Goal: Task Accomplishment & Management: Manage account settings

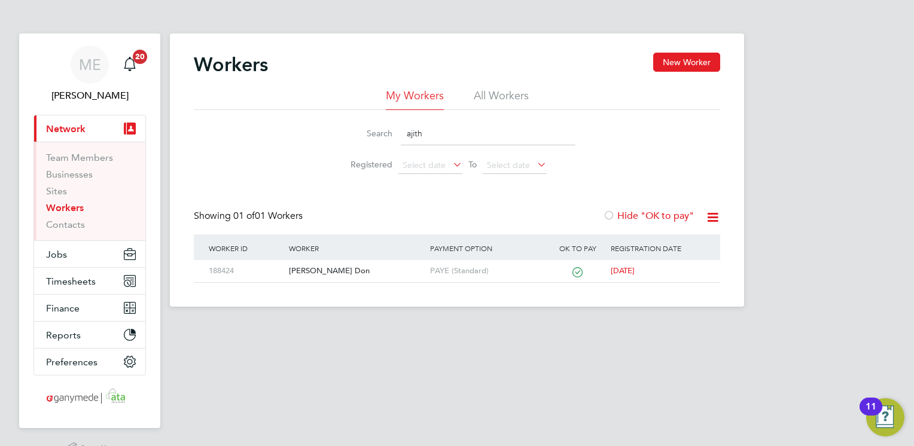
drag, startPoint x: 441, startPoint y: 137, endPoint x: 389, endPoint y: 137, distance: 52.0
click at [389, 137] on div "Search ajith" at bounding box center [457, 133] width 237 height 23
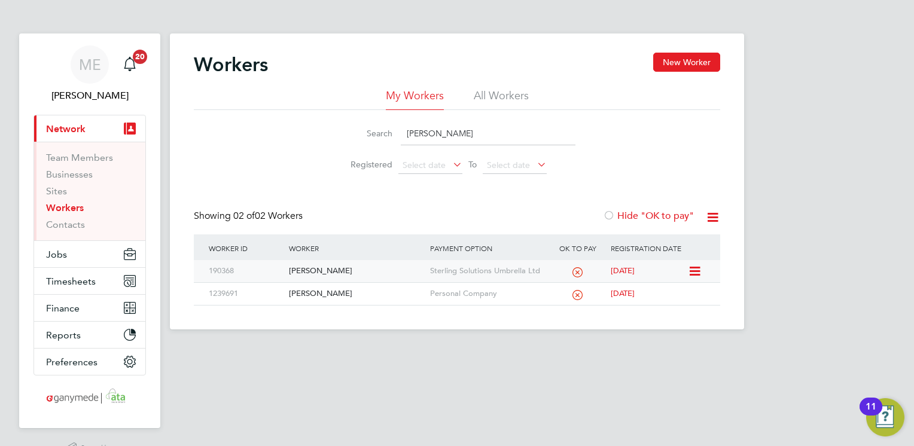
type input "khalid"
click at [362, 272] on div "[PERSON_NAME]" at bounding box center [356, 271] width 141 height 22
drag, startPoint x: 457, startPoint y: 129, endPoint x: 360, endPoint y: 117, distance: 98.3
click at [354, 128] on div "Search khalid" at bounding box center [457, 133] width 237 height 23
click at [462, 136] on input "khalid" at bounding box center [488, 133] width 175 height 23
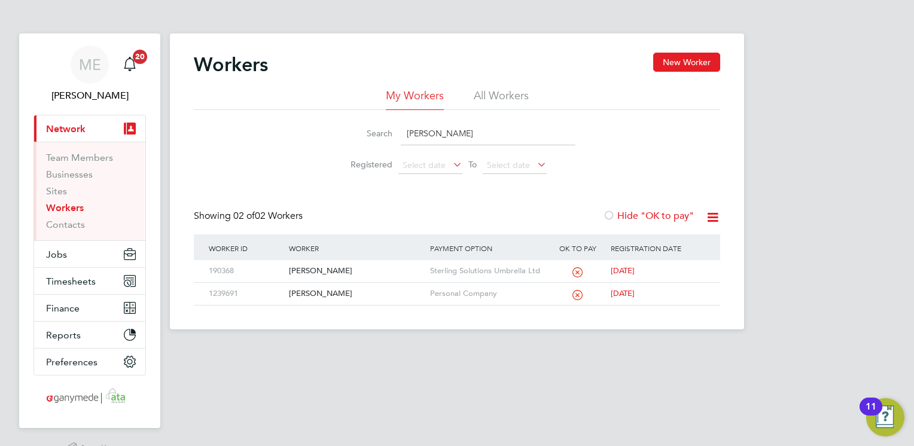
drag, startPoint x: 434, startPoint y: 134, endPoint x: 395, endPoint y: 134, distance: 39.5
click at [395, 133] on div "Search khalid" at bounding box center [457, 133] width 237 height 23
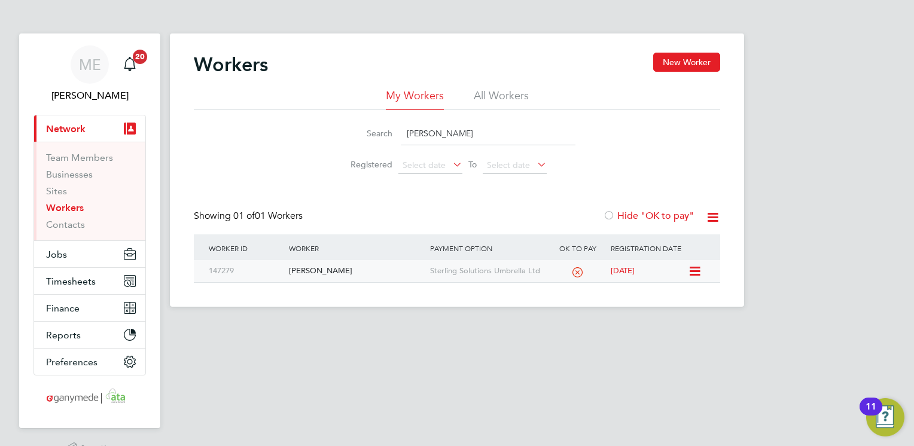
type input "dwight"
click at [392, 271] on div "[PERSON_NAME]" at bounding box center [356, 271] width 141 height 22
drag, startPoint x: 409, startPoint y: 130, endPoint x: 400, endPoint y: 124, distance: 11.6
click at [402, 129] on input "dwight" at bounding box center [488, 133] width 175 height 23
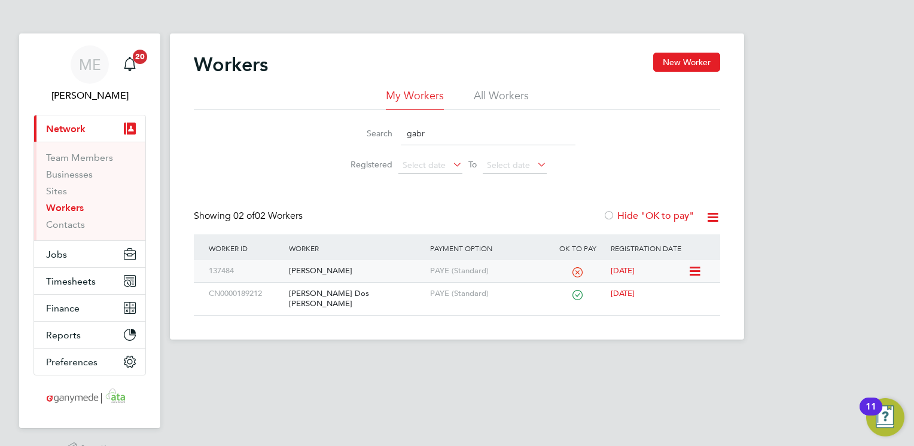
type input "gabr"
click at [376, 271] on div "[PERSON_NAME]" at bounding box center [356, 271] width 141 height 22
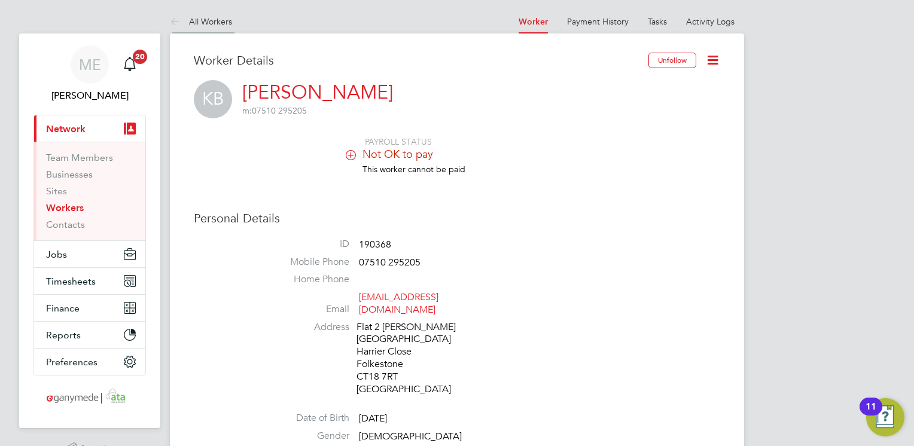
click at [176, 21] on icon at bounding box center [177, 22] width 15 height 15
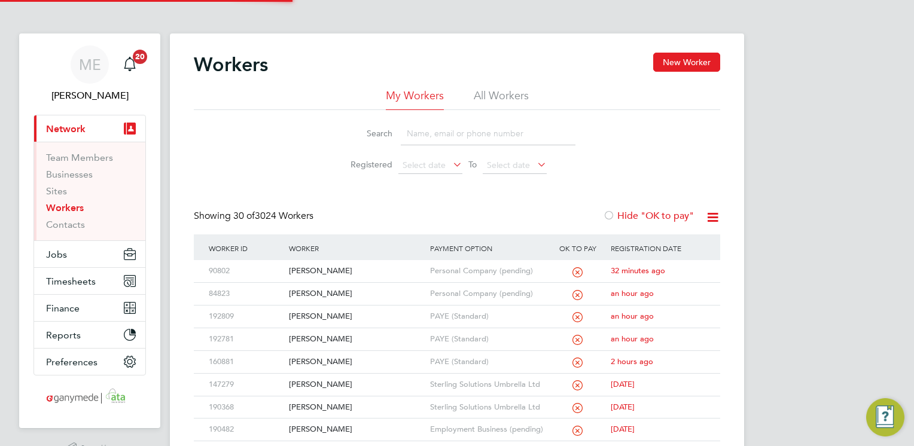
click at [447, 139] on input at bounding box center [488, 133] width 175 height 23
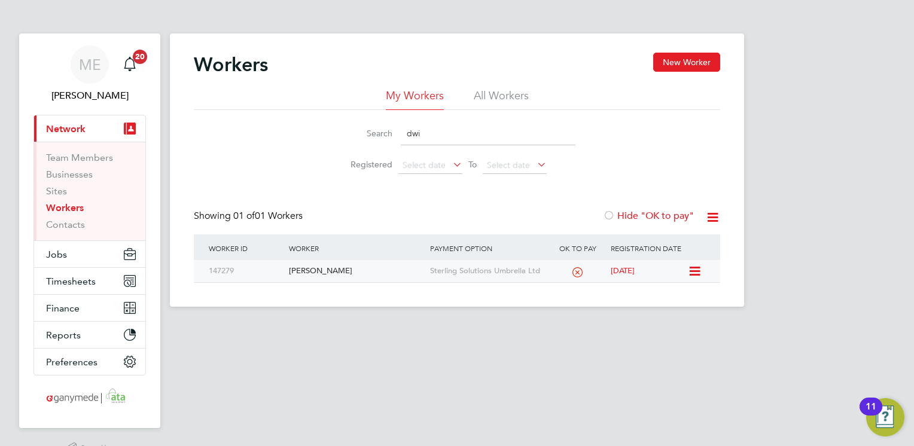
type input "dwi"
click at [371, 265] on div "[PERSON_NAME]" at bounding box center [356, 271] width 141 height 22
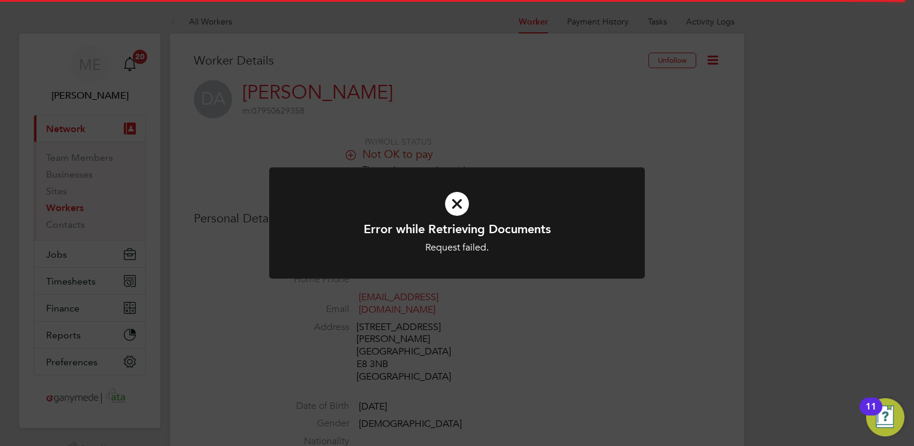
click at [516, 256] on div at bounding box center [457, 224] width 376 height 112
click at [505, 208] on icon at bounding box center [457, 204] width 311 height 47
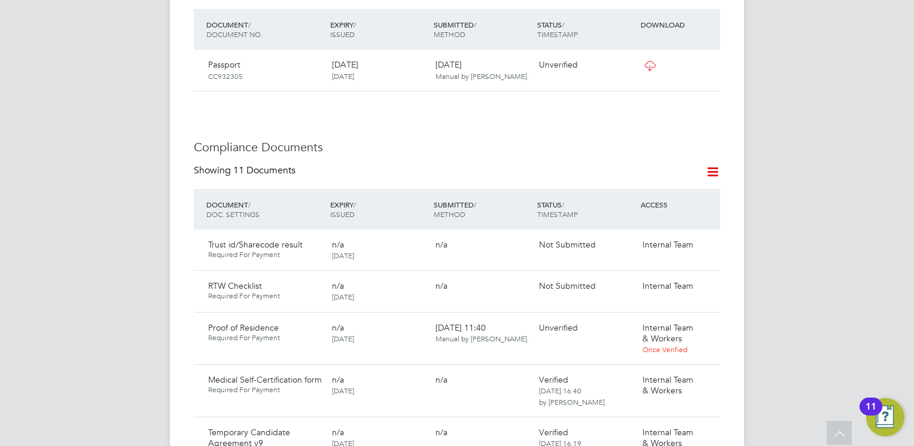
scroll to position [718, 0]
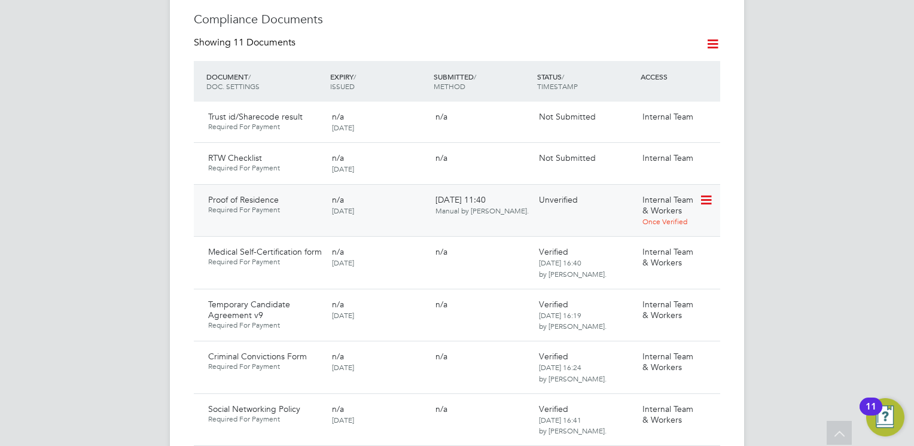
click at [701, 193] on icon at bounding box center [705, 200] width 12 height 14
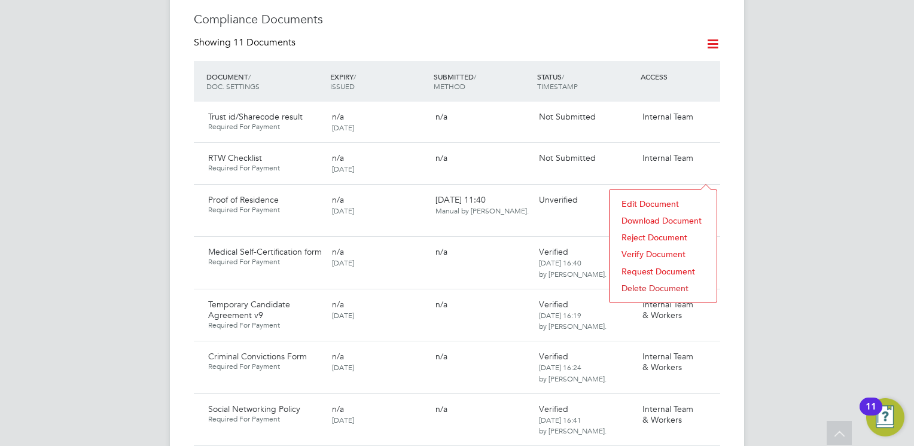
click at [653, 221] on li "Download Document" at bounding box center [663, 220] width 95 height 17
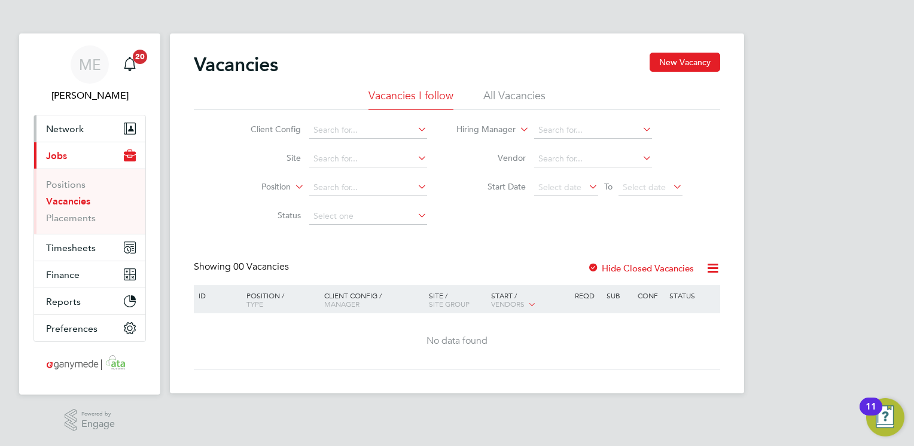
click at [73, 127] on span "Network" at bounding box center [65, 128] width 38 height 11
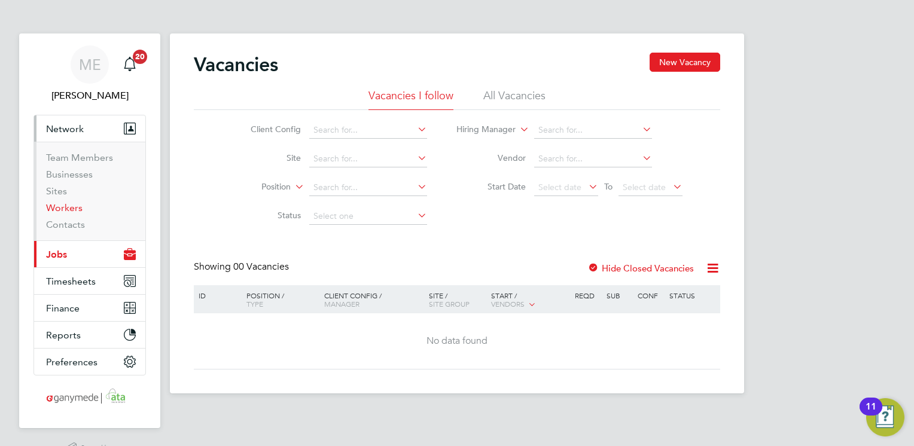
click at [67, 212] on link "Workers" at bounding box center [64, 207] width 36 height 11
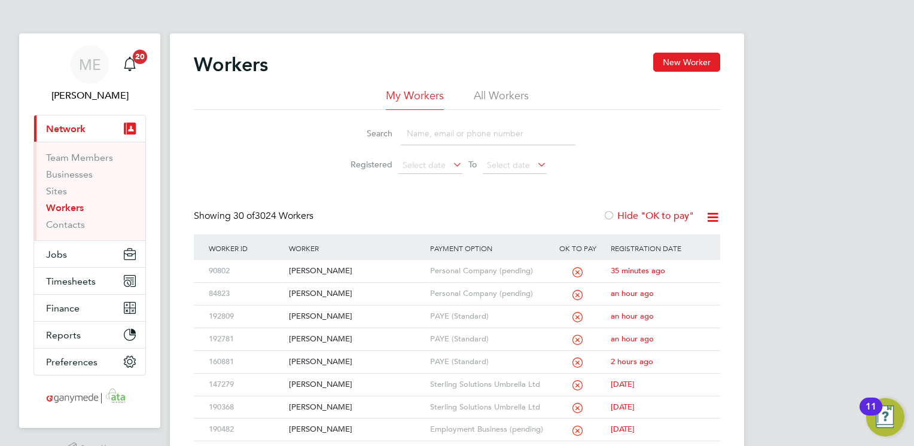
click at [473, 125] on input at bounding box center [488, 133] width 175 height 23
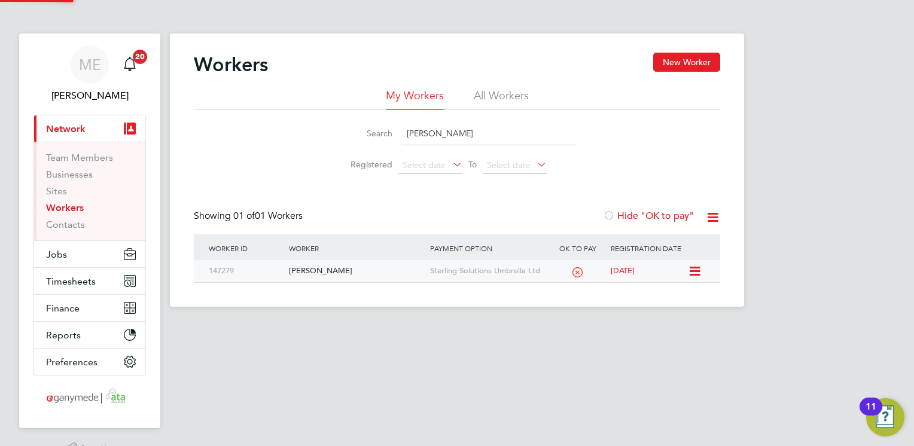
type input "dwight"
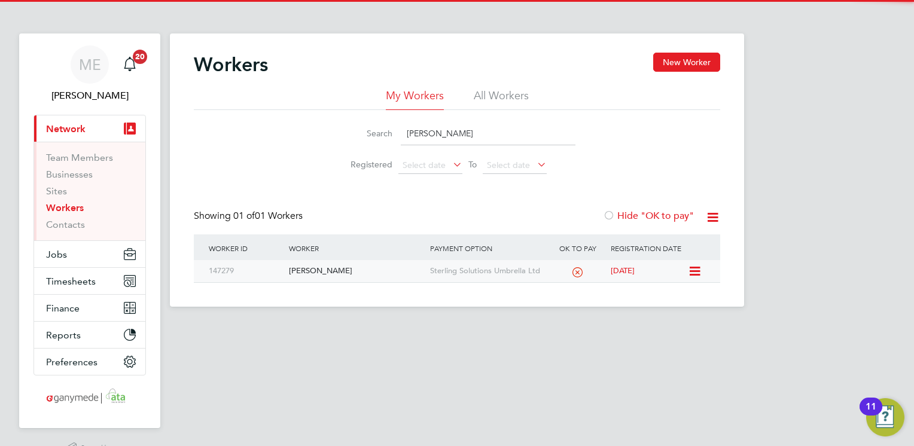
click at [406, 274] on div "[PERSON_NAME]" at bounding box center [356, 271] width 141 height 22
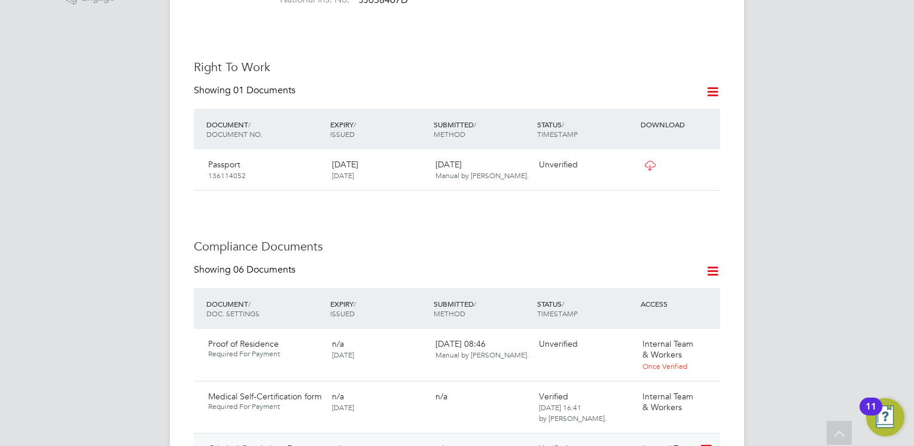
scroll to position [598, 0]
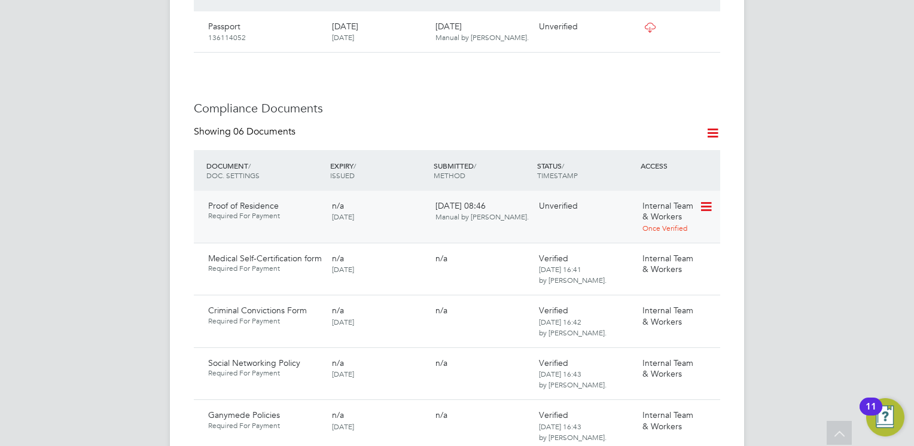
click at [702, 206] on icon at bounding box center [705, 207] width 12 height 14
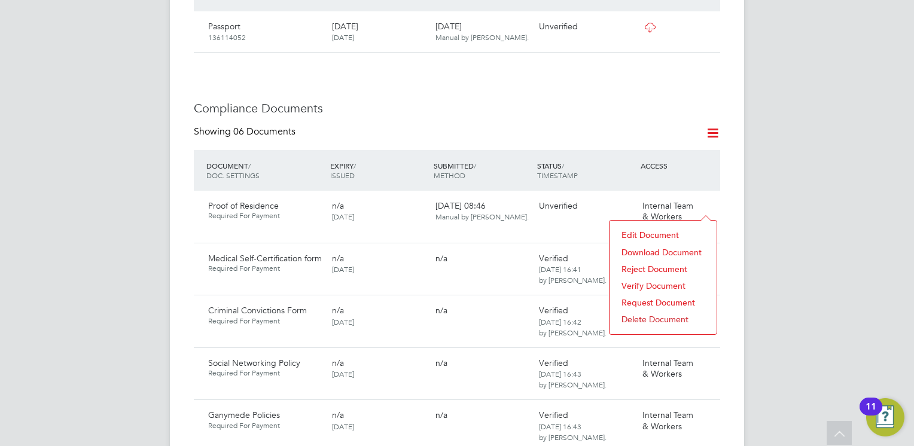
click at [637, 250] on li "Download Document" at bounding box center [663, 252] width 95 height 17
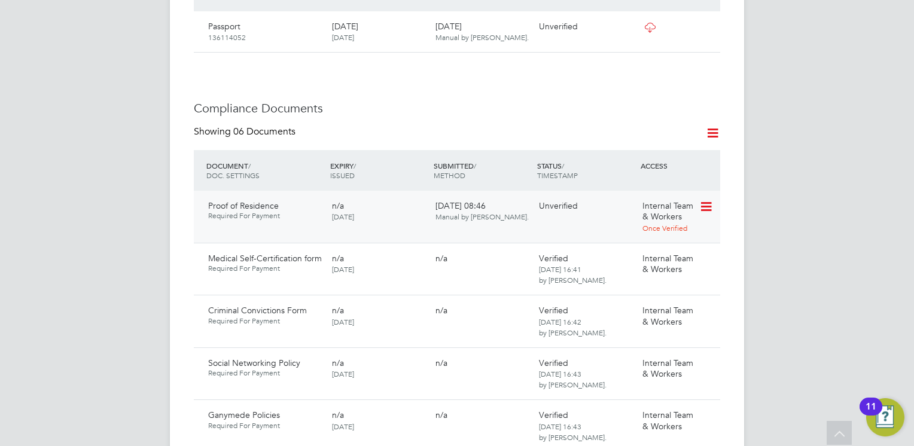
click at [708, 207] on icon at bounding box center [705, 207] width 12 height 14
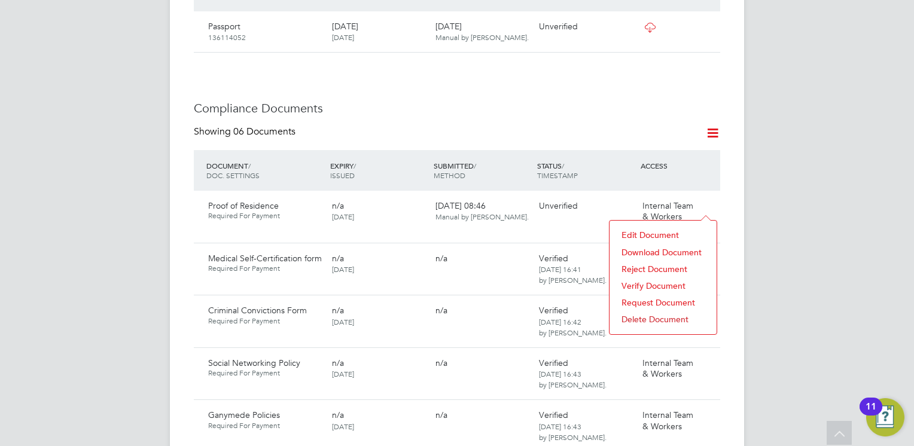
click at [645, 248] on li "Download Document" at bounding box center [663, 252] width 95 height 17
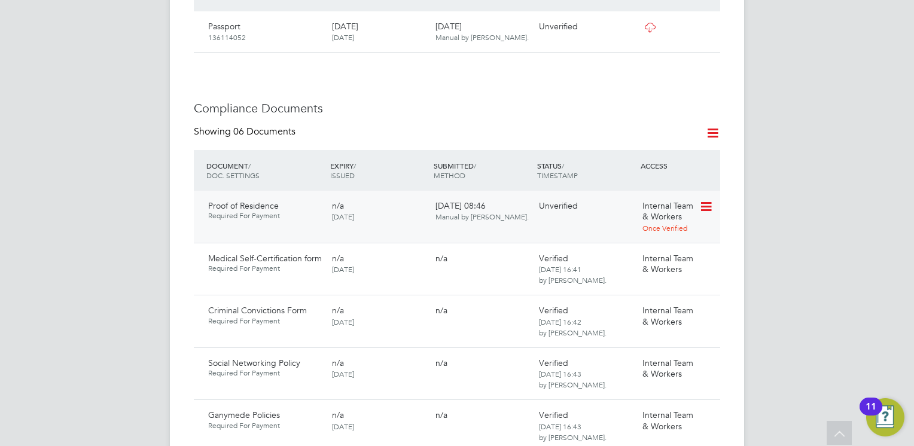
click at [707, 208] on icon at bounding box center [705, 207] width 12 height 14
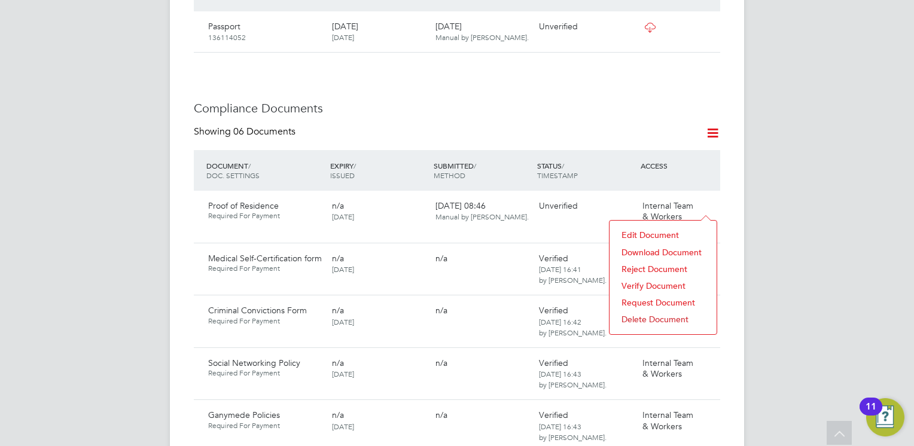
click at [644, 266] on li "Reject Document" at bounding box center [663, 269] width 95 height 17
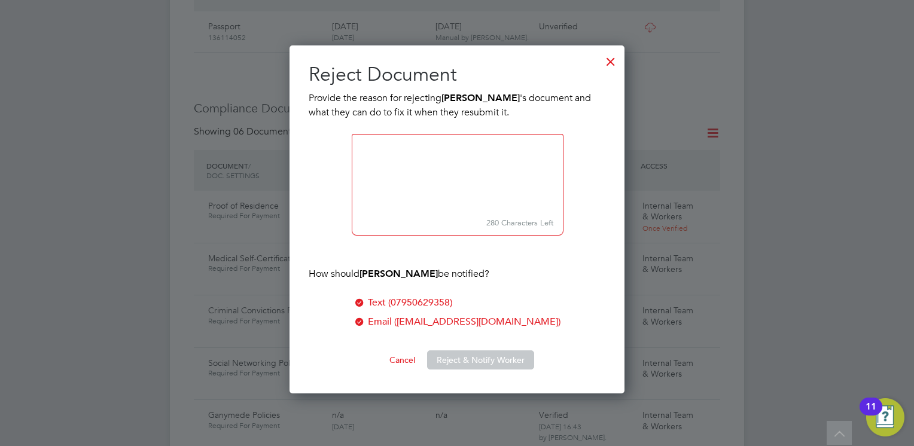
scroll to position [349, 336]
paste textarea "A provisional licence is not a recognised proof of address. Please upload a Ful…"
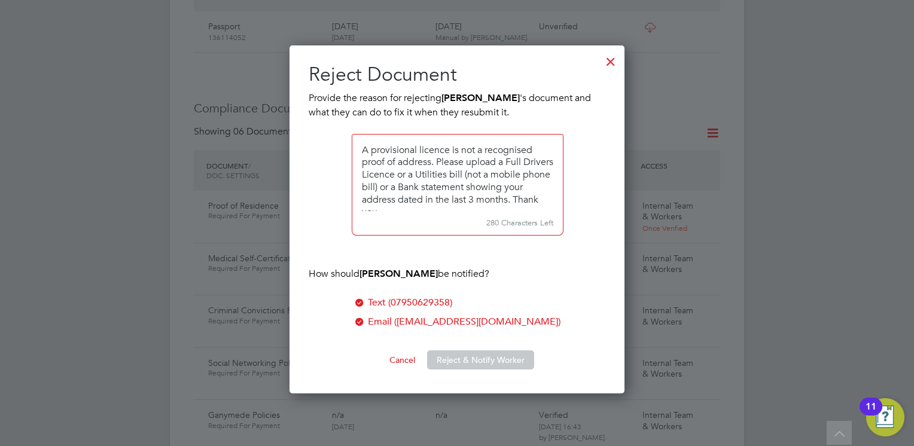
scroll to position [5, 0]
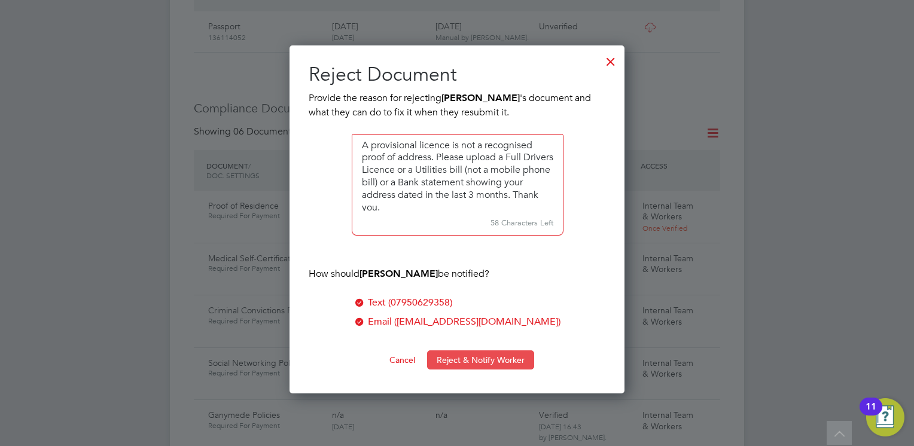
type textarea "A provisional licence is not a recognised proof of address. Please upload a Ful…"
click at [468, 356] on button "Reject & Notify Worker" at bounding box center [480, 360] width 107 height 19
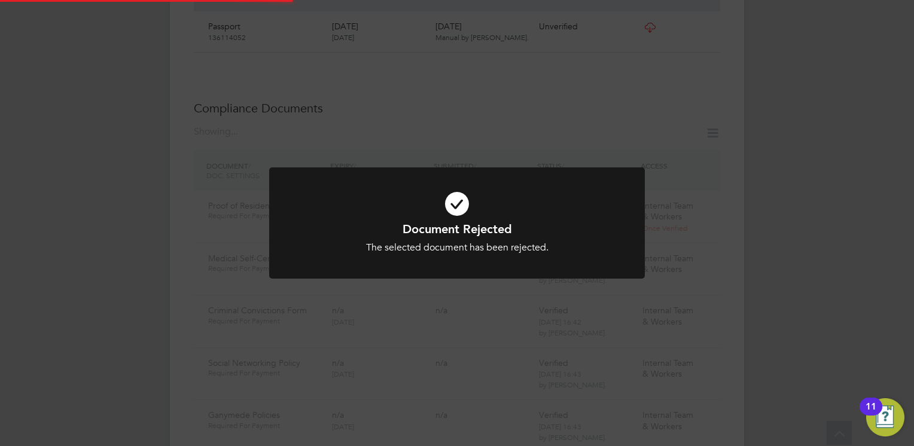
click at [528, 239] on div "Document Rejected The selected document has been rejected. Cancel Okay" at bounding box center [457, 237] width 311 height 33
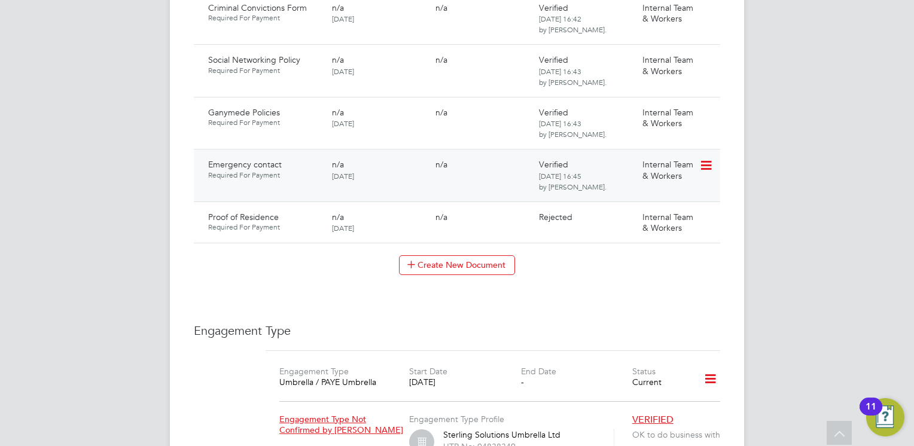
scroll to position [778, 0]
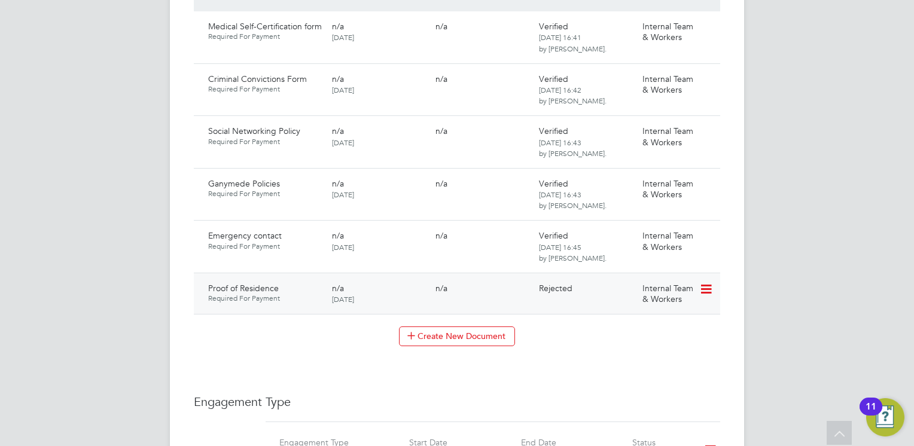
click at [706, 287] on icon at bounding box center [705, 289] width 12 height 14
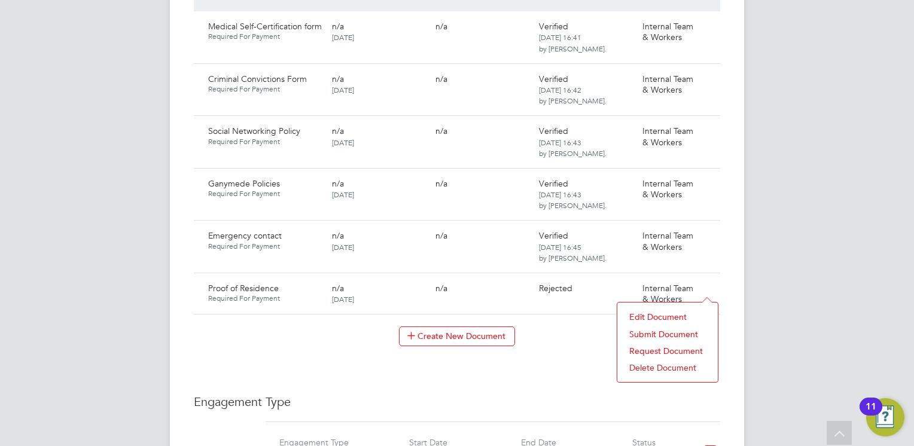
click at [657, 348] on li "Request Document" at bounding box center [667, 351] width 89 height 17
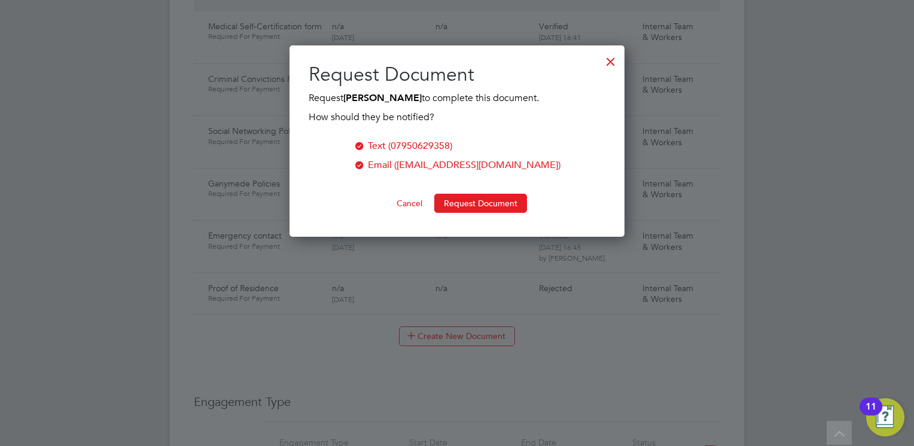
scroll to position [191, 336]
click at [464, 197] on button "Request Document" at bounding box center [480, 203] width 93 height 19
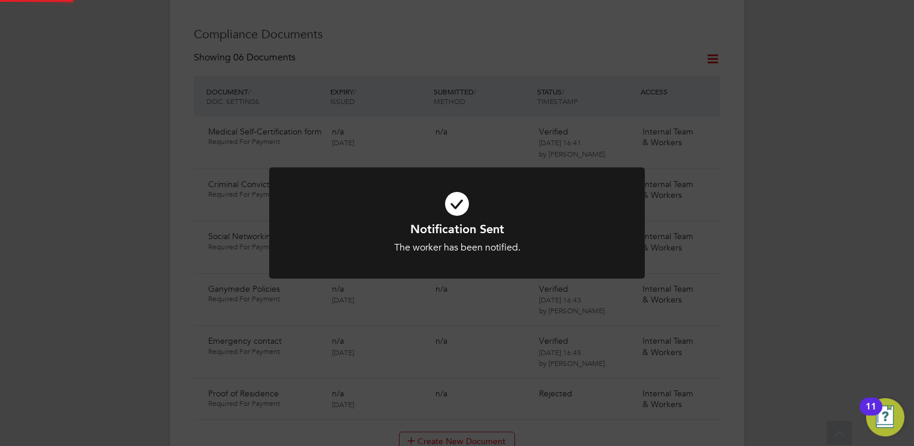
scroll to position [538, 0]
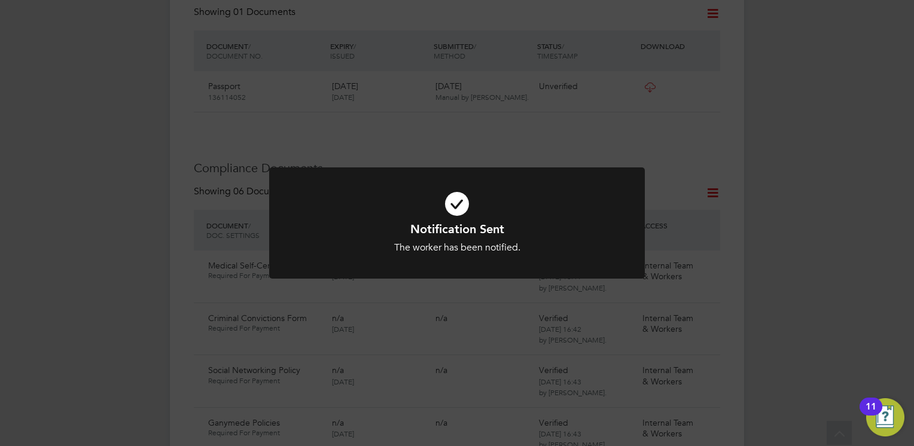
click at [488, 223] on h1 "Notification Sent" at bounding box center [457, 229] width 311 height 16
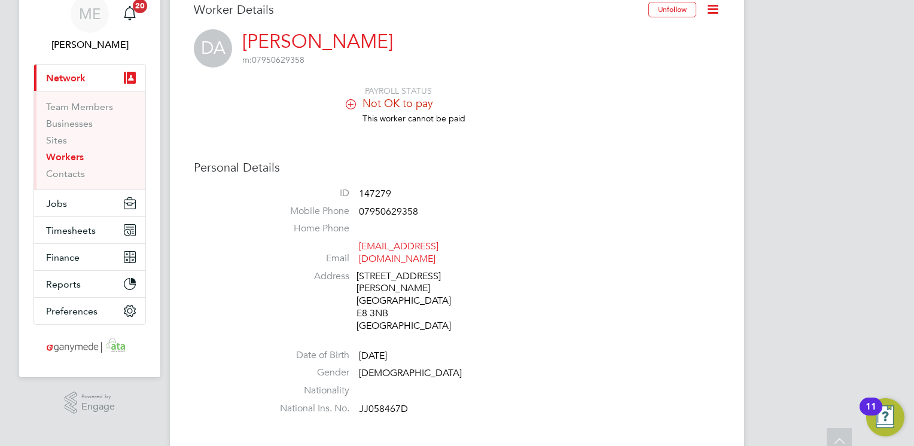
scroll to position [0, 0]
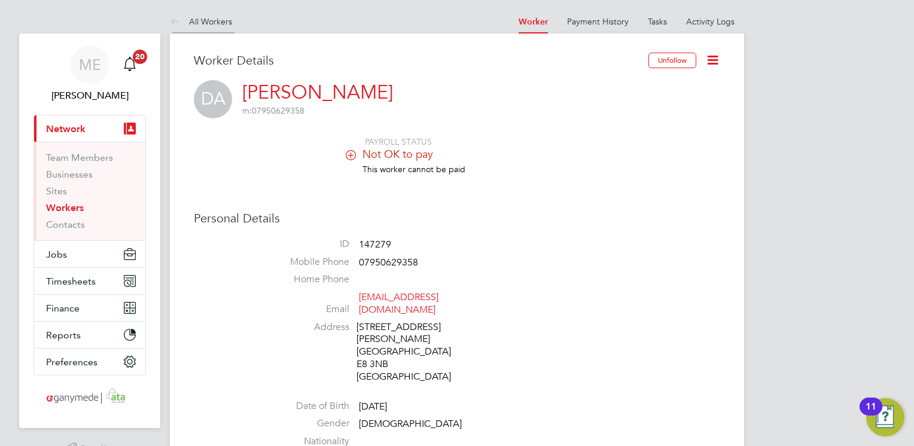
click at [170, 18] on icon at bounding box center [177, 22] width 15 height 15
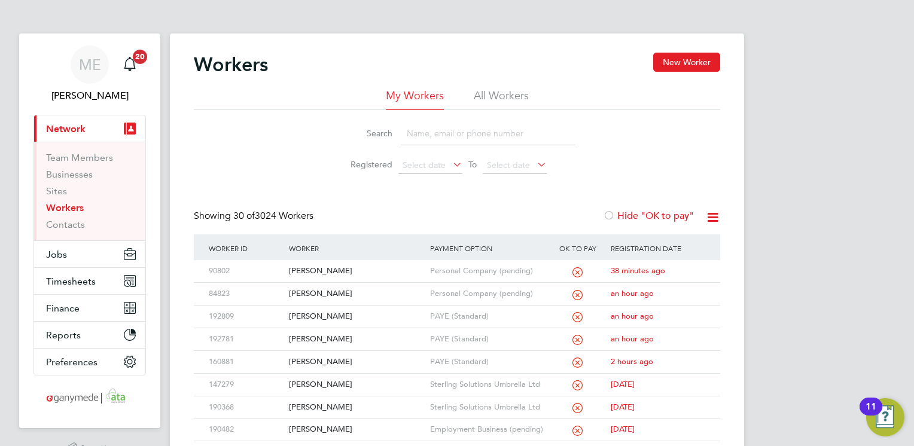
click at [427, 128] on input at bounding box center [488, 133] width 175 height 23
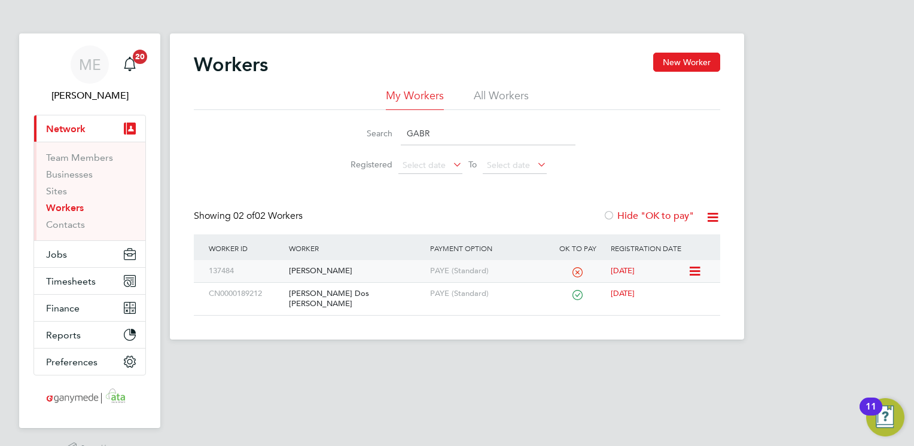
type input "GABR"
click at [400, 267] on div "[PERSON_NAME]" at bounding box center [356, 271] width 141 height 22
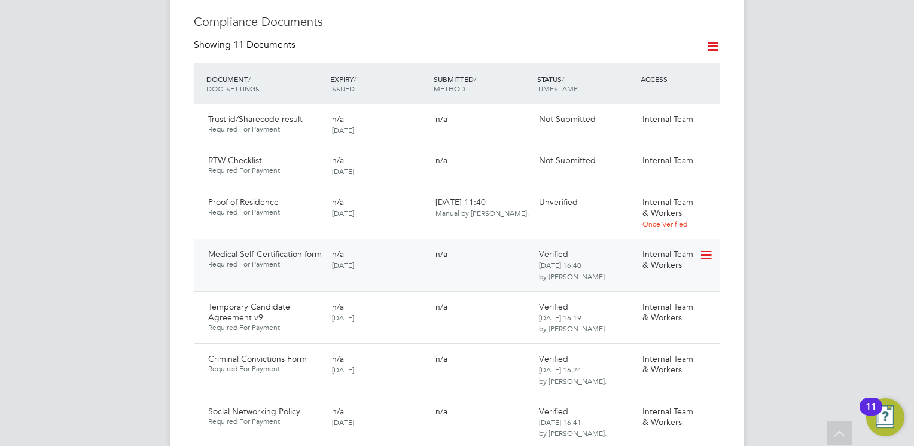
scroll to position [718, 0]
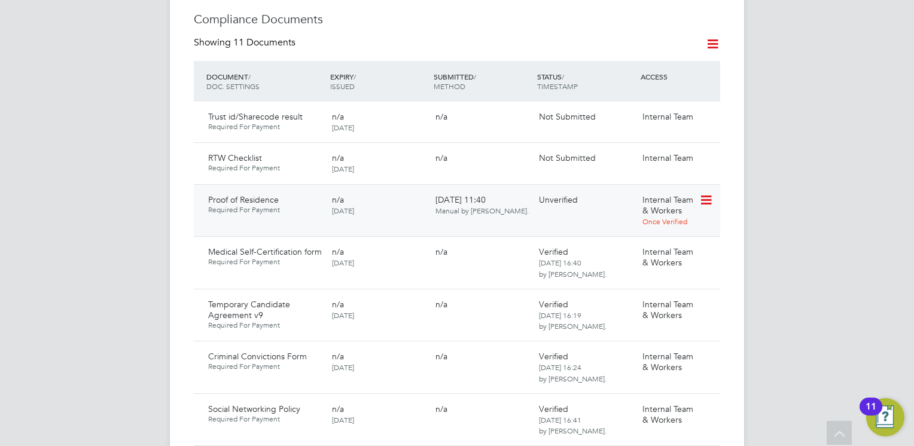
click at [704, 193] on icon at bounding box center [705, 200] width 12 height 14
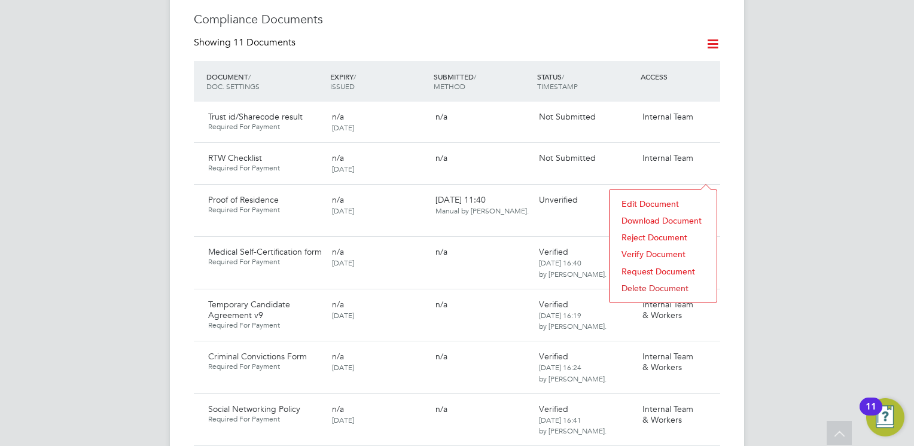
click at [648, 216] on li "Download Document" at bounding box center [663, 220] width 95 height 17
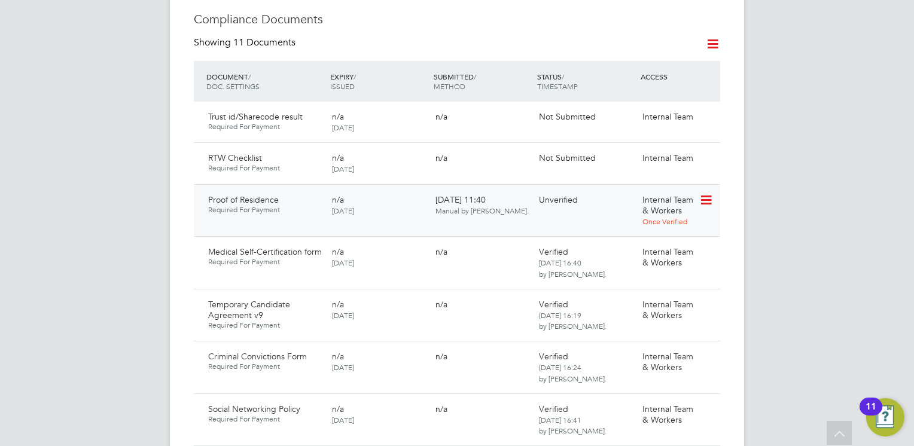
click at [708, 193] on icon at bounding box center [705, 200] width 12 height 14
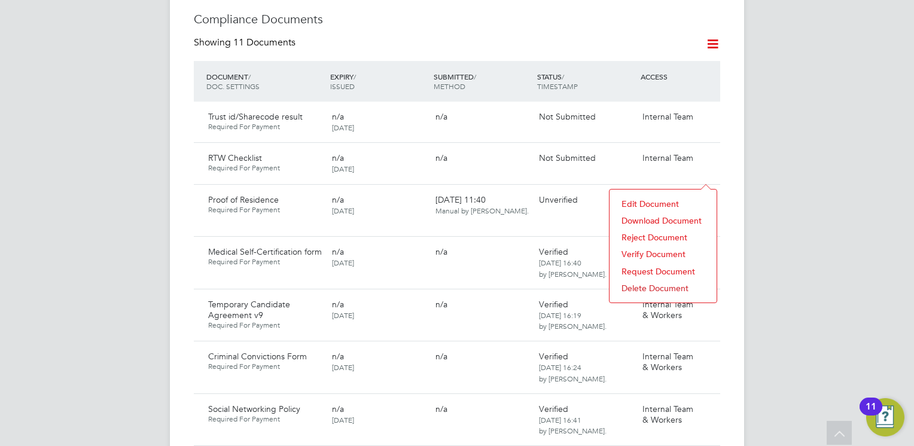
click at [645, 234] on li "Reject Document" at bounding box center [663, 237] width 95 height 17
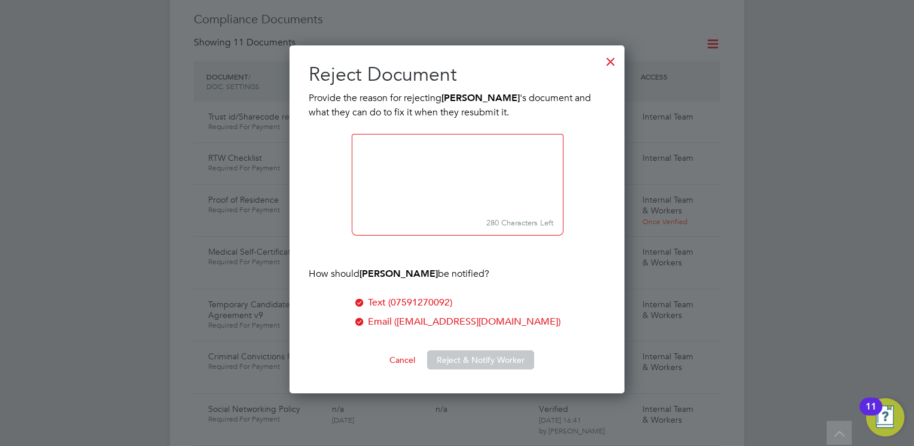
scroll to position [349, 336]
paste textarea "A provisional licence is not a recognised proof of address. Please upload a Ful…"
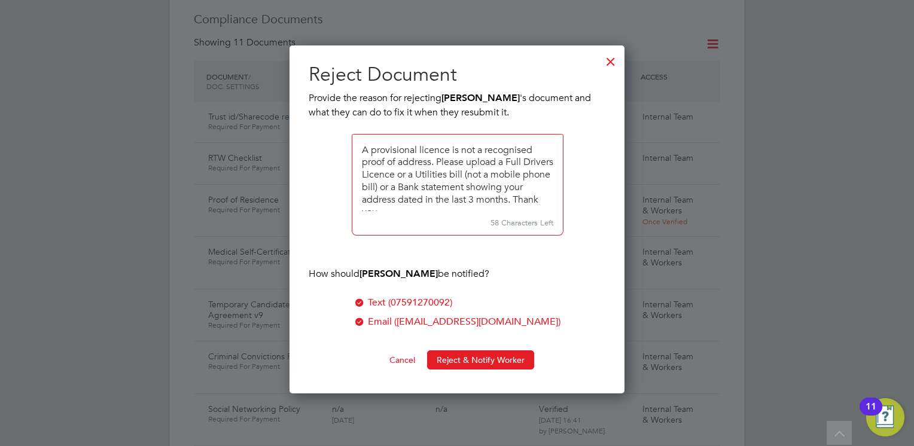
scroll to position [5, 0]
type textarea "A provisional licence is not a recognised proof of address. Please upload a Ful…"
click at [464, 355] on button "Reject & Notify Worker" at bounding box center [480, 360] width 107 height 19
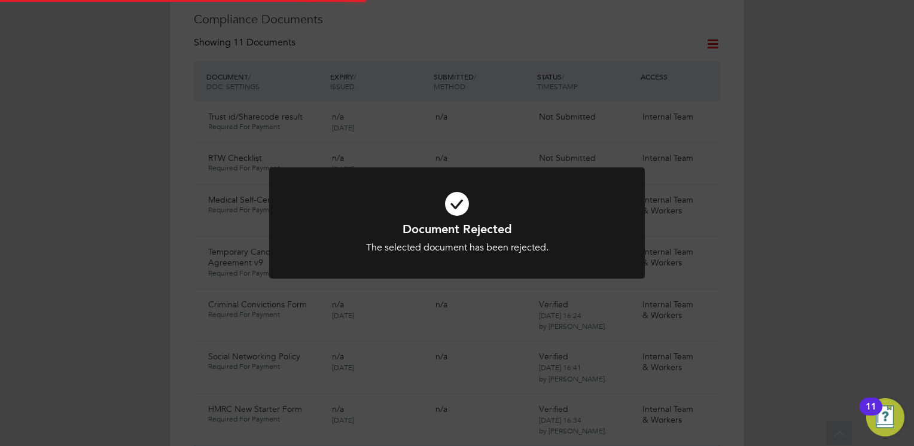
click at [389, 212] on icon at bounding box center [457, 204] width 311 height 47
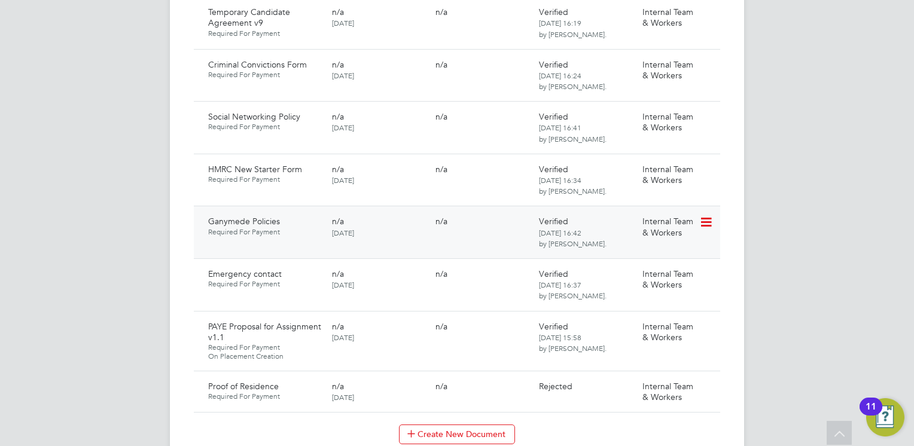
scroll to position [1137, 0]
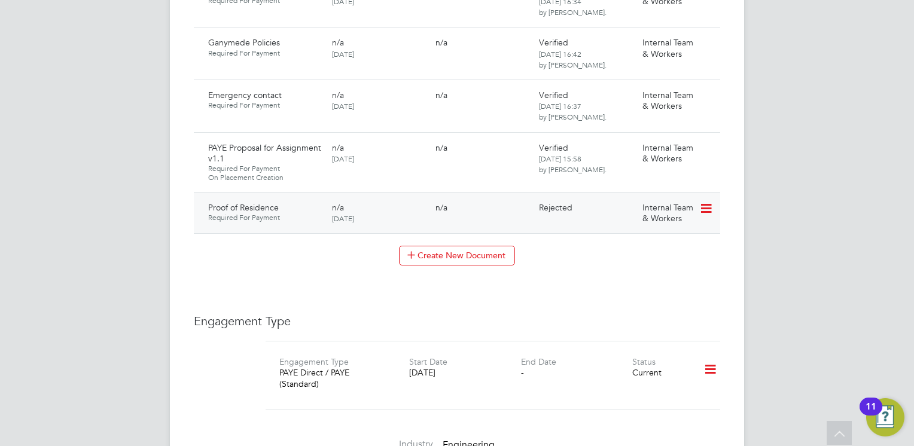
click at [717, 197] on div at bounding box center [709, 207] width 21 height 21
click at [708, 202] on icon at bounding box center [705, 209] width 12 height 14
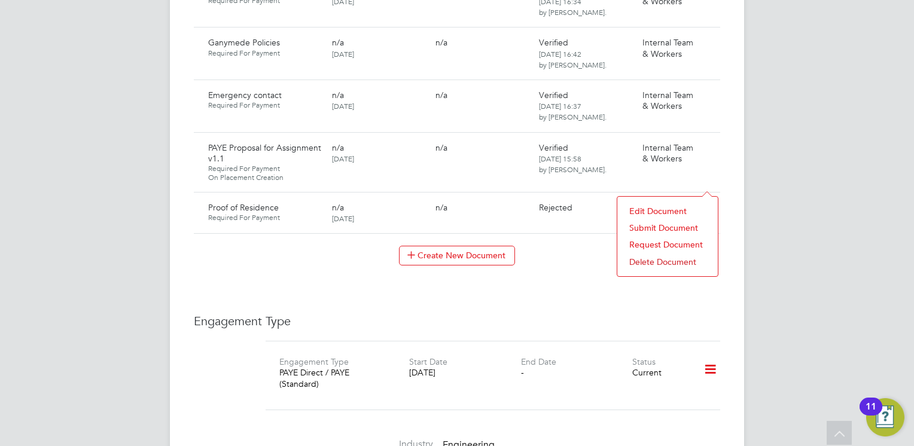
click at [648, 240] on li "Request Document" at bounding box center [667, 244] width 89 height 17
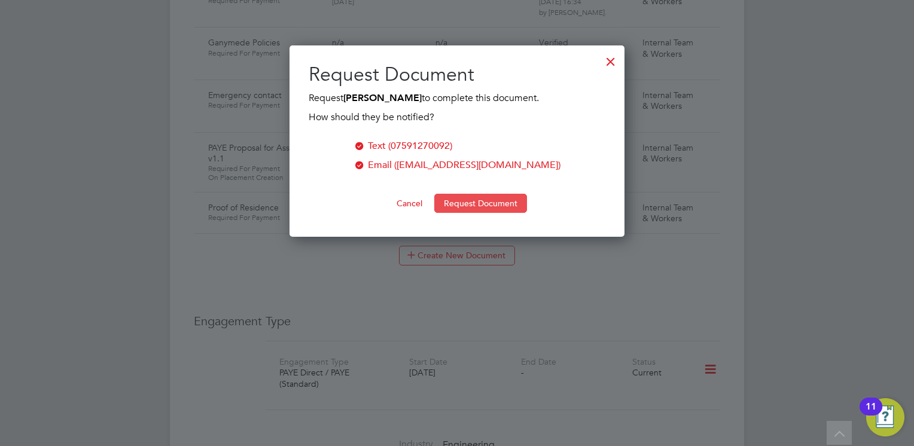
scroll to position [191, 336]
click at [468, 201] on button "Request Document" at bounding box center [480, 203] width 93 height 19
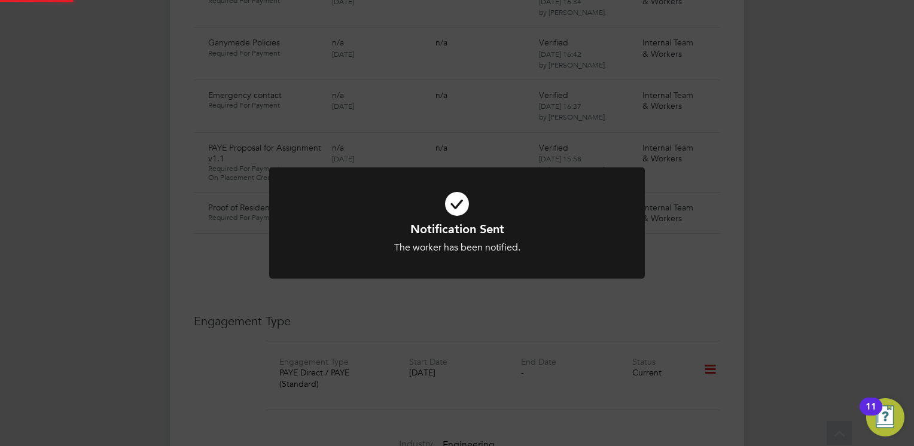
click at [596, 255] on div at bounding box center [457, 224] width 376 height 112
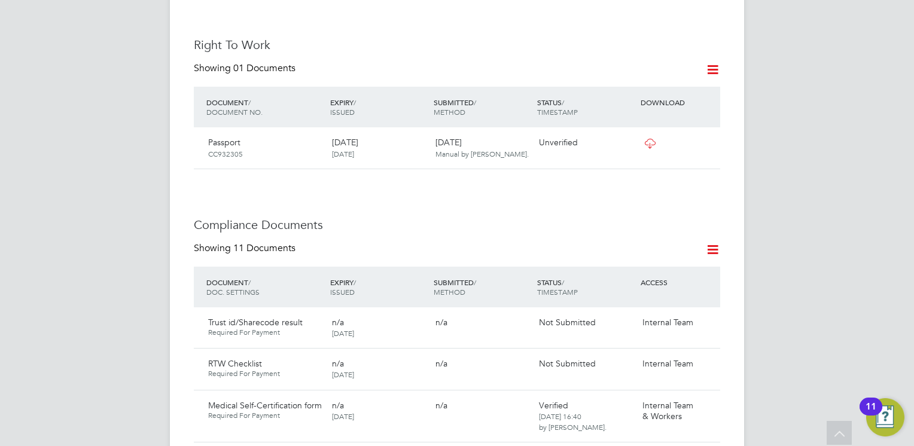
scroll to position [479, 0]
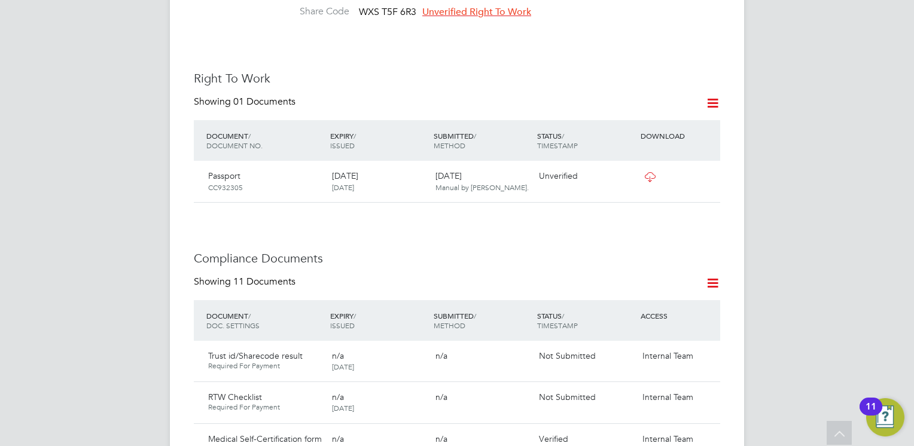
click at [710, 276] on icon at bounding box center [712, 283] width 15 height 15
click at [659, 290] on li "Document Settings" at bounding box center [675, 287] width 88 height 17
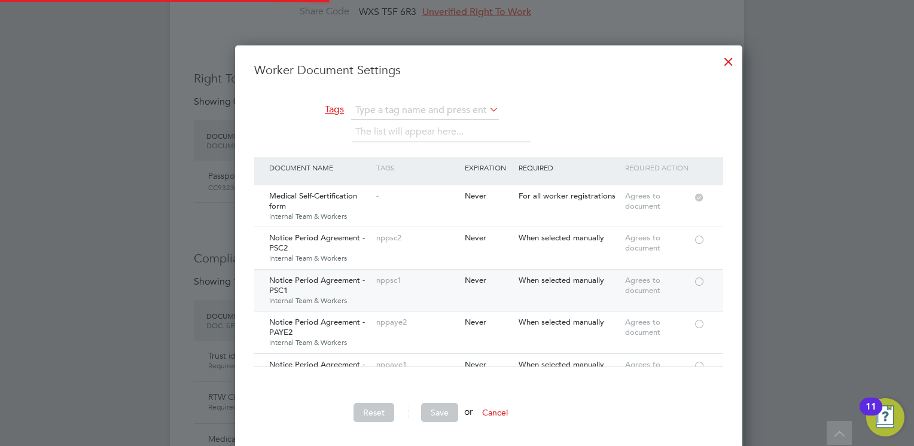
scroll to position [413, 567]
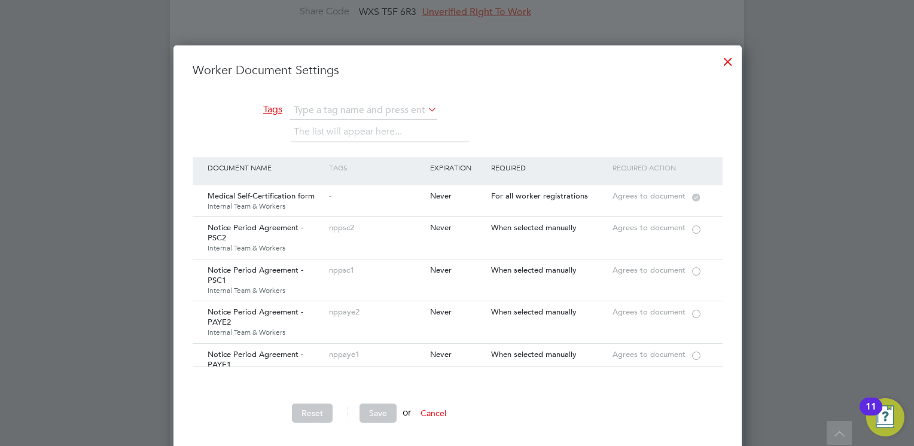
click at [314, 191] on li "D&A" at bounding box center [348, 192] width 108 height 16
type input "D&A"
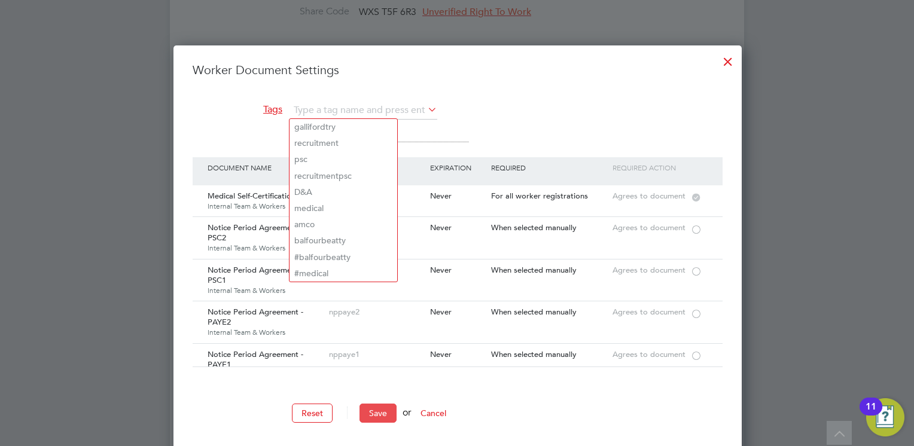
click at [375, 412] on button "Save" at bounding box center [378, 413] width 37 height 19
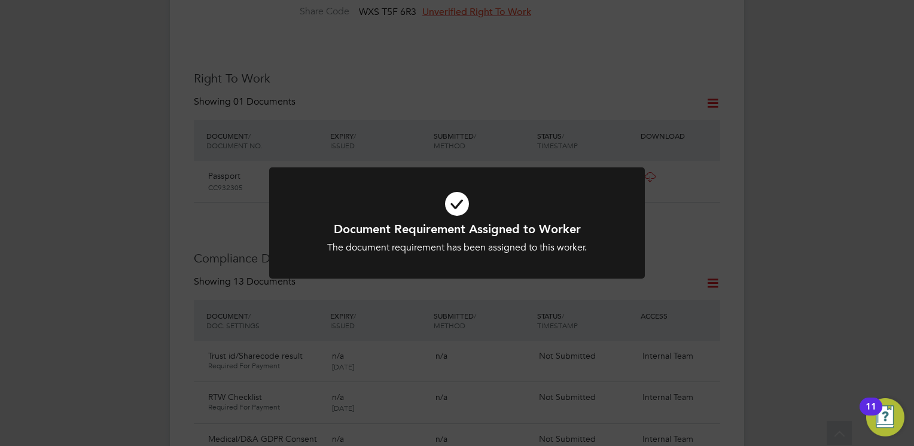
click at [459, 230] on h1 "Document Requirement Assigned to Worker" at bounding box center [457, 229] width 311 height 16
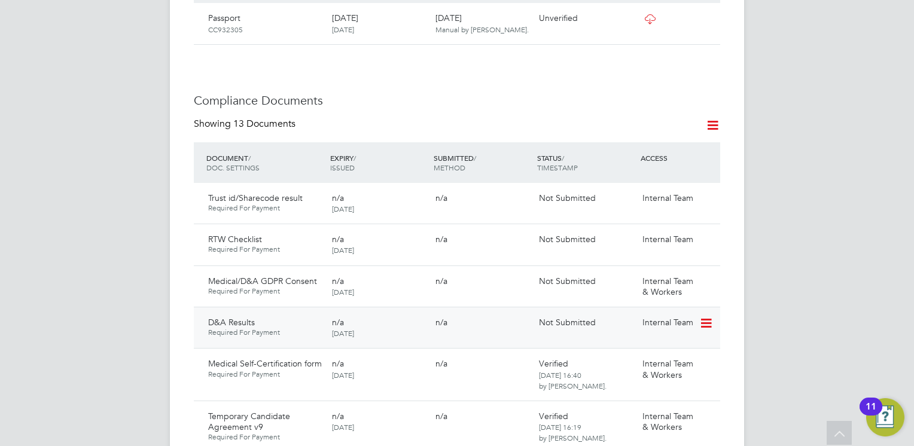
scroll to position [658, 0]
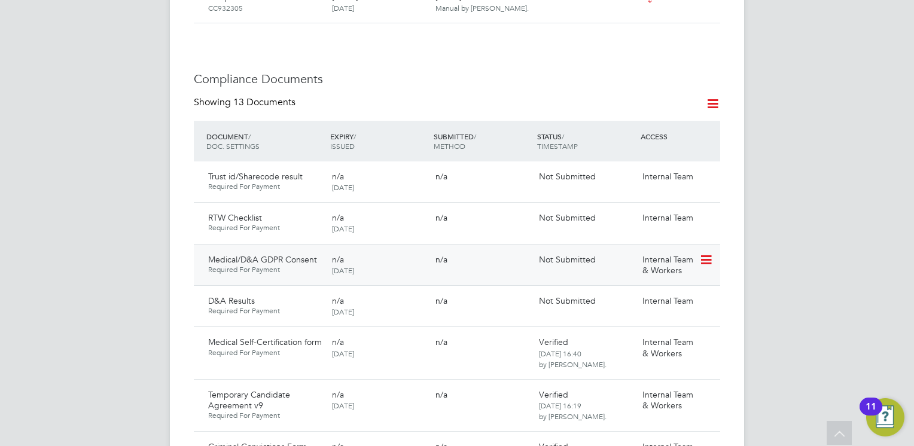
click at [704, 253] on icon at bounding box center [705, 260] width 12 height 14
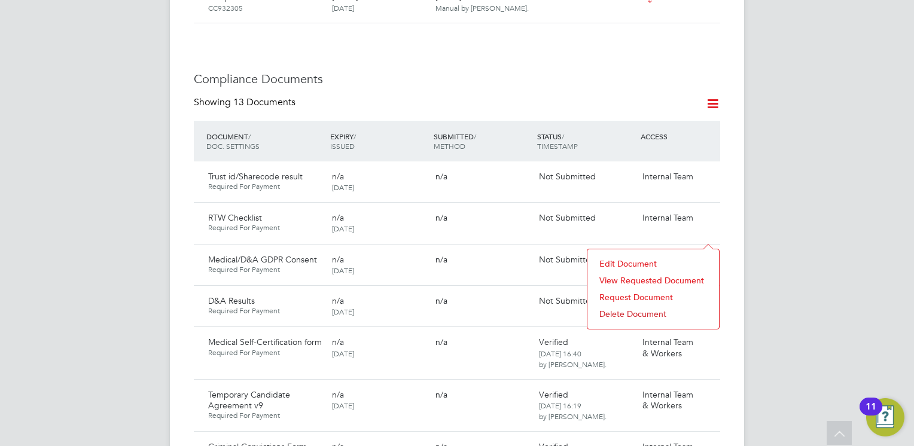
click at [630, 296] on li "Request Document" at bounding box center [653, 297] width 120 height 17
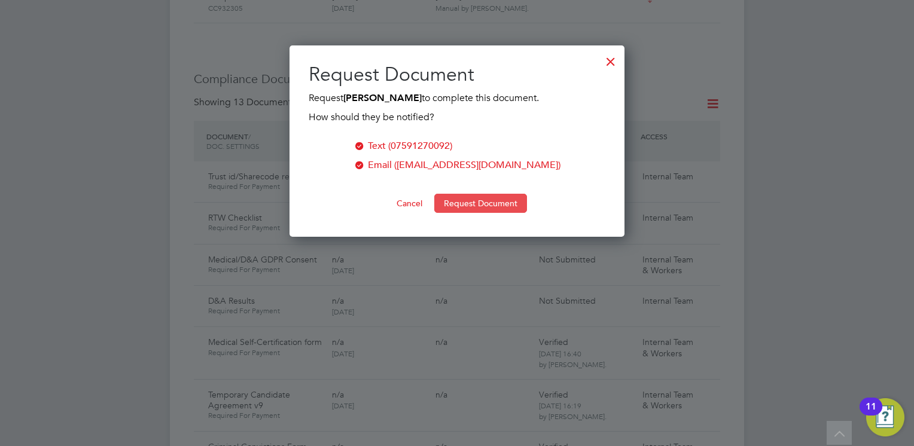
scroll to position [191, 336]
click at [458, 205] on button "Request Document" at bounding box center [480, 203] width 93 height 19
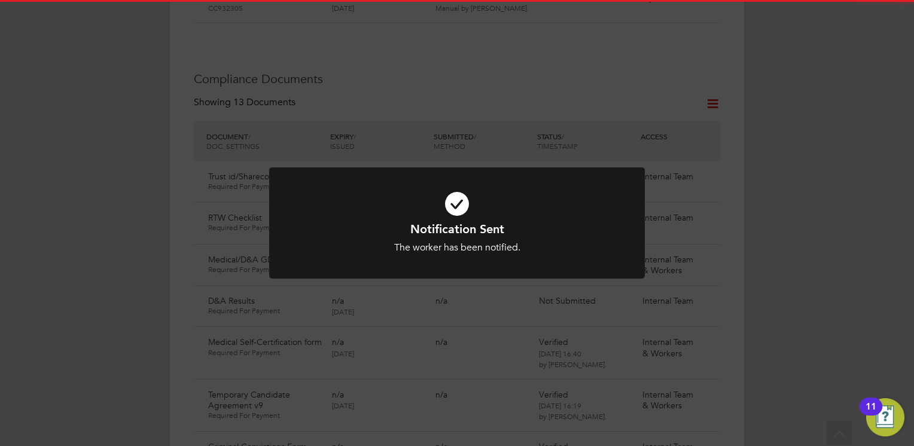
click at [455, 217] on icon at bounding box center [457, 204] width 311 height 47
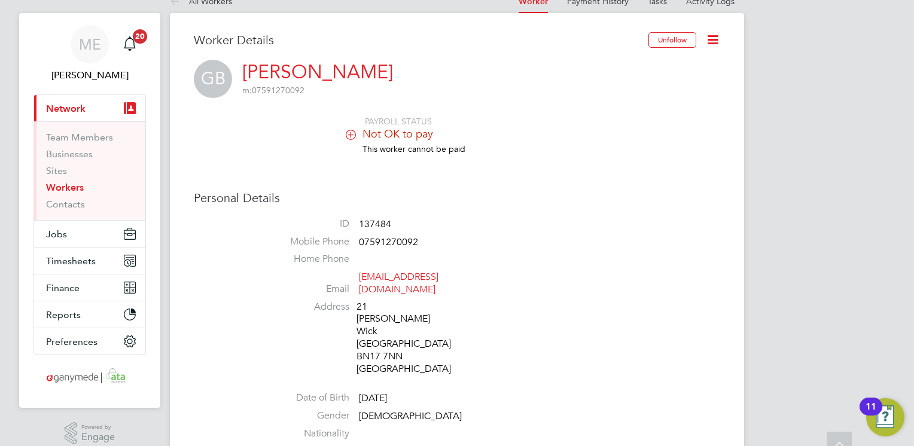
scroll to position [0, 0]
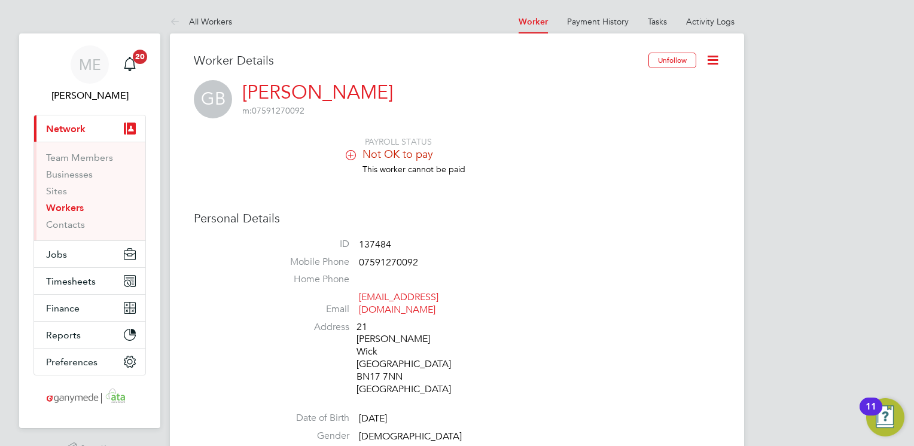
click at [178, 20] on icon at bounding box center [177, 22] width 15 height 15
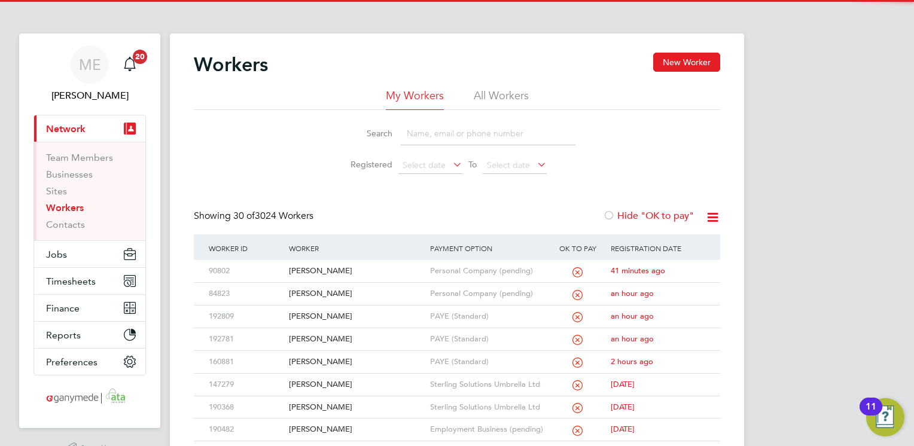
click at [437, 139] on input at bounding box center [488, 133] width 175 height 23
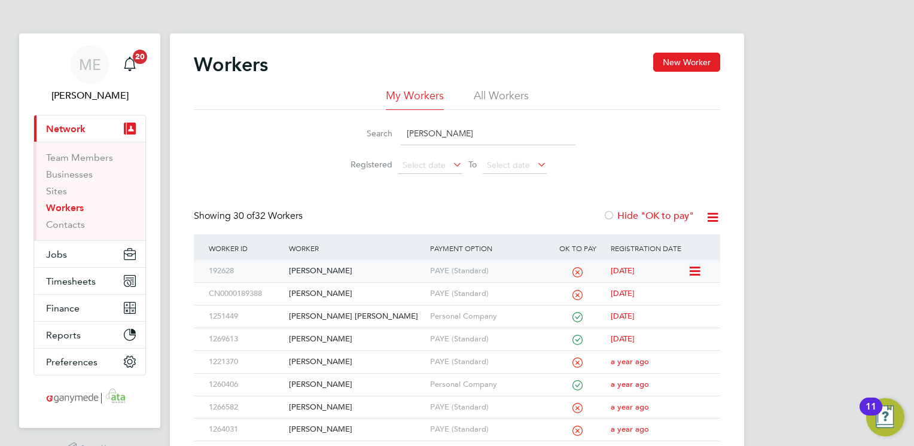
type input "STEVEN"
click at [371, 272] on div "Steven Smith" at bounding box center [356, 271] width 141 height 22
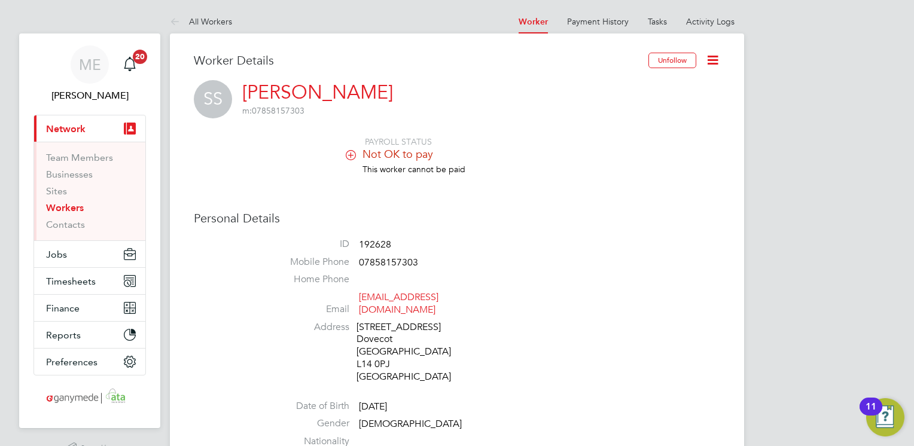
click at [172, 21] on icon at bounding box center [177, 22] width 15 height 15
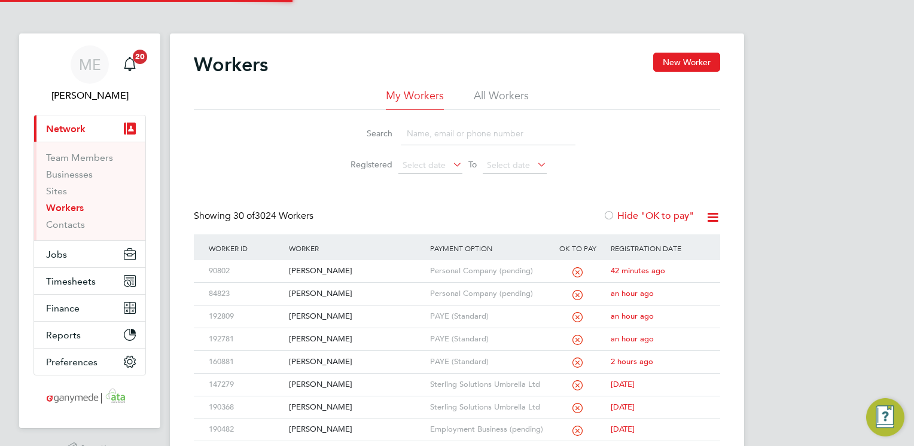
click at [444, 138] on input at bounding box center [488, 133] width 175 height 23
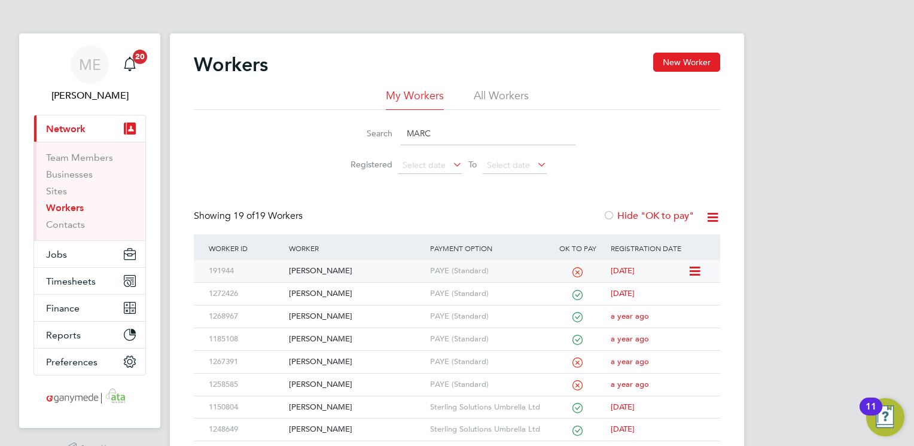
type input "MARC"
click at [380, 270] on div "[PERSON_NAME]" at bounding box center [356, 271] width 141 height 22
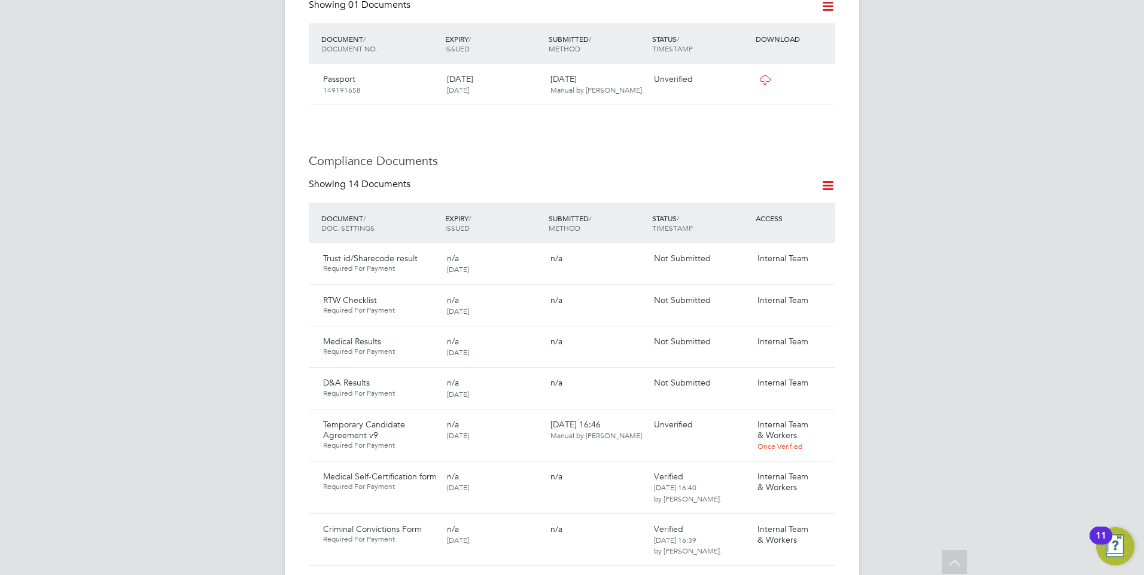
scroll to position [598, 0]
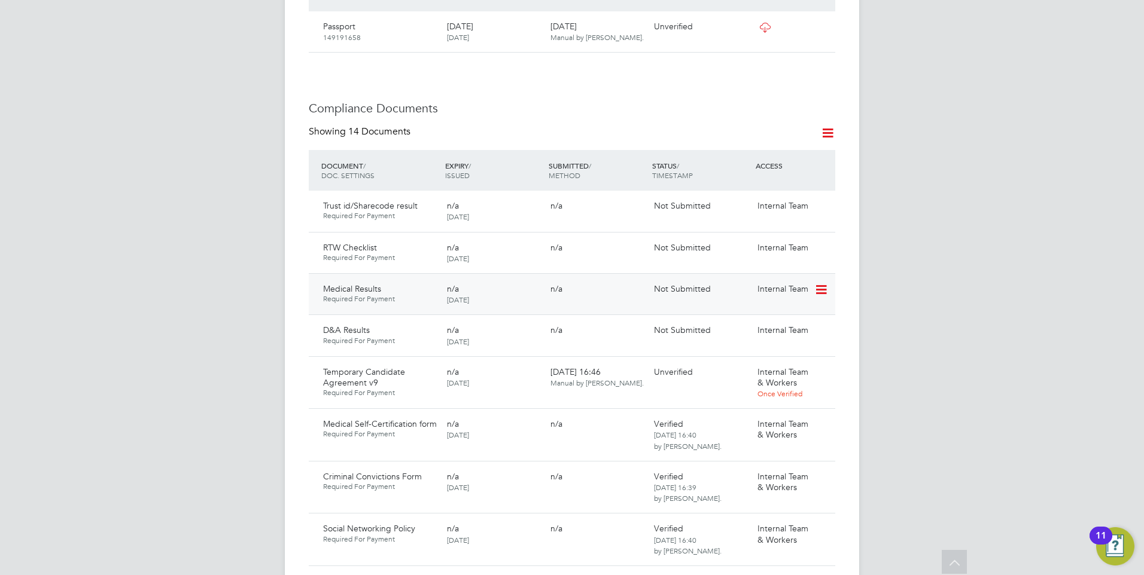
click at [820, 283] on icon at bounding box center [820, 290] width 12 height 14
click at [776, 319] on li "Submit Document" at bounding box center [784, 323] width 84 height 17
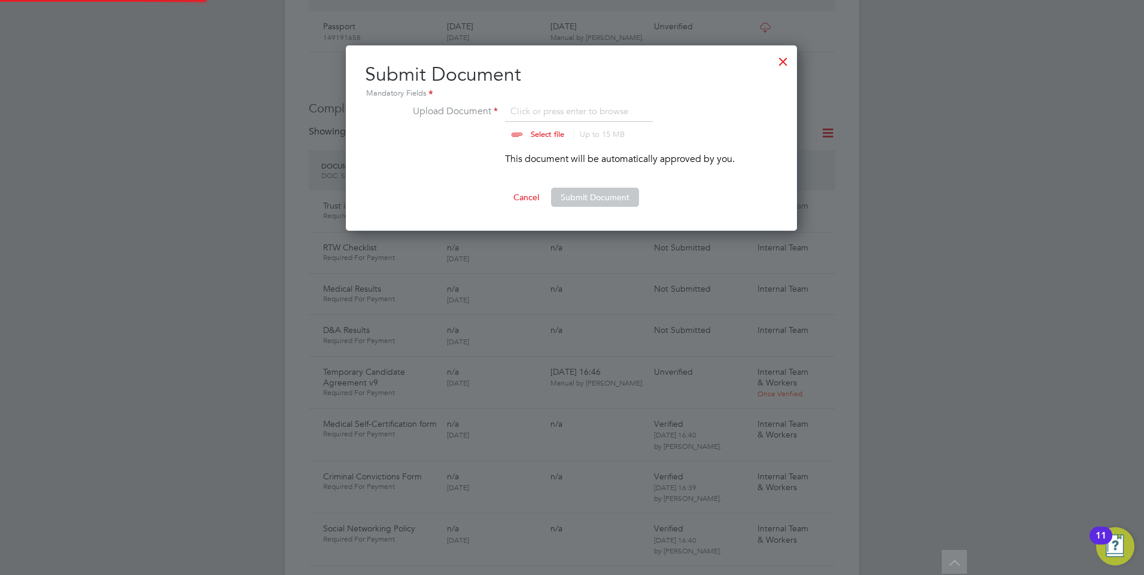
scroll to position [186, 452]
click at [551, 128] on input "file" at bounding box center [559, 122] width 188 height 36
type input "C:\fakepath\Marc Gratty - MO (1).pdf"
click at [558, 198] on button "Submit Document" at bounding box center [595, 197] width 88 height 19
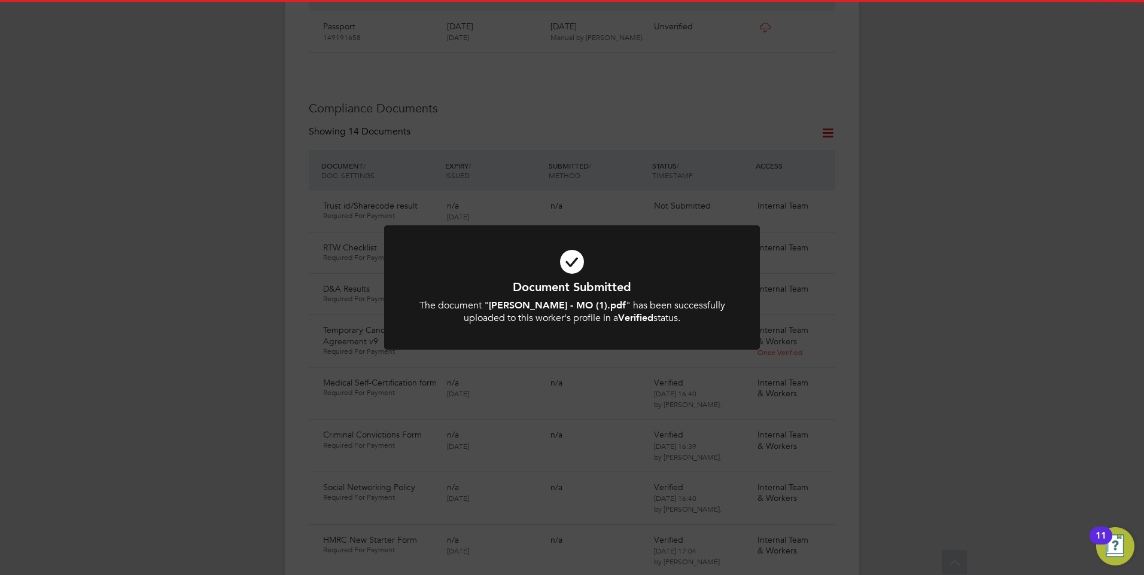
click at [636, 247] on icon at bounding box center [571, 262] width 311 height 47
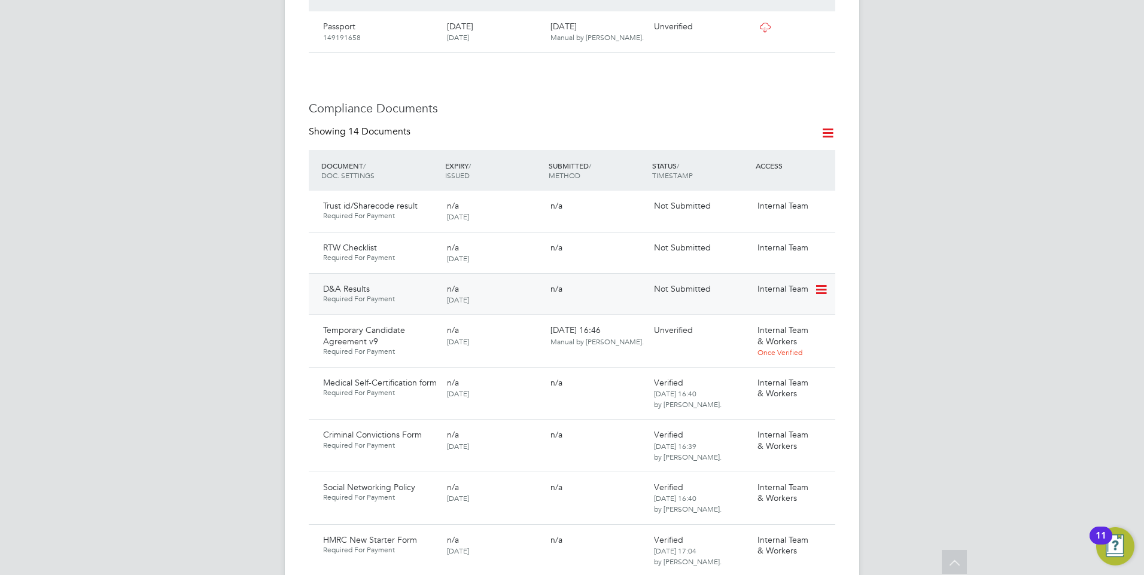
click at [826, 283] on icon at bounding box center [820, 290] width 12 height 14
click at [771, 319] on li "Submit Document" at bounding box center [784, 323] width 84 height 17
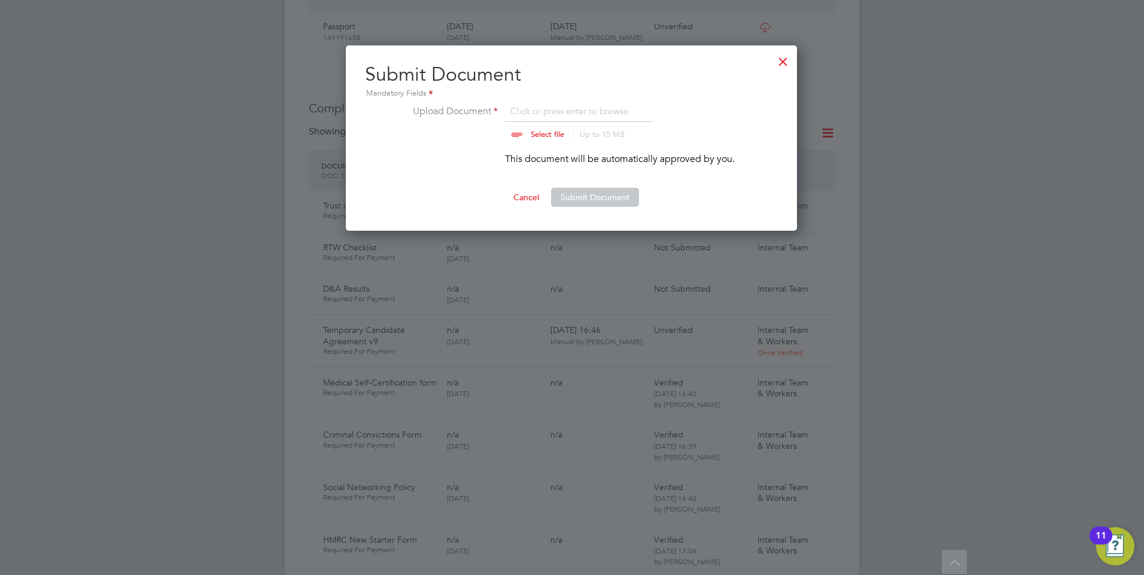
click at [540, 134] on input "file" at bounding box center [559, 122] width 188 height 36
type input "C:\fakepath\Marc GRATTY - Non Sentinel _ HS2 Certificate (1).pdf"
click at [601, 195] on button "Submit Document" at bounding box center [595, 197] width 88 height 19
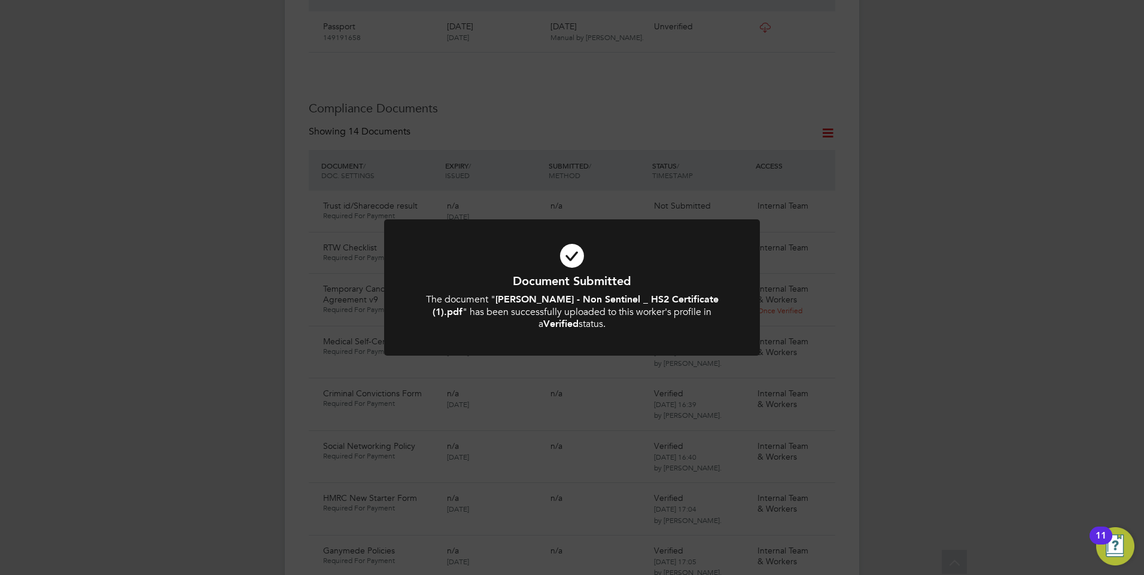
click at [586, 275] on h1 "Document Submitted" at bounding box center [571, 281] width 311 height 16
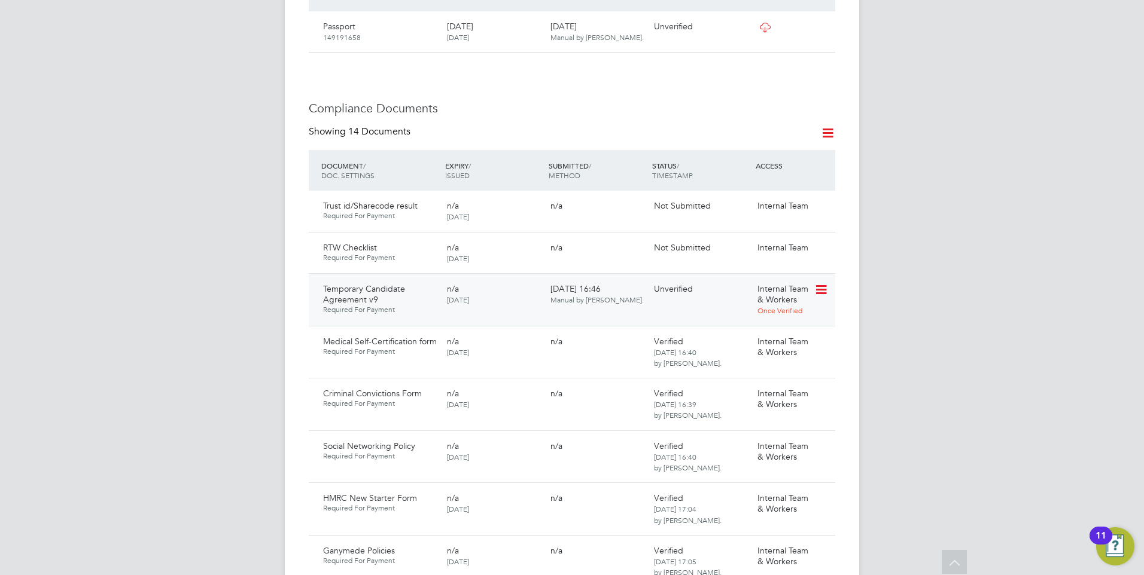
click at [820, 283] on icon at bounding box center [820, 290] width 12 height 14
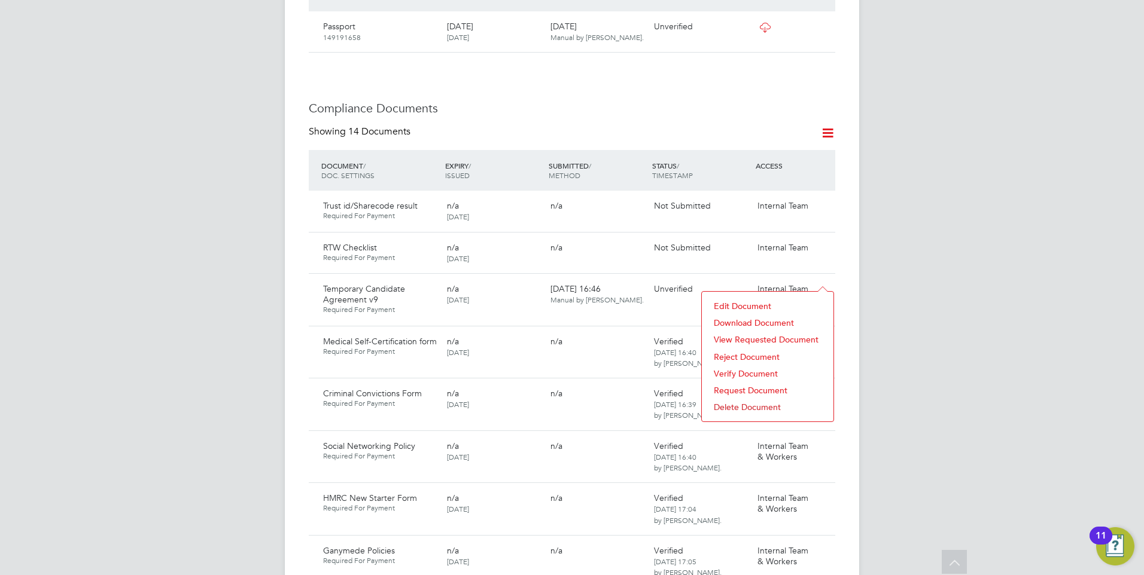
click at [735, 353] on li "Reject Document" at bounding box center [768, 357] width 120 height 17
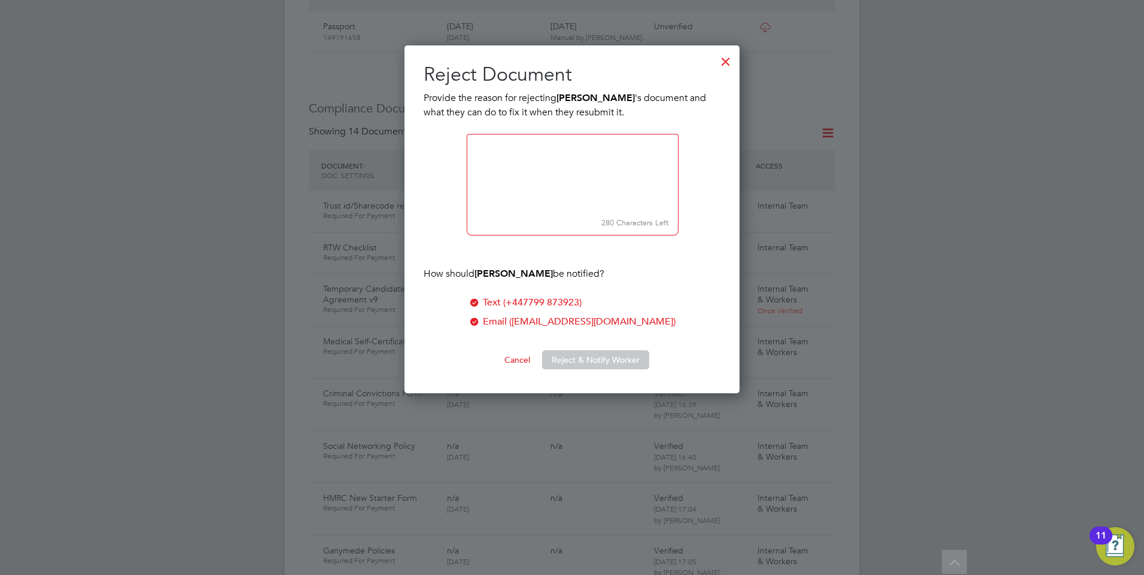
scroll to position [349, 336]
paste textarea "Please confirm If you are not prepared to work overtime above 48 hours answer N…"
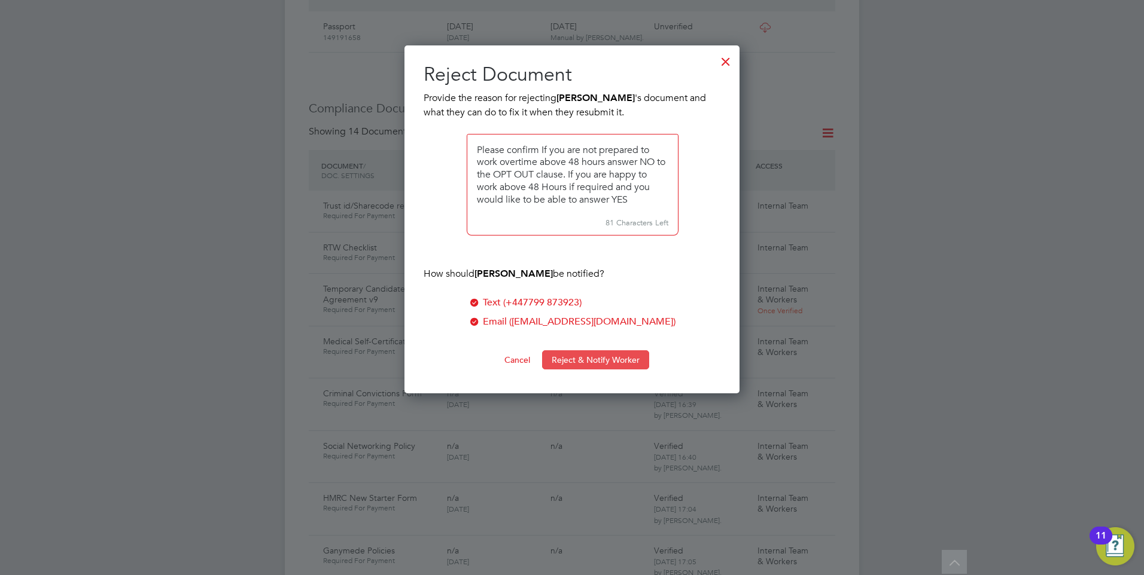
type textarea "Please confirm If you are not prepared to work overtime above 48 hours answer N…"
click at [589, 358] on button "Reject & Notify Worker" at bounding box center [595, 360] width 107 height 19
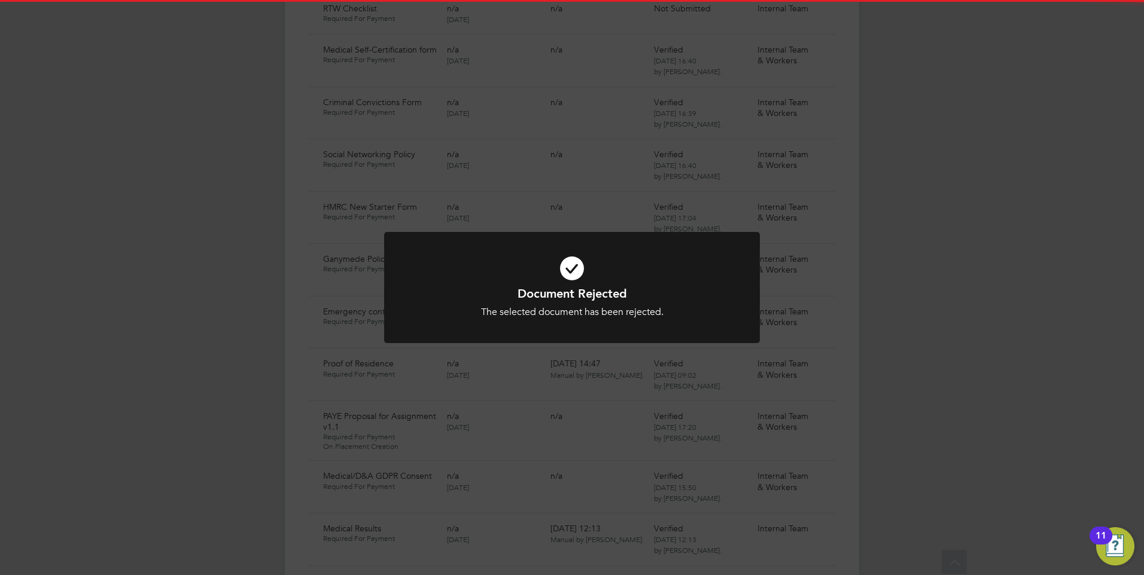
click at [602, 267] on icon at bounding box center [571, 268] width 311 height 47
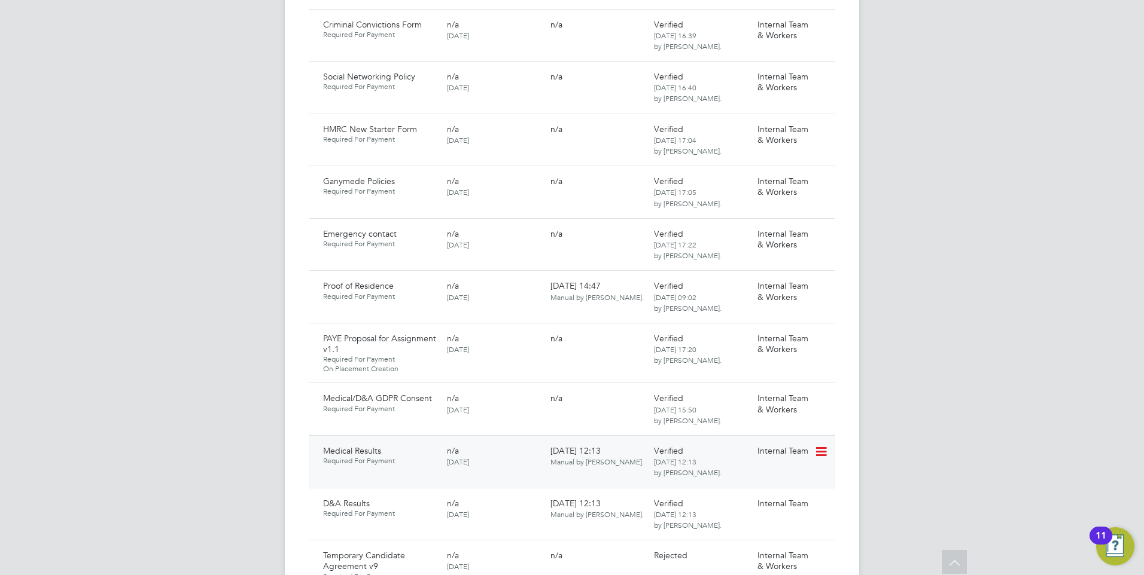
scroll to position [1077, 0]
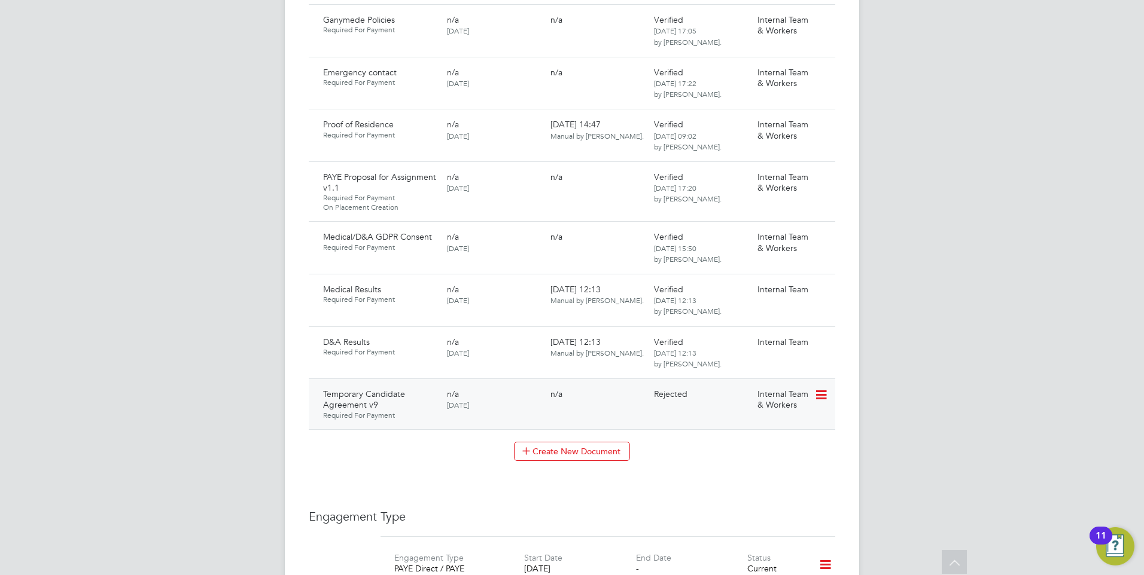
click at [821, 388] on icon at bounding box center [820, 395] width 12 height 14
click at [753, 446] on li "Request Document" at bounding box center [768, 445] width 120 height 17
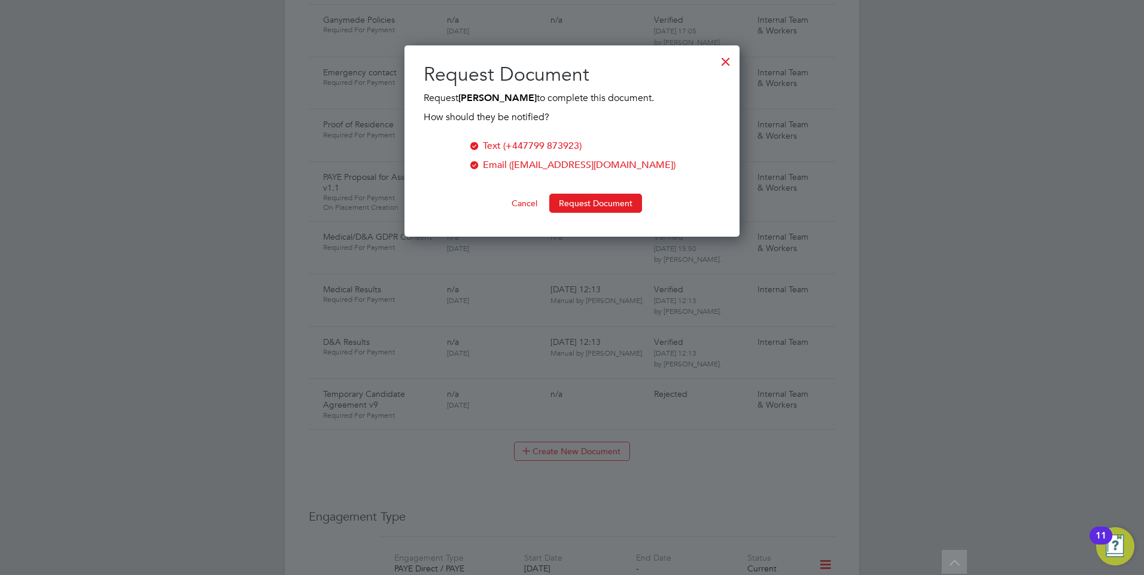
scroll to position [192, 336]
click at [586, 200] on button "Request Document" at bounding box center [595, 203] width 93 height 19
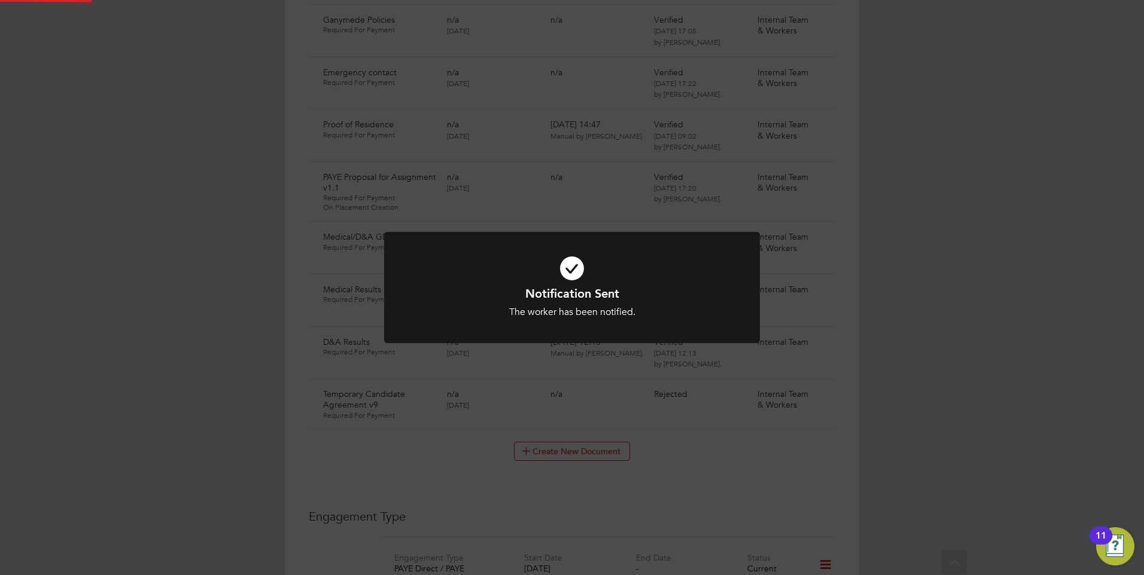
click at [542, 226] on div "Notification Sent The worker has been notified. Cancel Okay" at bounding box center [572, 287] width 1144 height 575
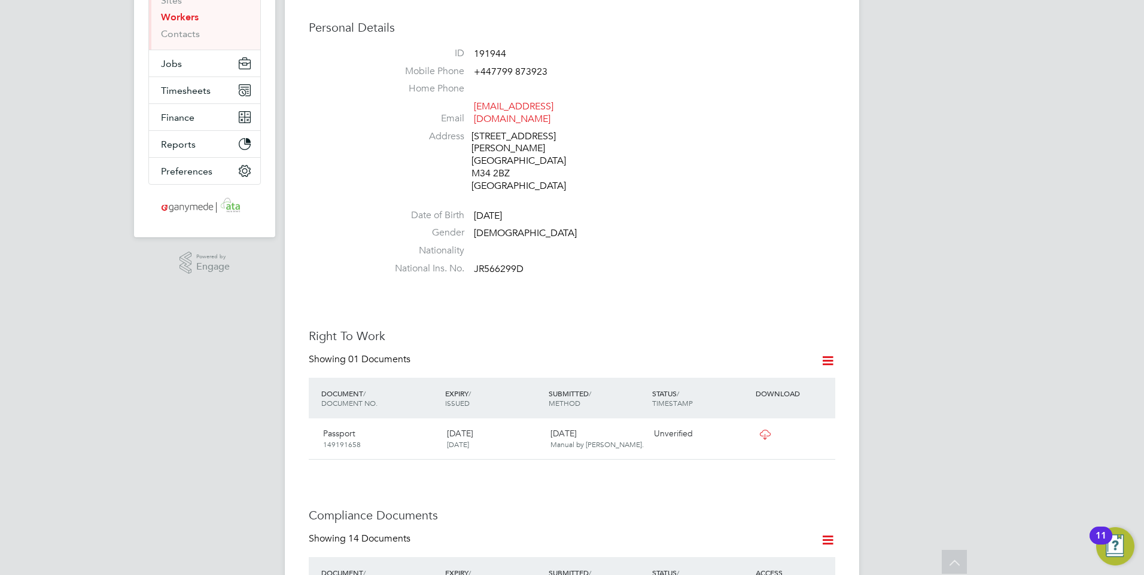
scroll to position [0, 0]
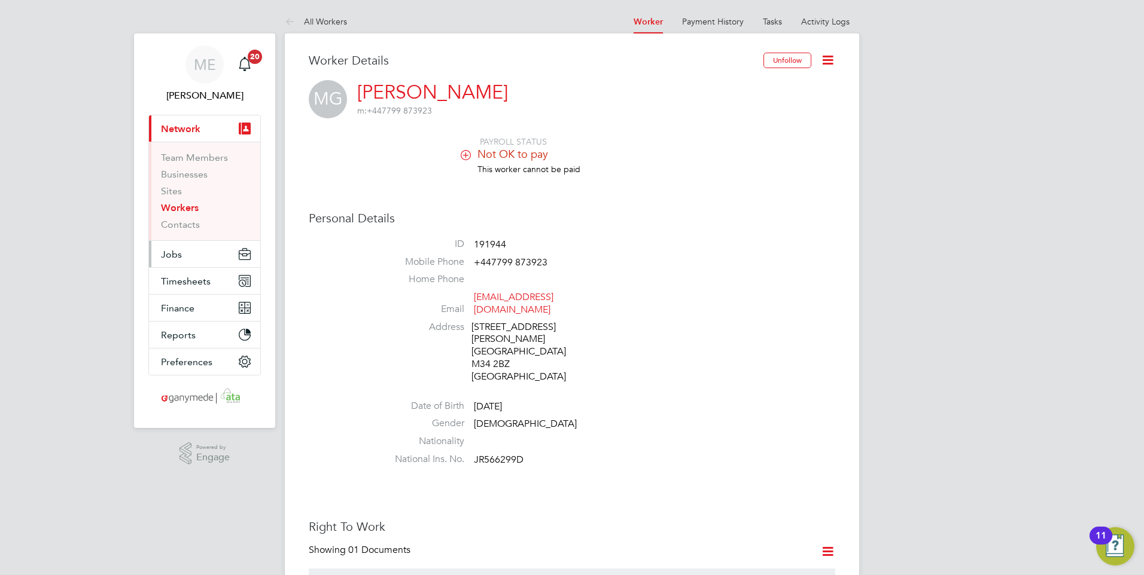
click at [197, 257] on button "Jobs" at bounding box center [204, 254] width 111 height 26
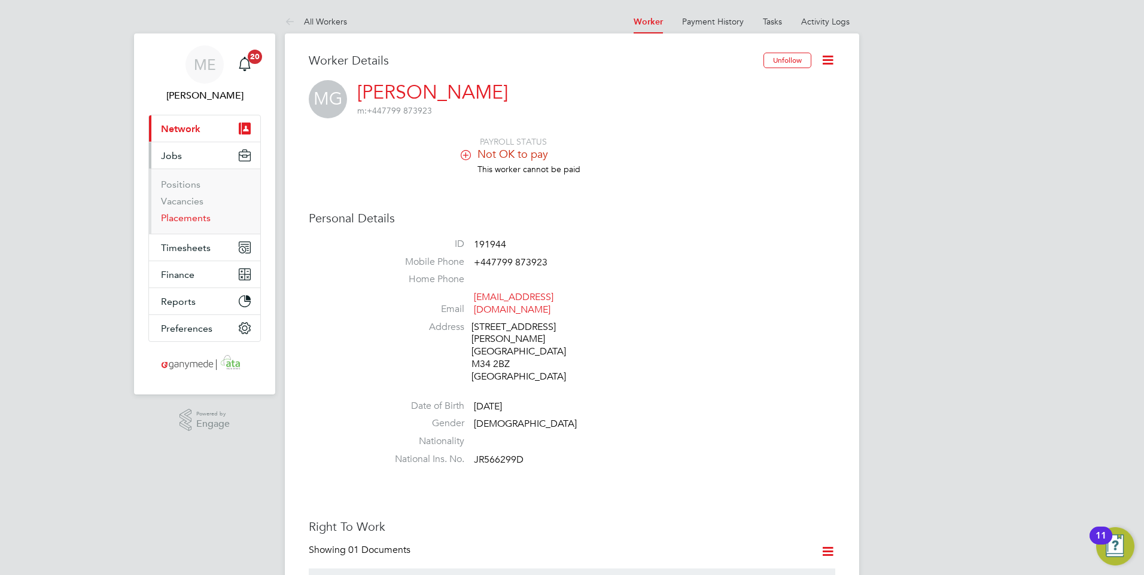
click at [184, 217] on link "Placements" at bounding box center [186, 217] width 50 height 11
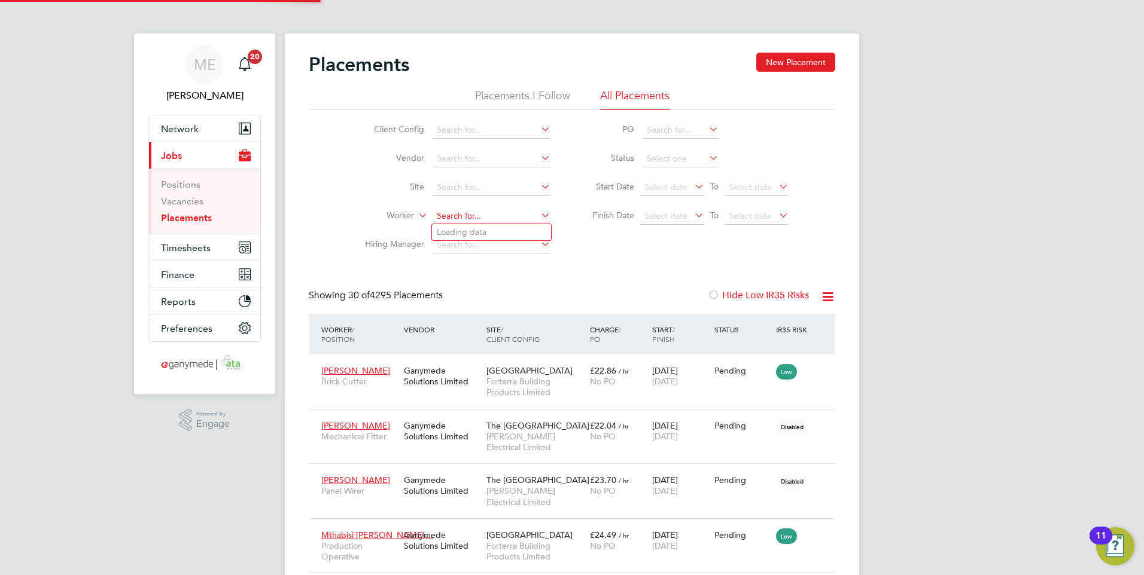
click at [456, 217] on input at bounding box center [492, 216] width 118 height 17
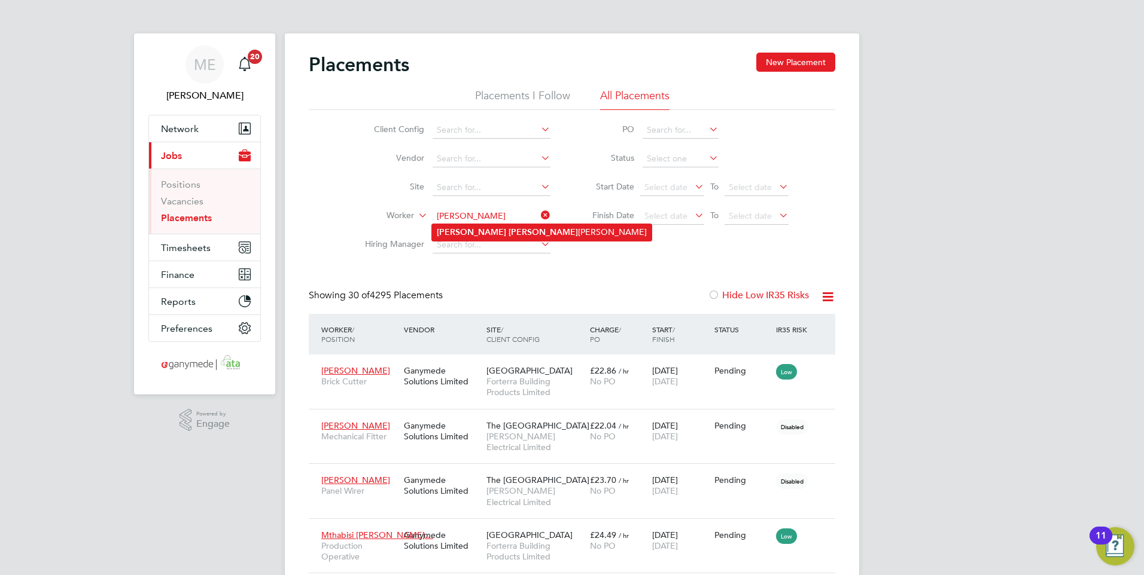
click at [508, 229] on b "Ahmed" at bounding box center [542, 232] width 69 height 10
type input "Ali Ahmed Al Hubaishi"
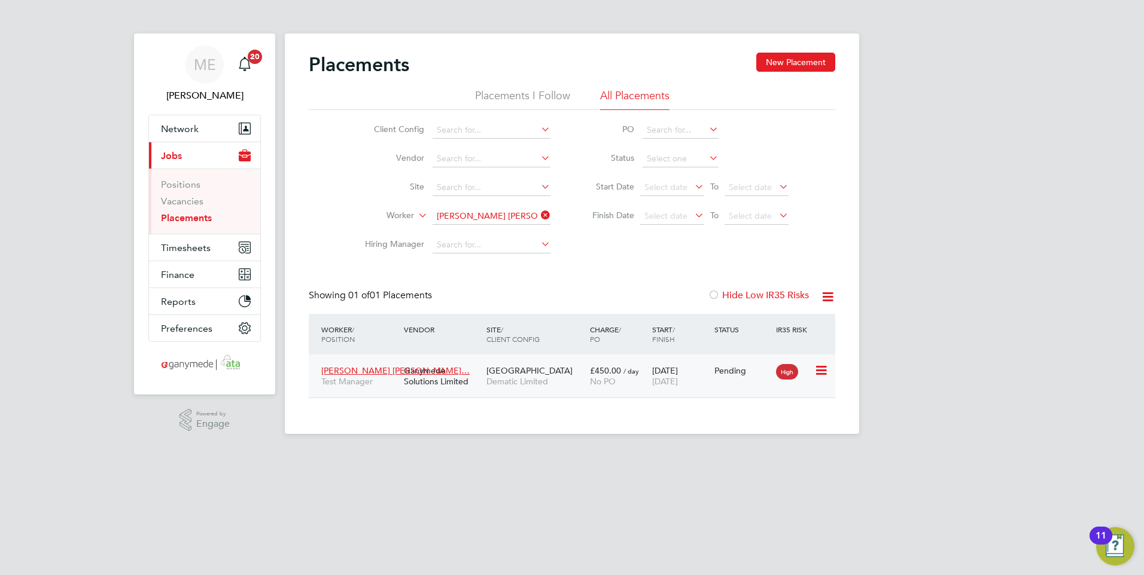
click at [656, 380] on span "30 Apr 2026" at bounding box center [665, 381] width 26 height 11
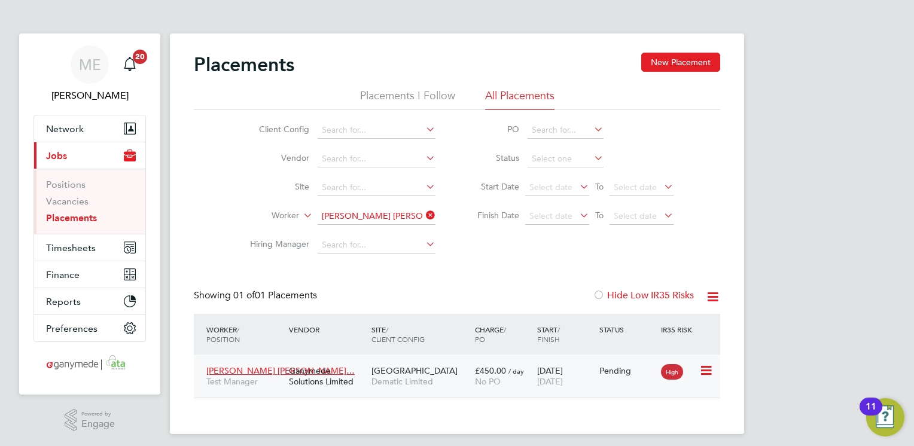
scroll to position [34, 104]
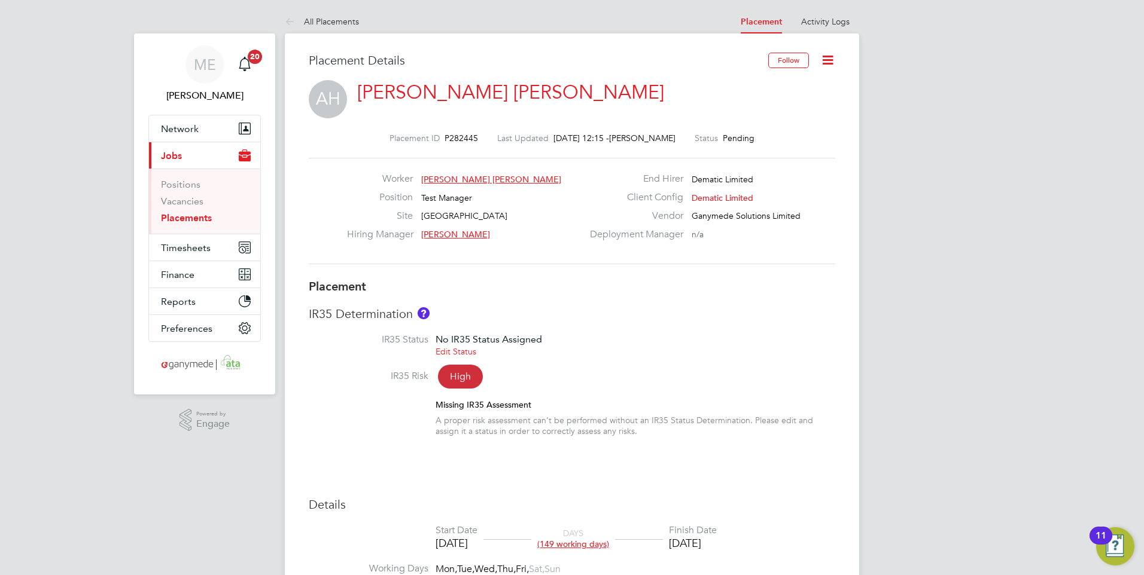
click at [829, 54] on icon at bounding box center [827, 60] width 15 height 15
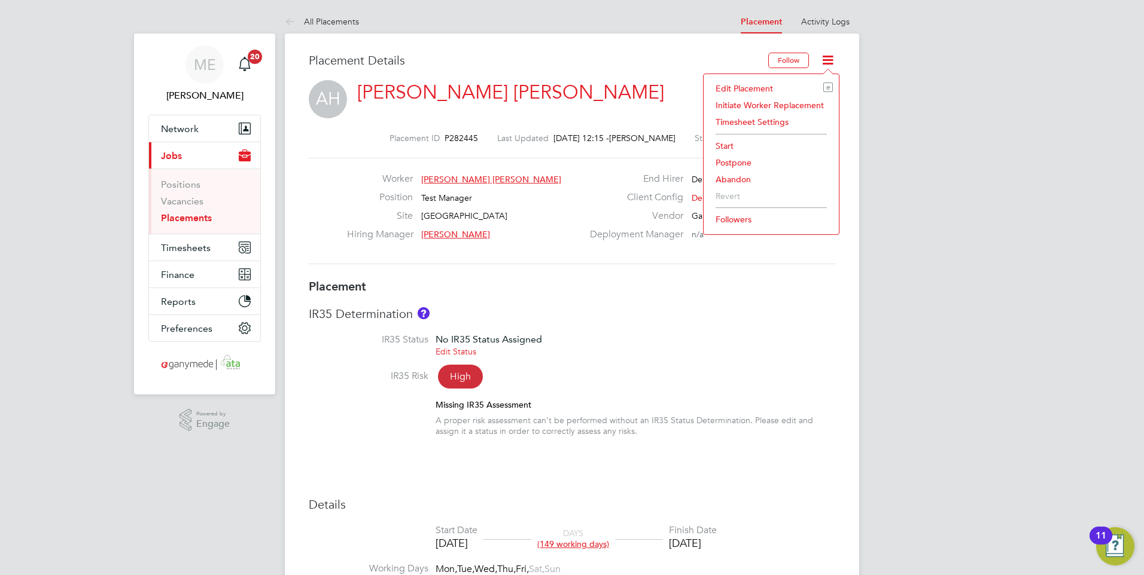
click at [734, 84] on li "Edit Placement e" at bounding box center [770, 88] width 123 height 17
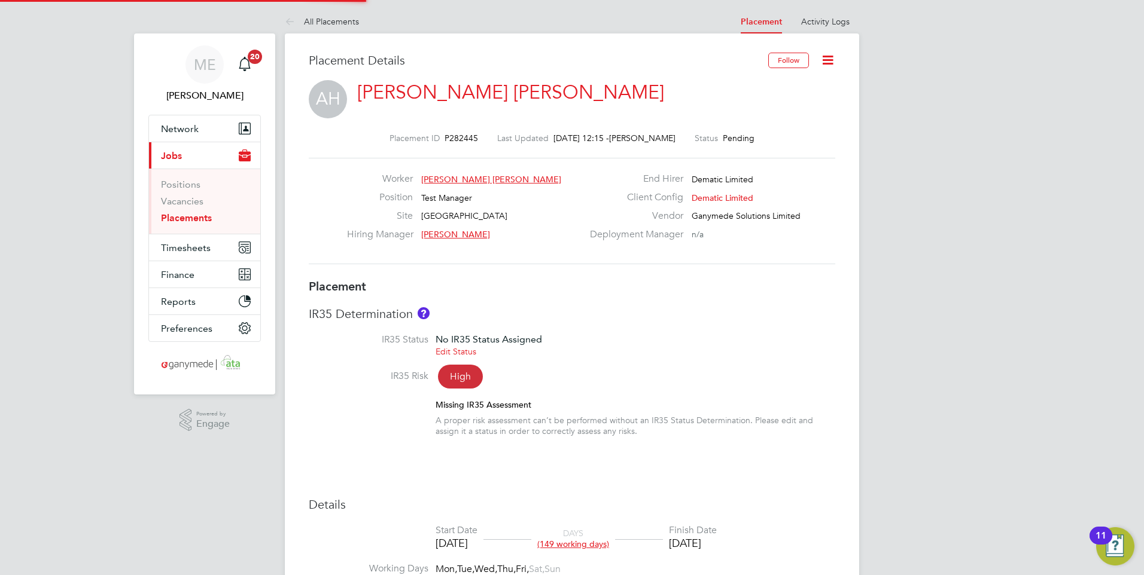
type input "[PERSON_NAME]"
type input "[DATE]"
type input "08:00"
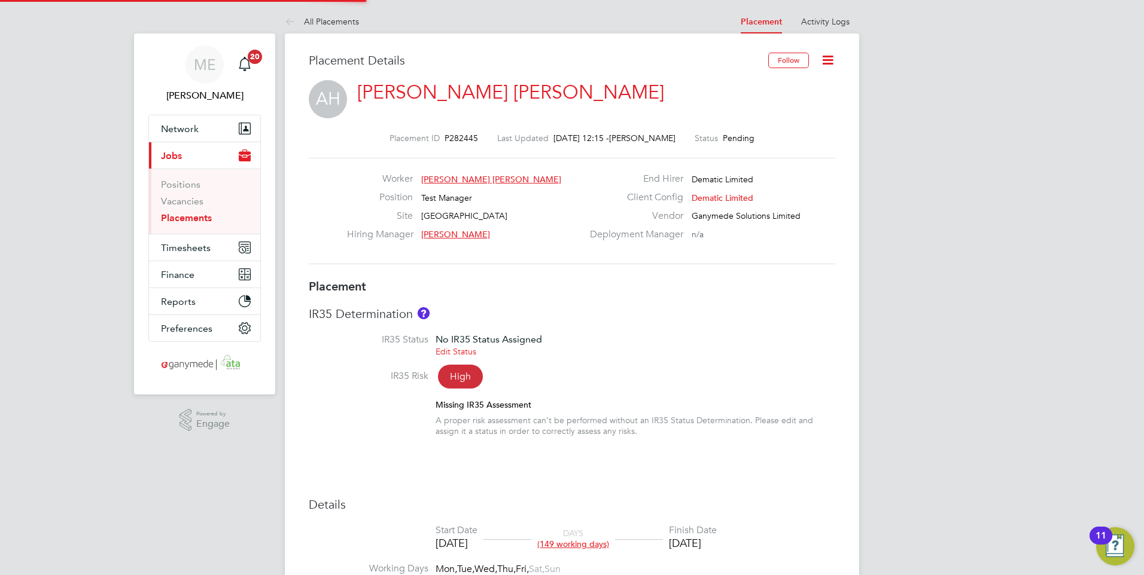
type input "18:00"
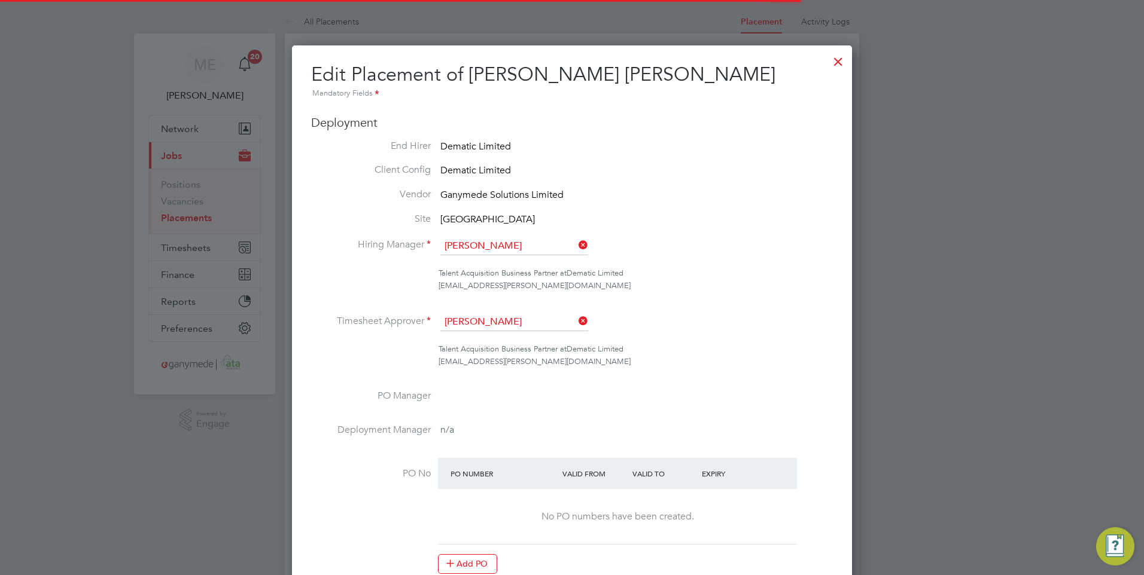
scroll to position [6, 6]
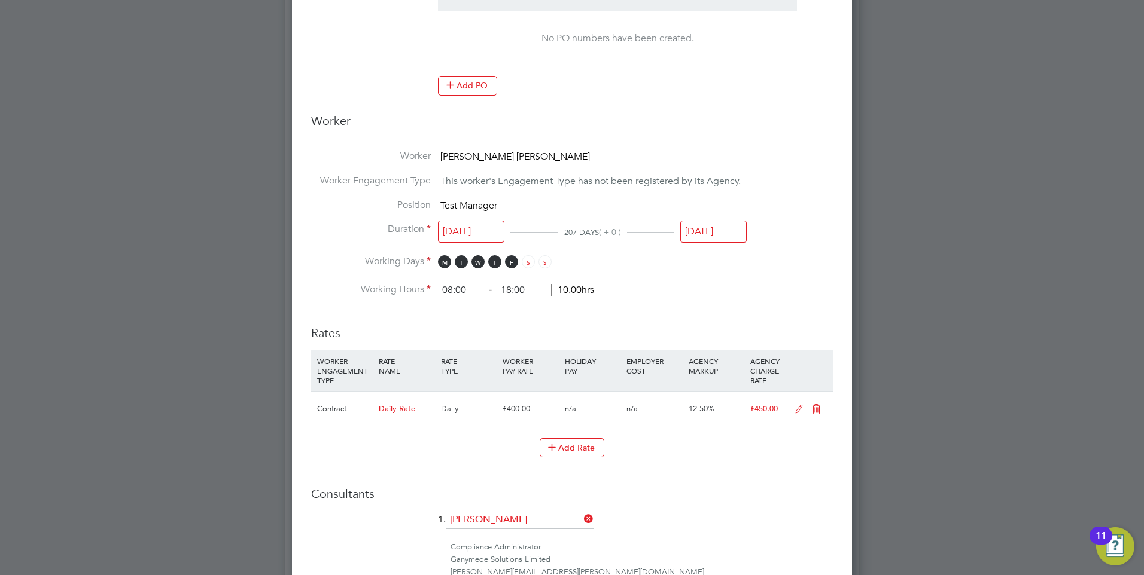
click at [705, 229] on input "[DATE]" at bounding box center [713, 232] width 66 height 22
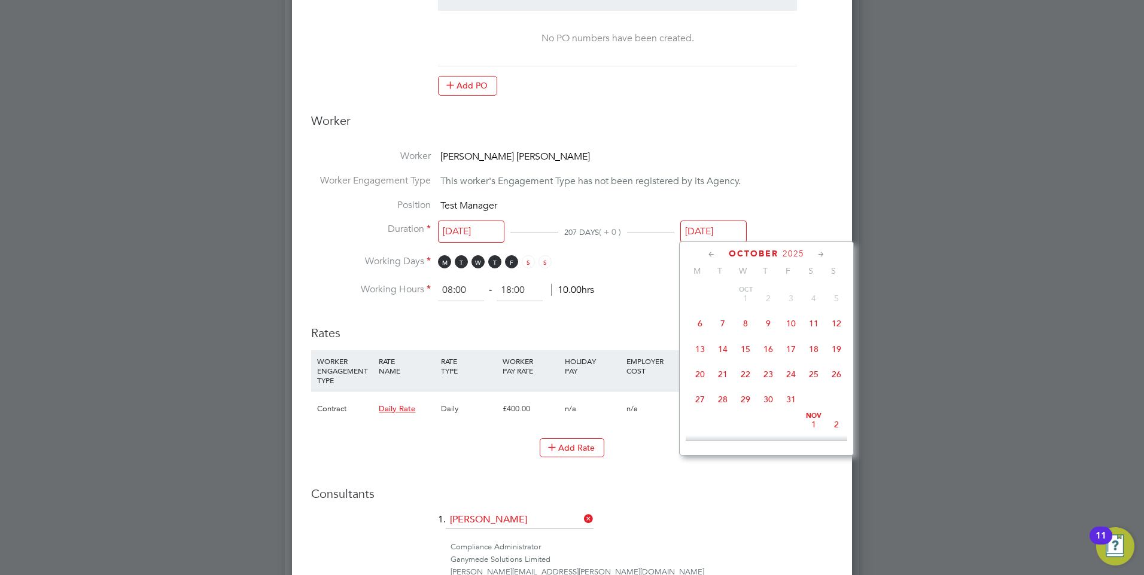
click at [699, 316] on span "6" at bounding box center [700, 323] width 23 height 23
type input "[DATE]"
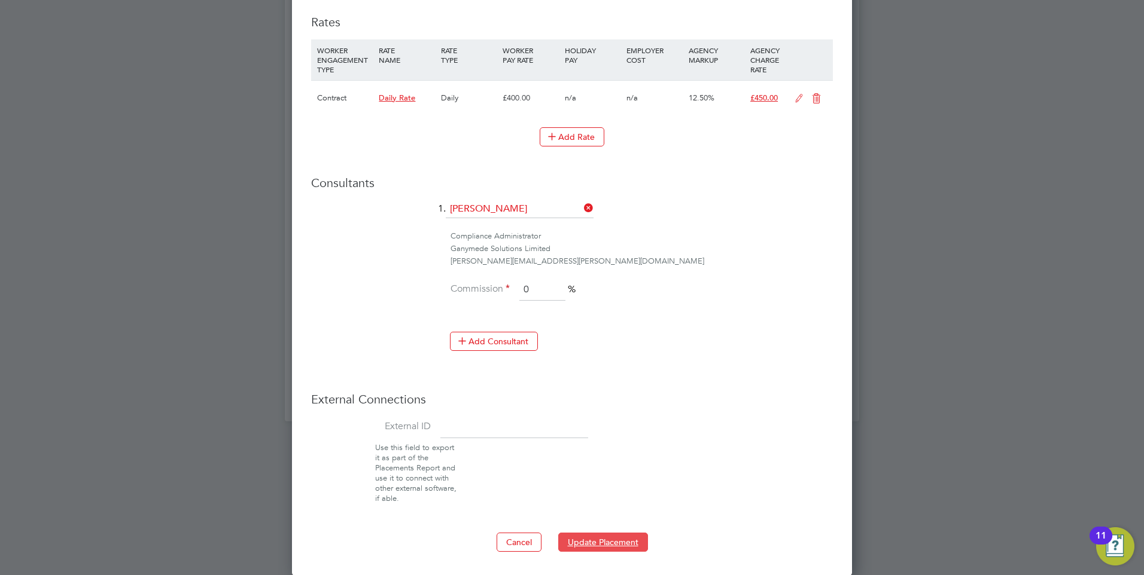
click at [593, 538] on button "Update Placement" at bounding box center [603, 542] width 90 height 19
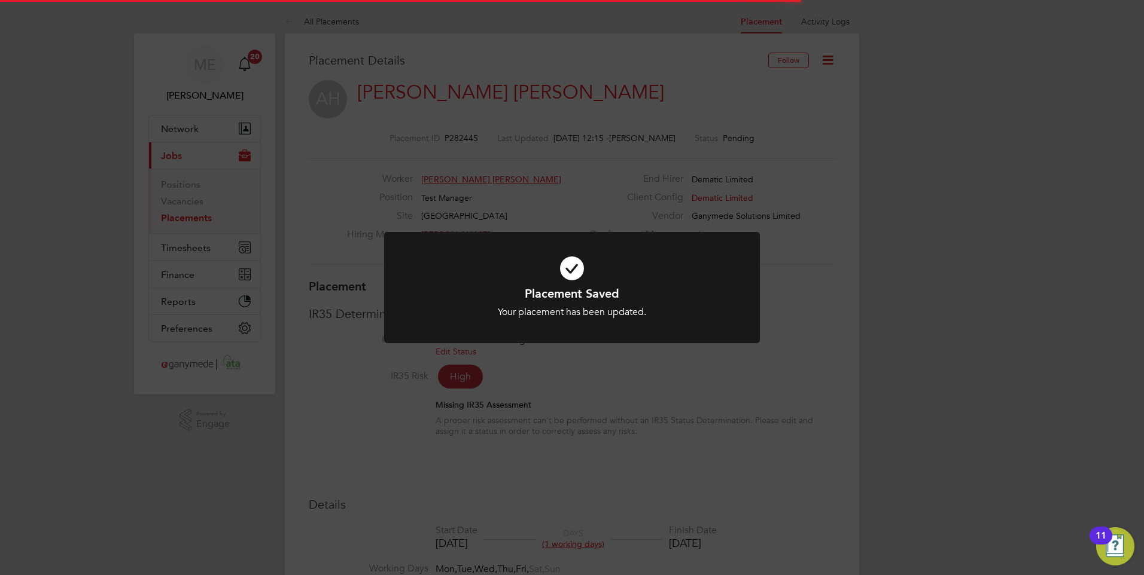
click at [581, 309] on div "Your placement has been updated." at bounding box center [571, 312] width 311 height 13
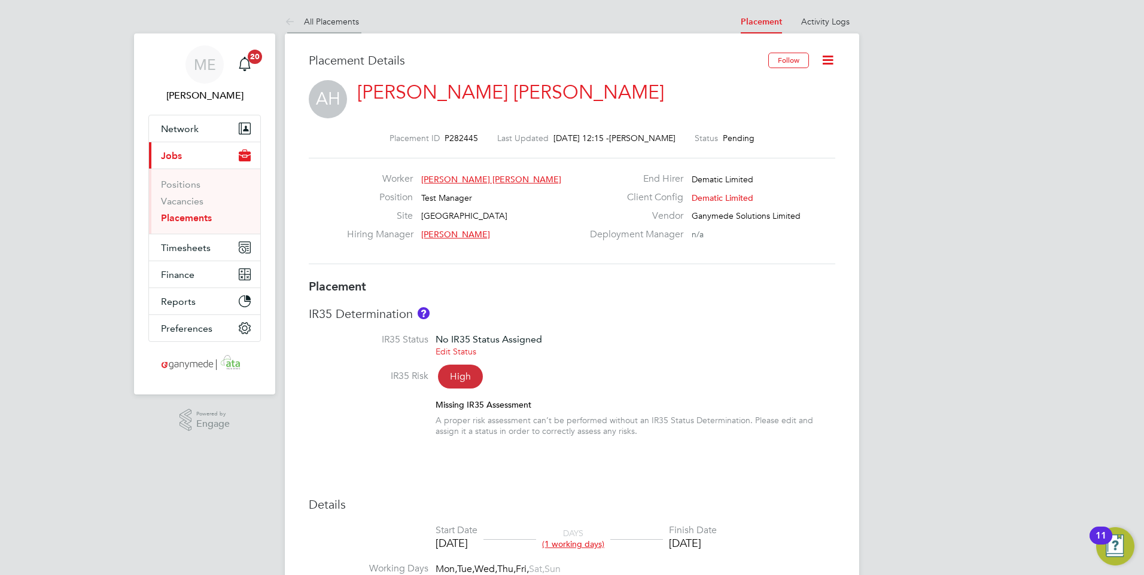
click at [285, 22] on icon at bounding box center [292, 22] width 15 height 15
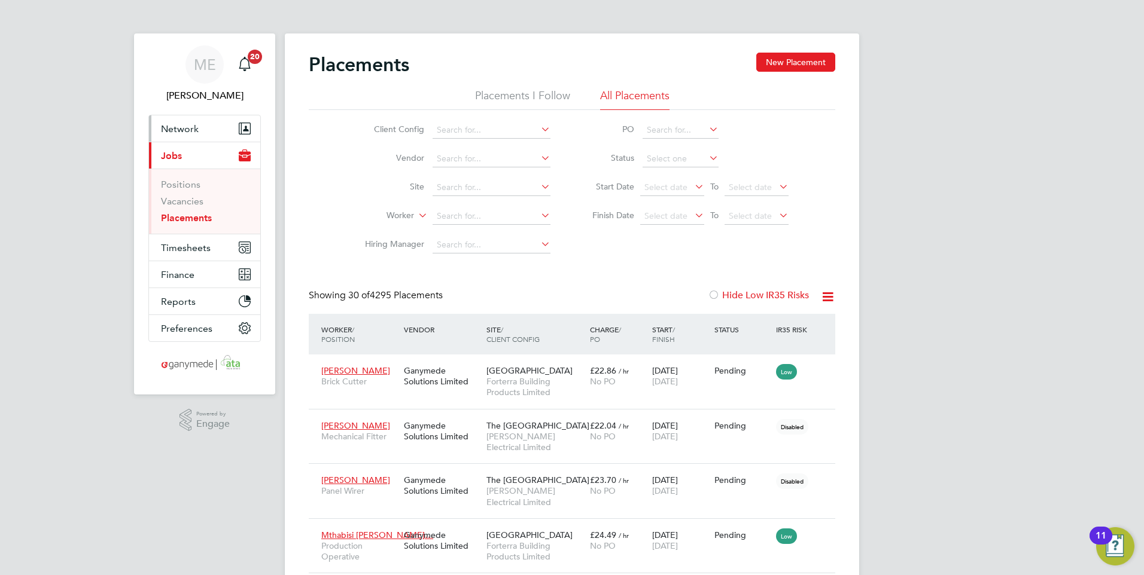
click at [226, 129] on button "Network" at bounding box center [204, 128] width 111 height 26
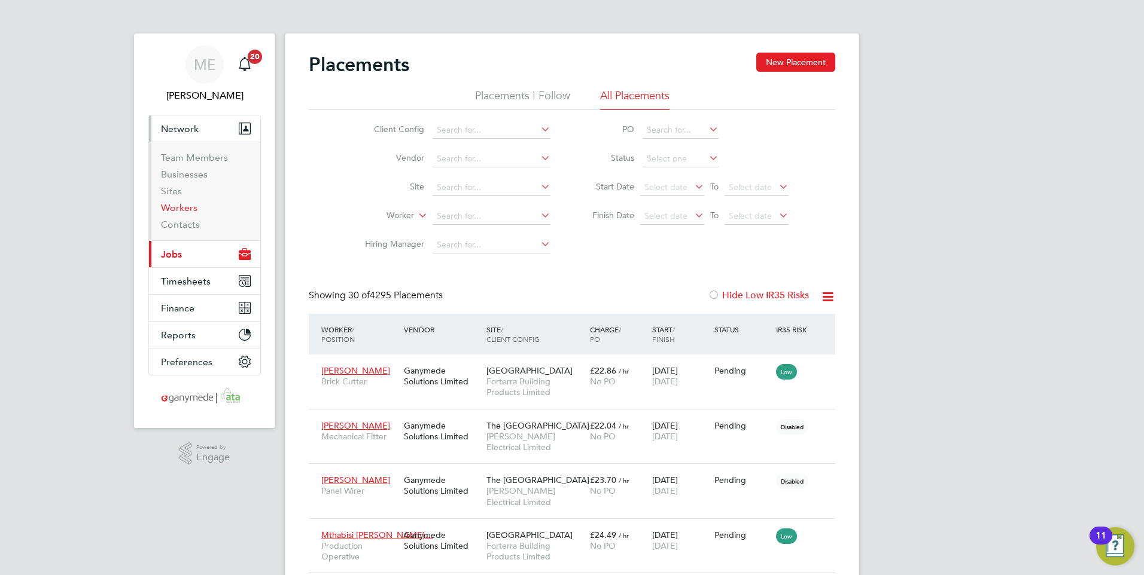
click at [180, 212] on link "Workers" at bounding box center [179, 207] width 36 height 11
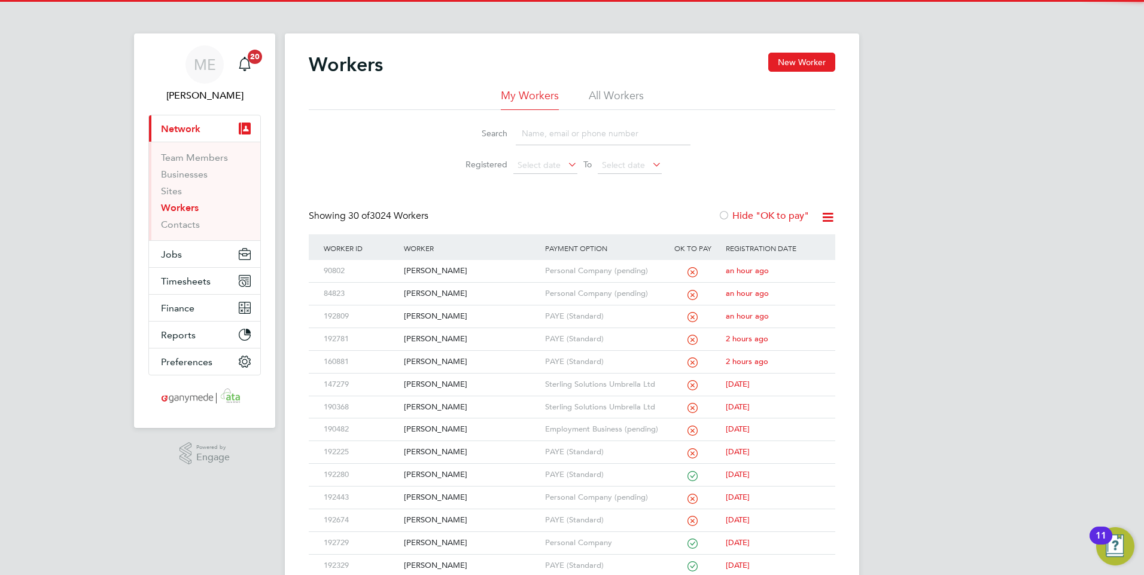
click at [644, 139] on input at bounding box center [603, 133] width 175 height 23
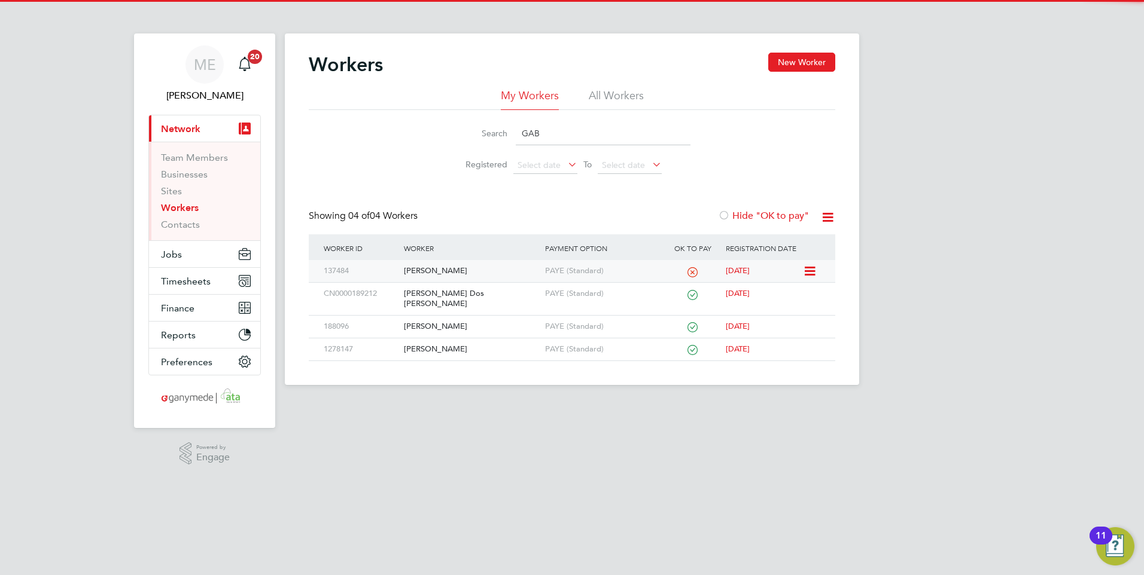
type input "GAB"
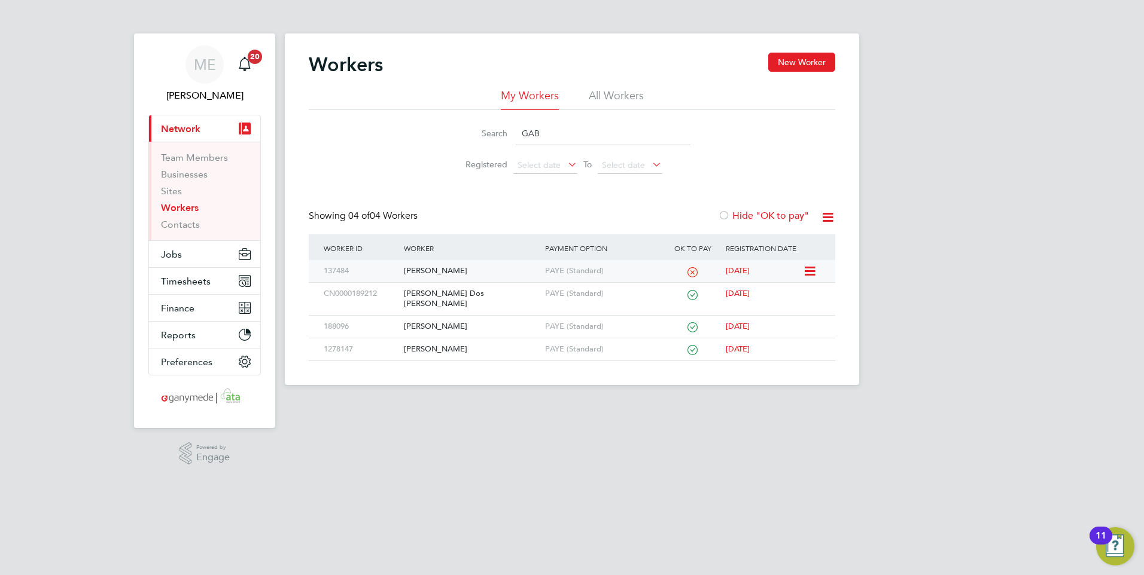
click at [465, 273] on div "[PERSON_NAME]" at bounding box center [471, 271] width 141 height 22
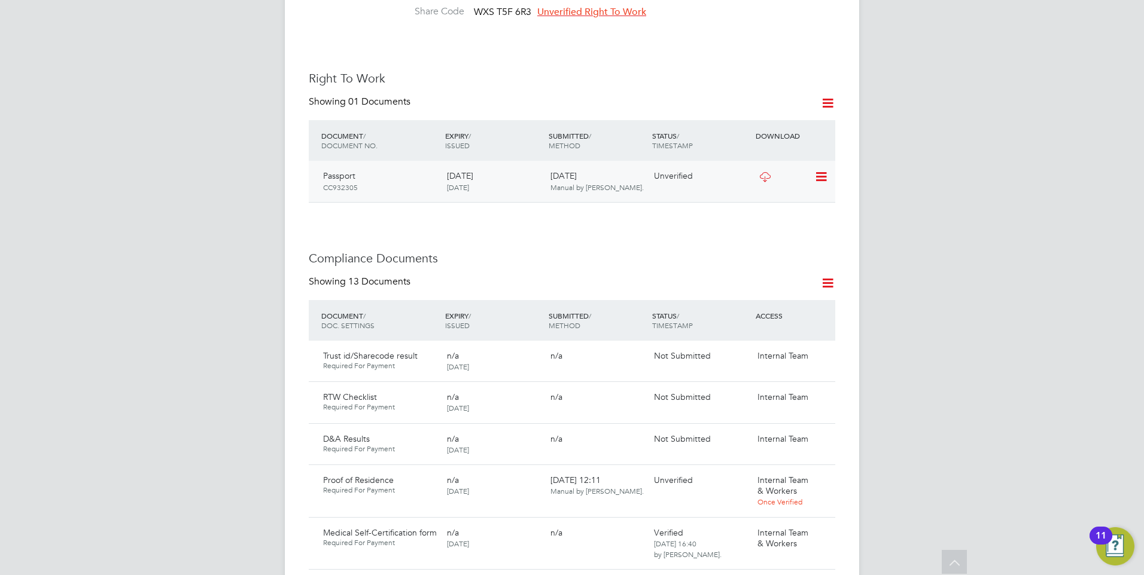
scroll to position [538, 0]
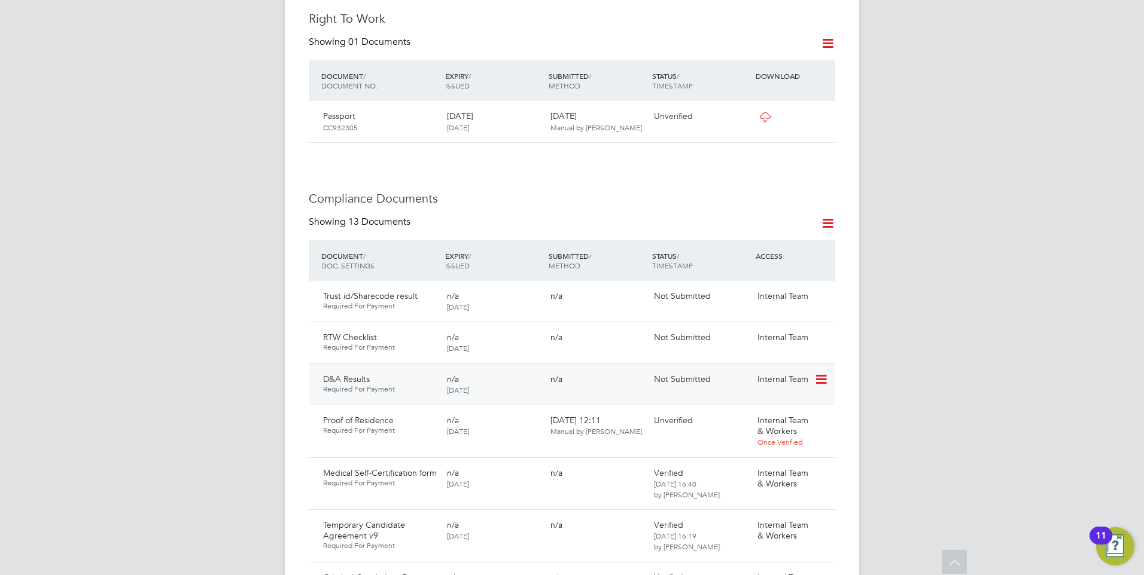
click at [823, 373] on icon at bounding box center [820, 380] width 12 height 14
click at [774, 399] on li "Submit Document" at bounding box center [784, 400] width 84 height 17
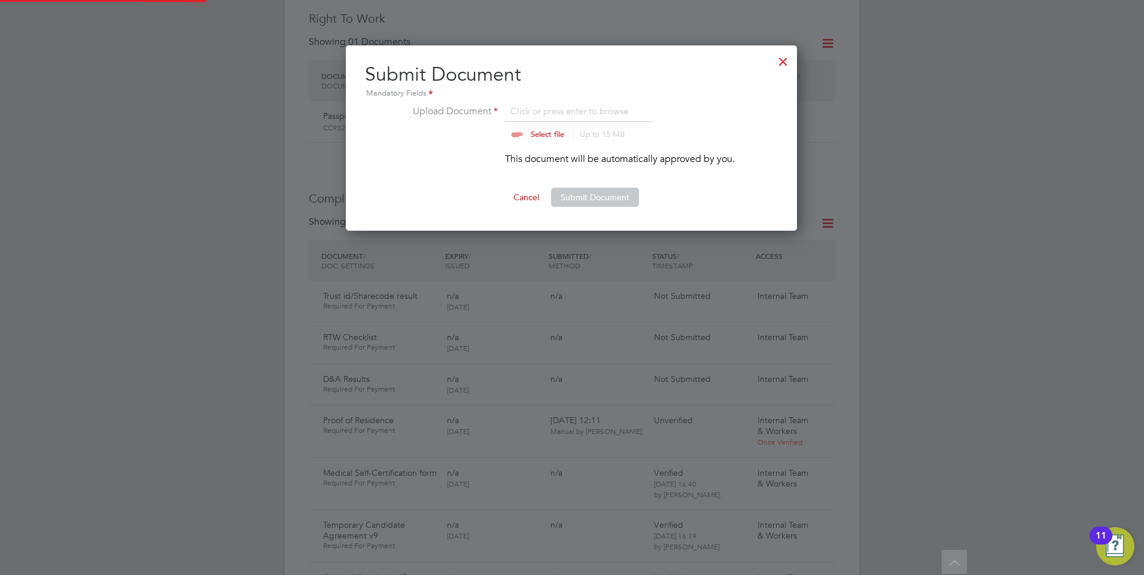
scroll to position [186, 452]
click at [539, 129] on input "file" at bounding box center [559, 122] width 188 height 36
click at [534, 137] on input "file" at bounding box center [559, 122] width 188 height 36
type input "C:\fakepath\3b66afec-f087-4d4e-85ac-ae4055294900_V1 (1).pdf"
click at [574, 194] on button "Submit Document" at bounding box center [595, 197] width 88 height 19
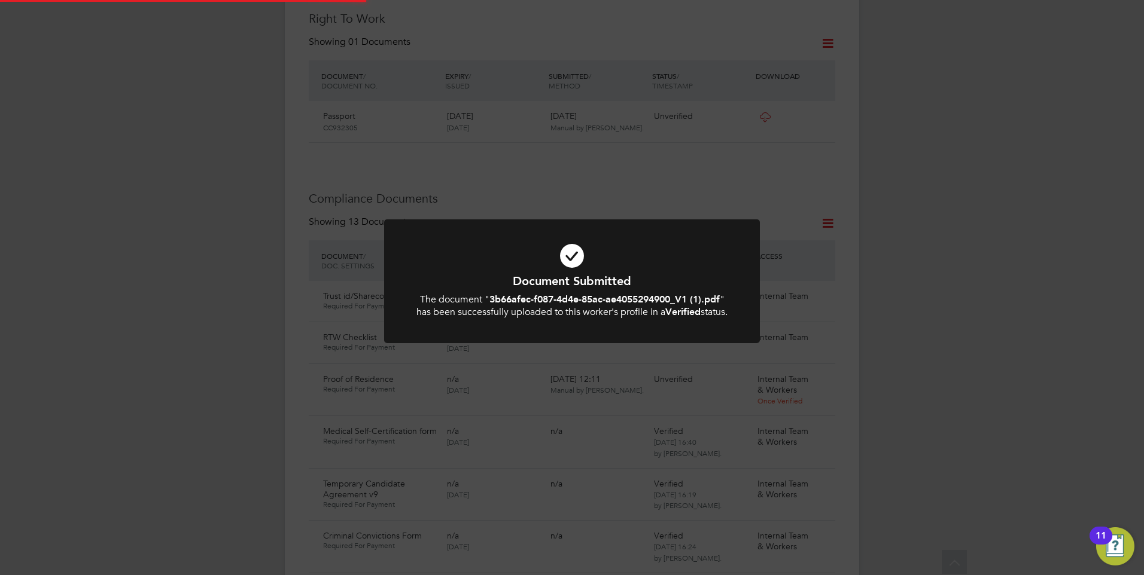
click at [576, 269] on icon at bounding box center [571, 256] width 311 height 47
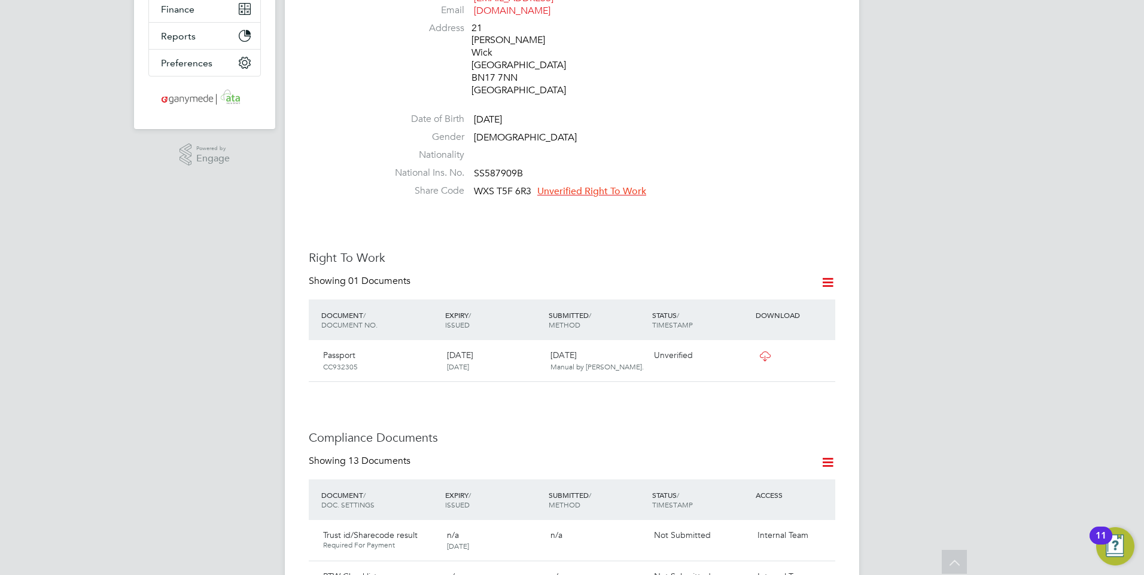
scroll to position [598, 0]
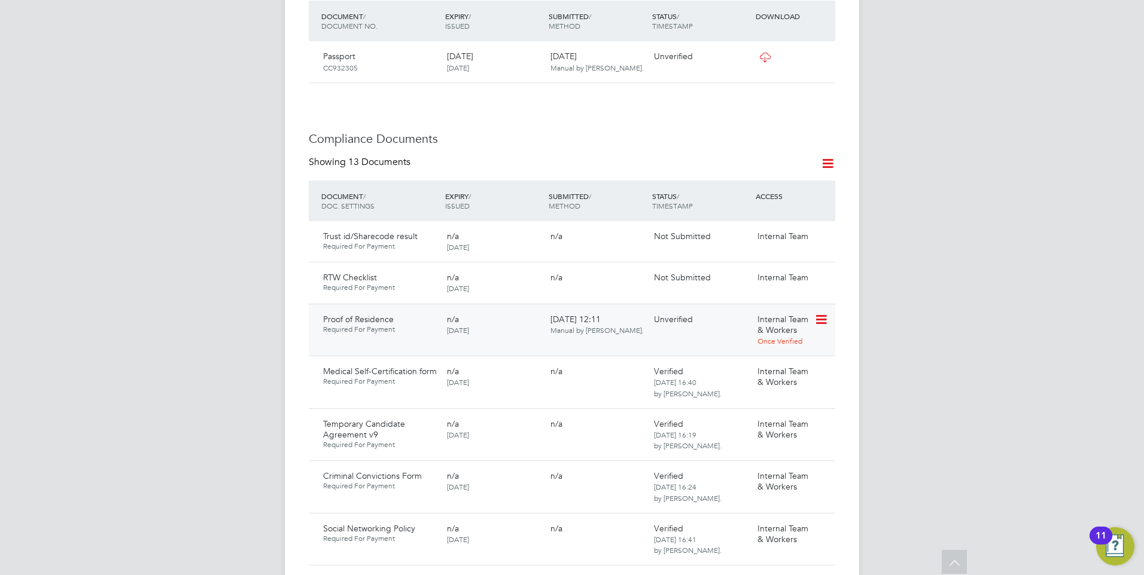
click at [823, 313] on icon at bounding box center [820, 320] width 12 height 14
click at [759, 337] on li "Download Document" at bounding box center [777, 341] width 95 height 17
click at [826, 313] on icon at bounding box center [820, 320] width 12 height 14
click at [755, 372] on li "Verify Document" at bounding box center [777, 374] width 95 height 17
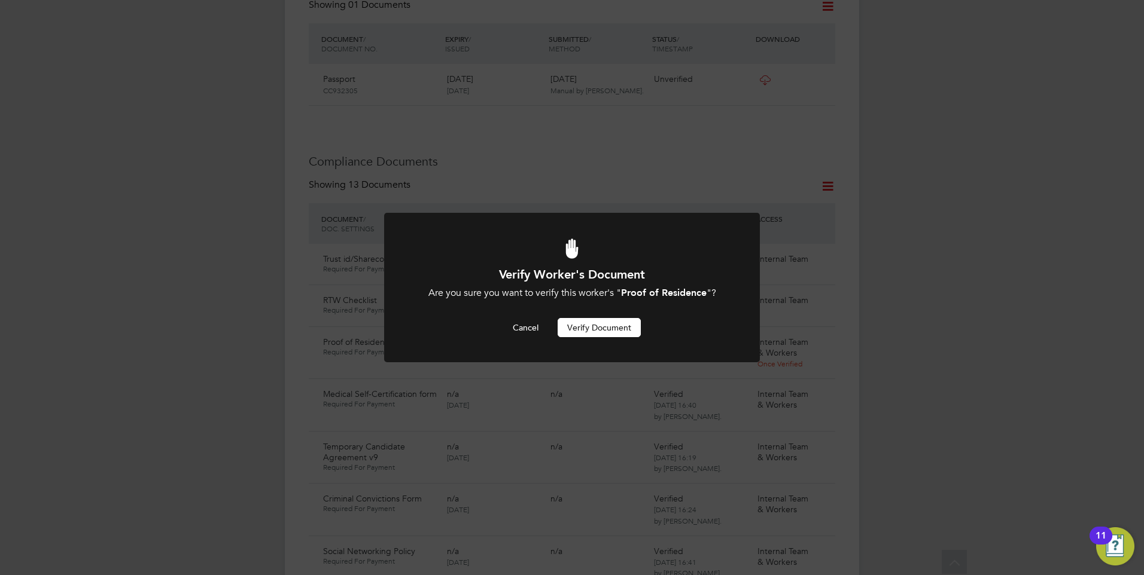
scroll to position [0, 0]
click at [592, 324] on button "Verify Document" at bounding box center [599, 327] width 83 height 19
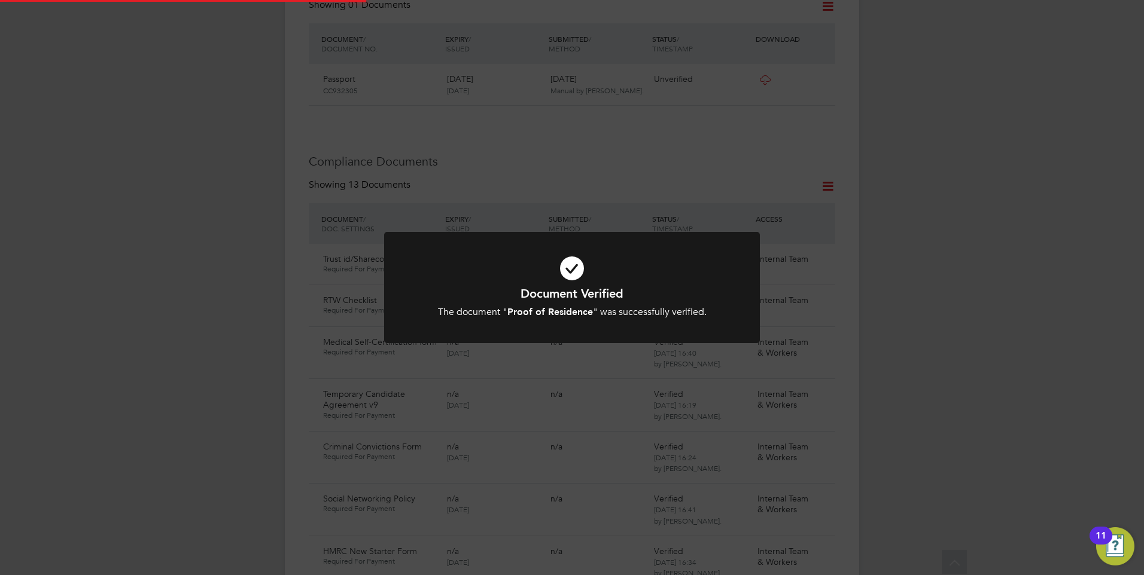
click at [510, 281] on icon at bounding box center [571, 268] width 311 height 47
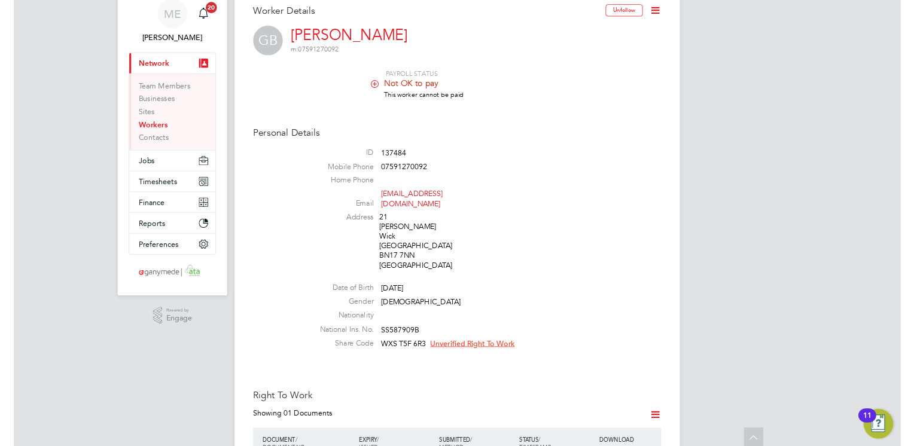
scroll to position [0, 0]
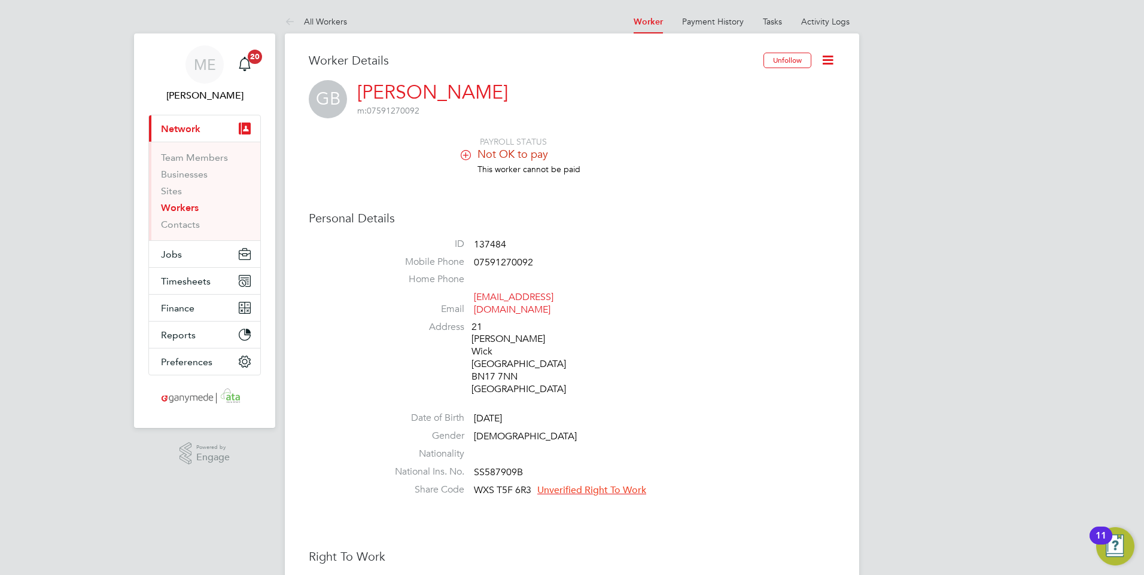
click at [285, 18] on icon at bounding box center [292, 22] width 15 height 15
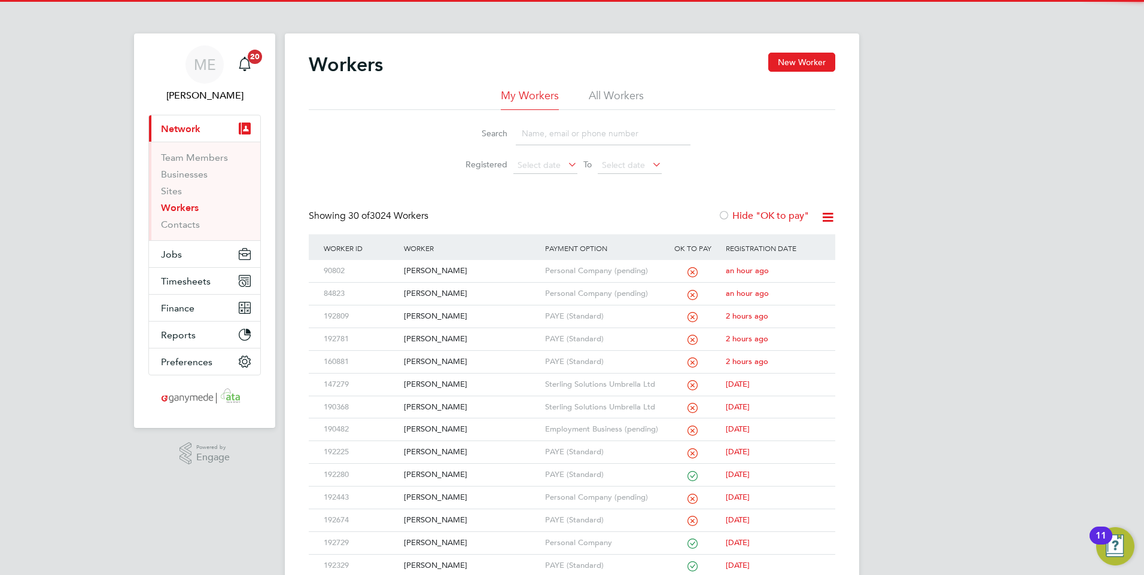
click at [565, 138] on input at bounding box center [603, 133] width 175 height 23
type input "MARC"
click at [451, 273] on div "Marc Gratty" at bounding box center [471, 271] width 141 height 22
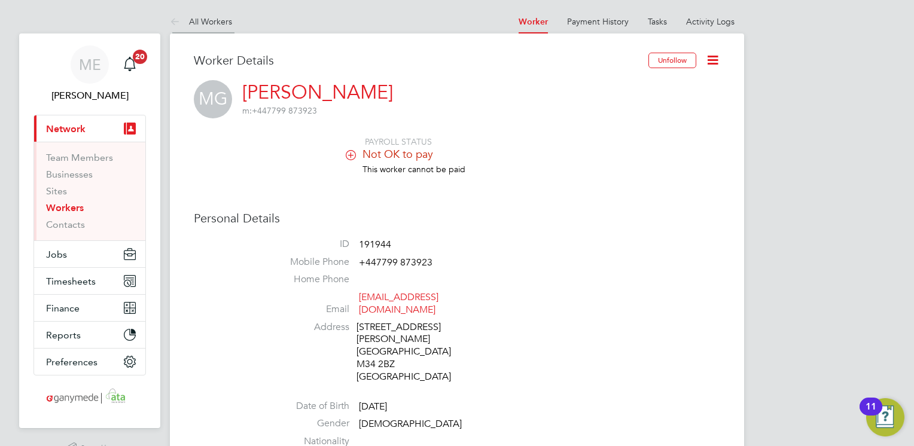
click at [173, 17] on icon at bounding box center [177, 22] width 15 height 15
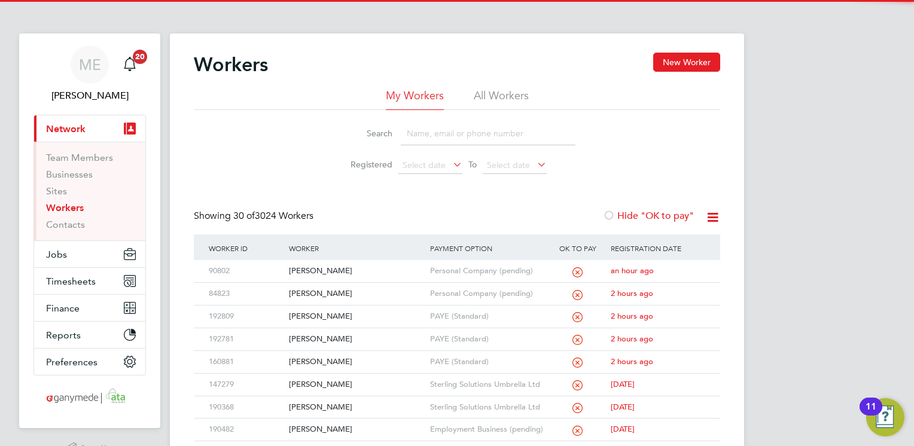
click at [434, 128] on input at bounding box center [488, 133] width 175 height 23
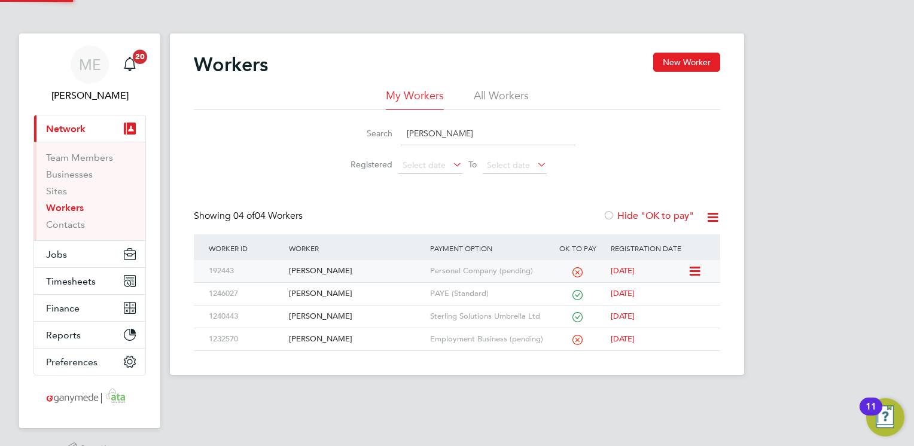
type input "[PERSON_NAME]"
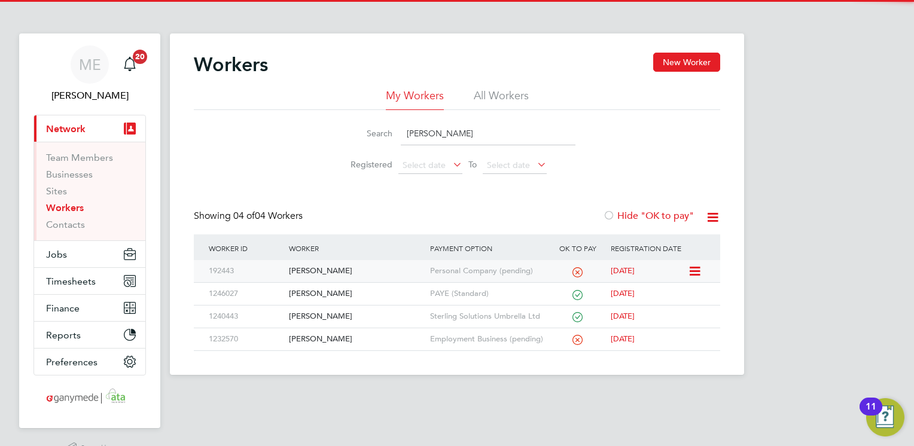
click at [386, 270] on div "[PERSON_NAME]" at bounding box center [356, 271] width 141 height 22
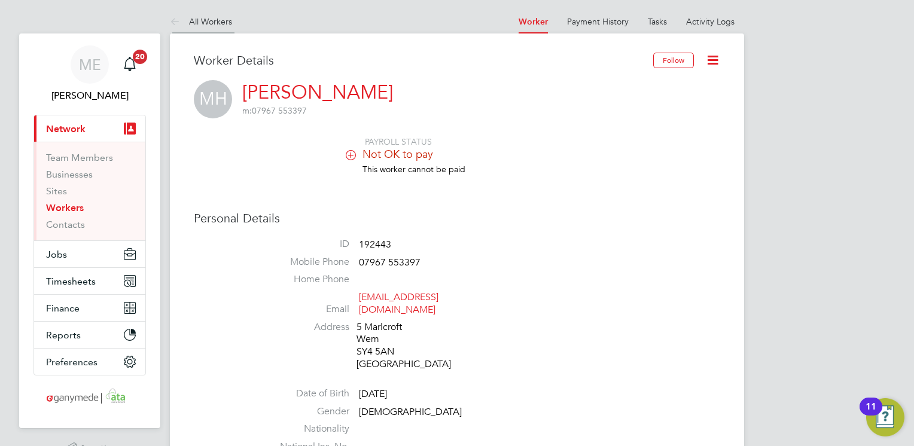
click at [174, 21] on icon at bounding box center [177, 22] width 15 height 15
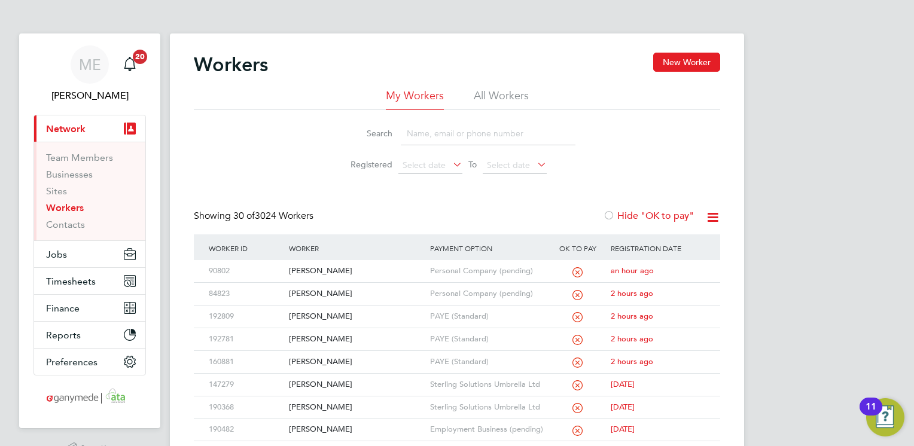
click at [436, 131] on input at bounding box center [488, 133] width 175 height 23
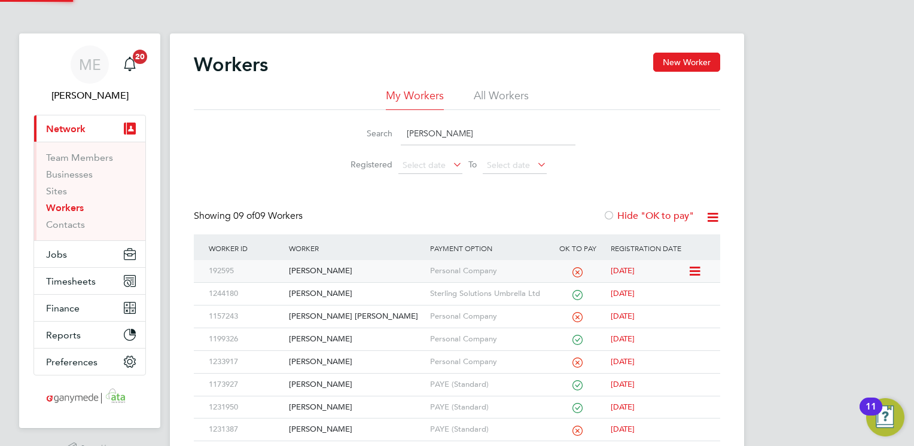
type input "[PERSON_NAME]"
click at [378, 274] on div "[PERSON_NAME]" at bounding box center [356, 271] width 141 height 22
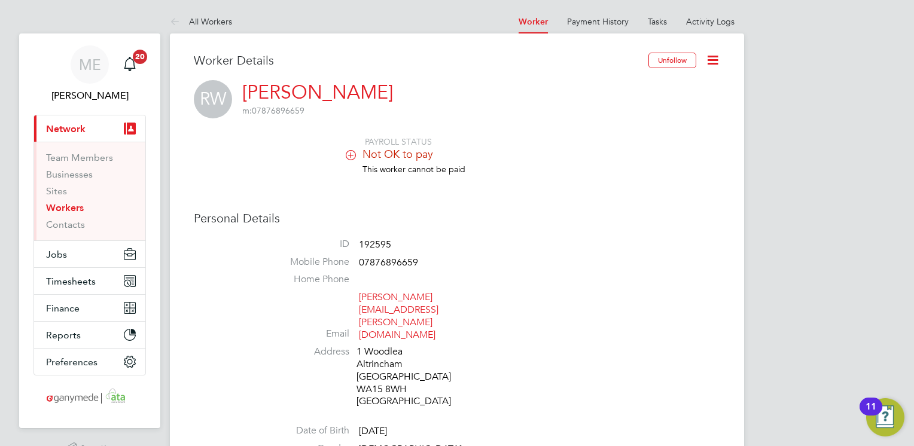
click at [178, 19] on icon at bounding box center [177, 22] width 15 height 15
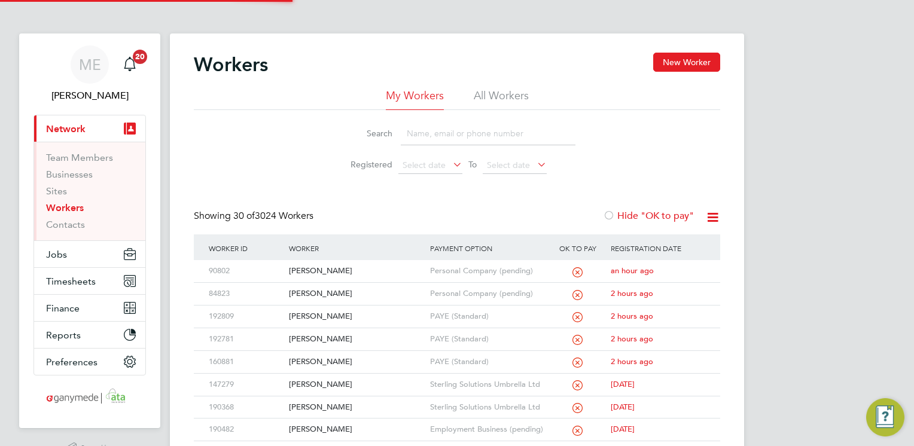
click at [443, 132] on input at bounding box center [488, 133] width 175 height 23
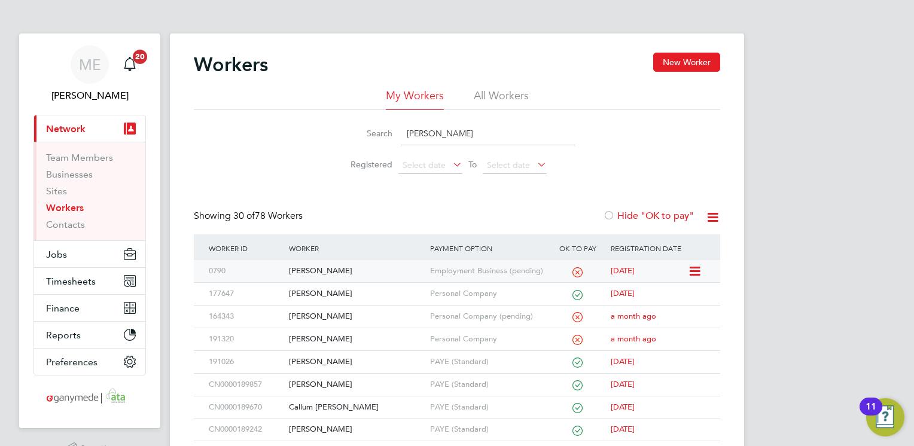
type input "john"
click at [370, 264] on div "John Coalwood" at bounding box center [356, 271] width 141 height 22
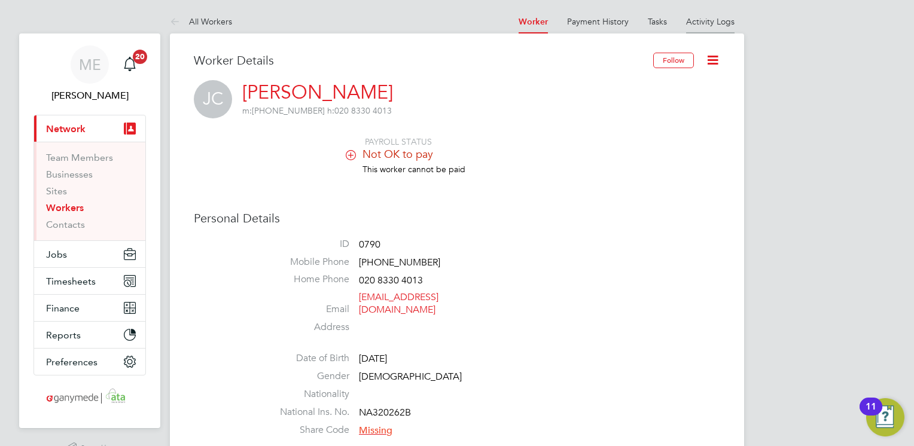
click at [712, 21] on link "Activity Logs" at bounding box center [710, 21] width 48 height 11
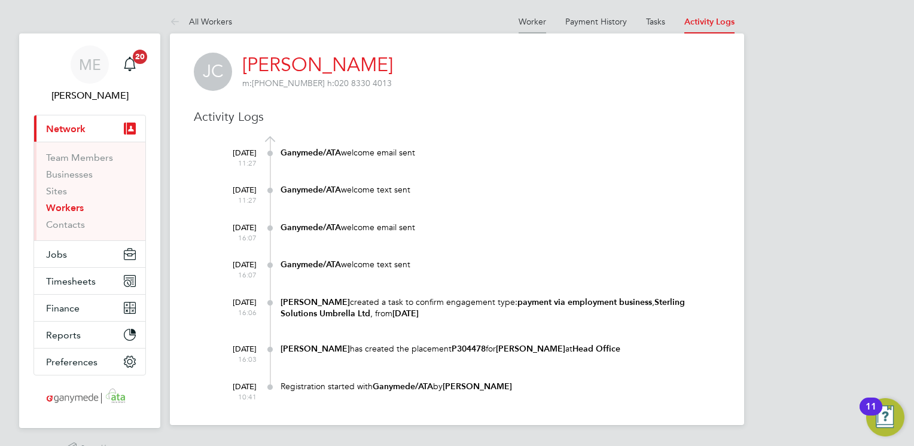
click at [541, 18] on link "Worker" at bounding box center [533, 21] width 28 height 11
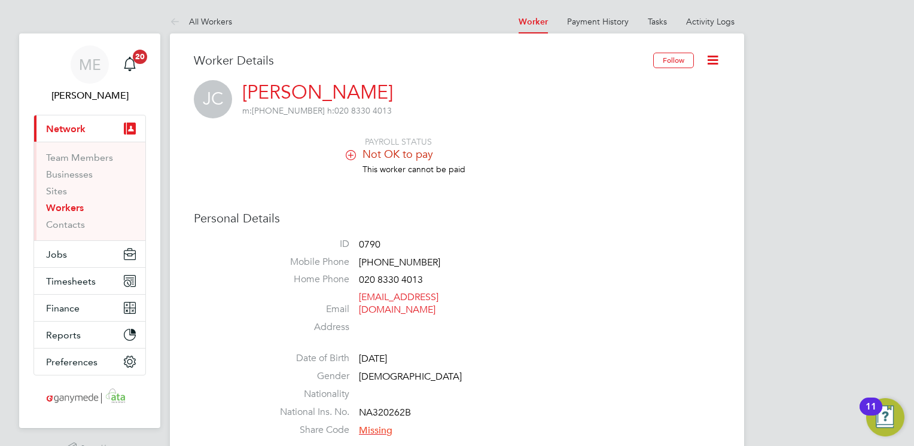
click at [717, 53] on icon at bounding box center [712, 60] width 15 height 15
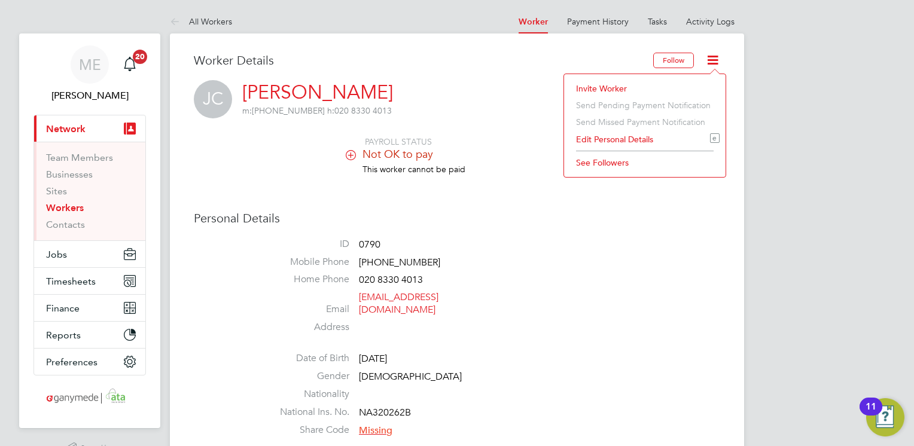
click at [611, 84] on li "Invite Worker" at bounding box center [645, 88] width 150 height 17
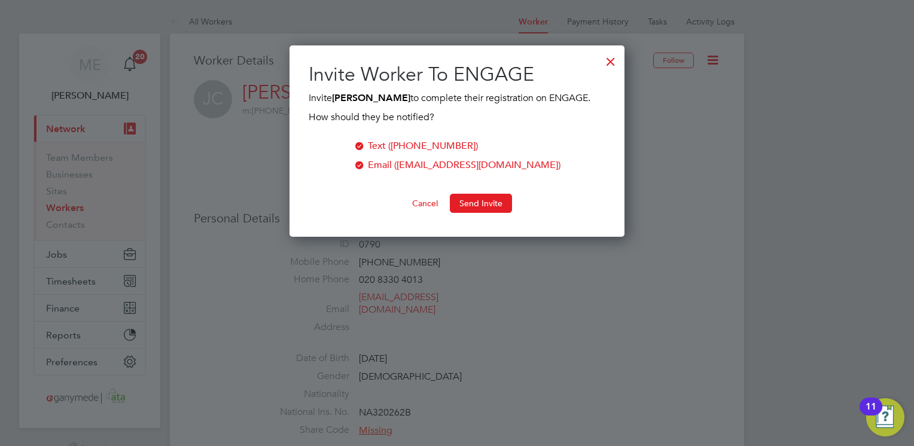
scroll to position [191, 336]
click at [483, 197] on button "Send Invite" at bounding box center [481, 203] width 62 height 19
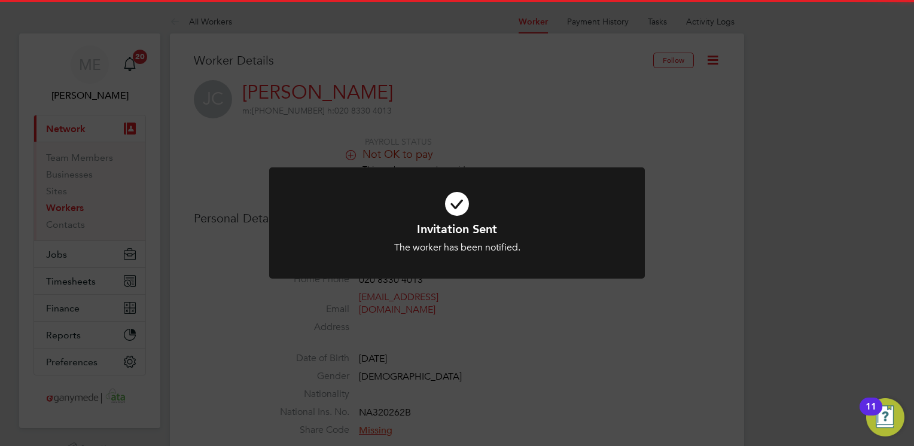
drag, startPoint x: 292, startPoint y: 93, endPoint x: 280, endPoint y: 85, distance: 14.3
click at [290, 91] on div "Invitation Sent The worker has been notified. Cancel Okay" at bounding box center [457, 223] width 914 height 446
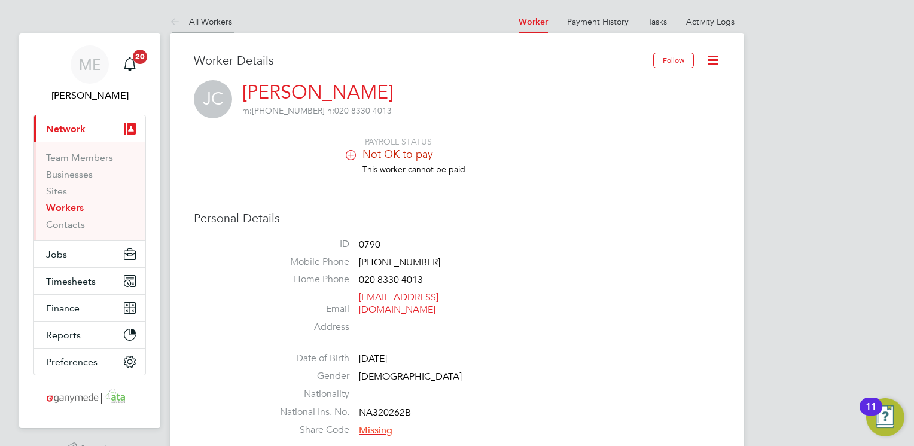
click at [170, 15] on icon at bounding box center [177, 22] width 15 height 15
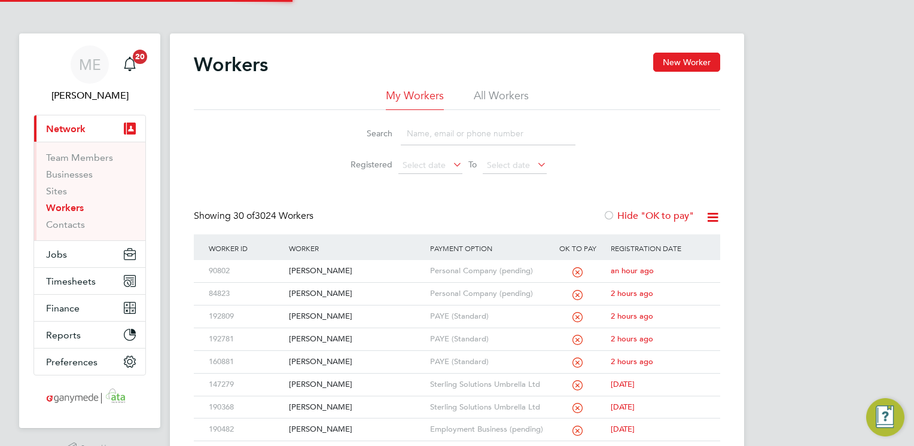
click at [436, 134] on input at bounding box center [488, 133] width 175 height 23
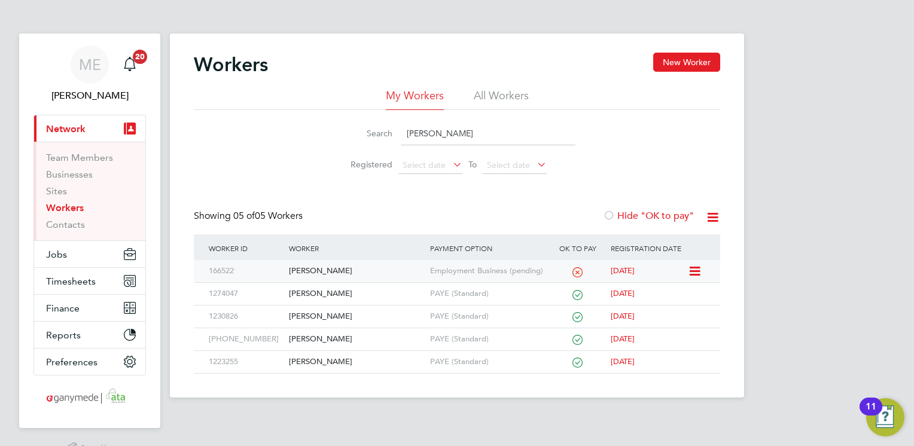
type input "[PERSON_NAME]"
click at [364, 267] on div "[PERSON_NAME]" at bounding box center [356, 271] width 141 height 22
